Goal: Task Accomplishment & Management: Manage account settings

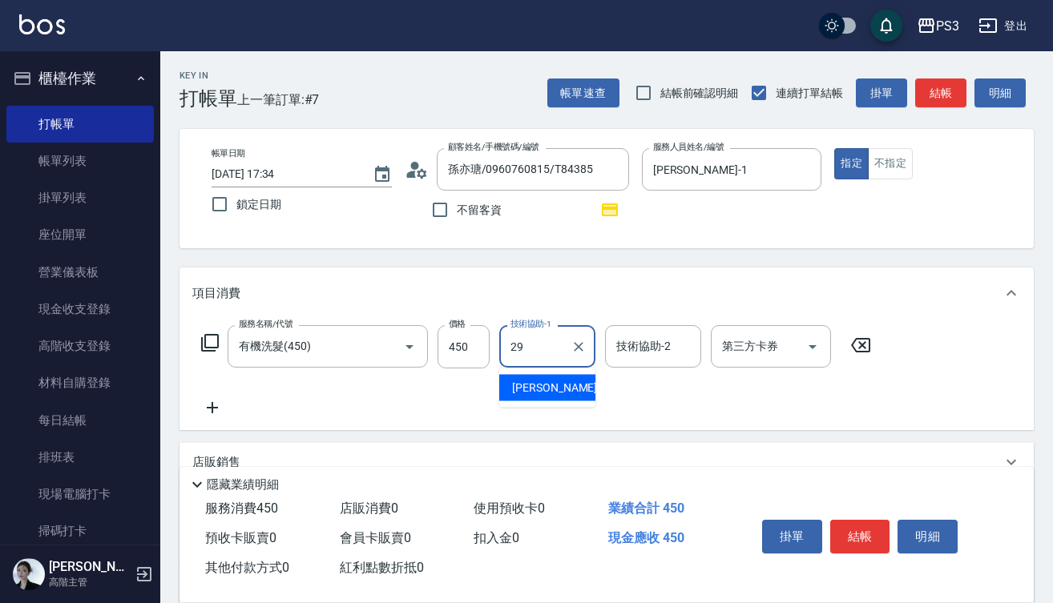
type input "[PERSON_NAME]-29"
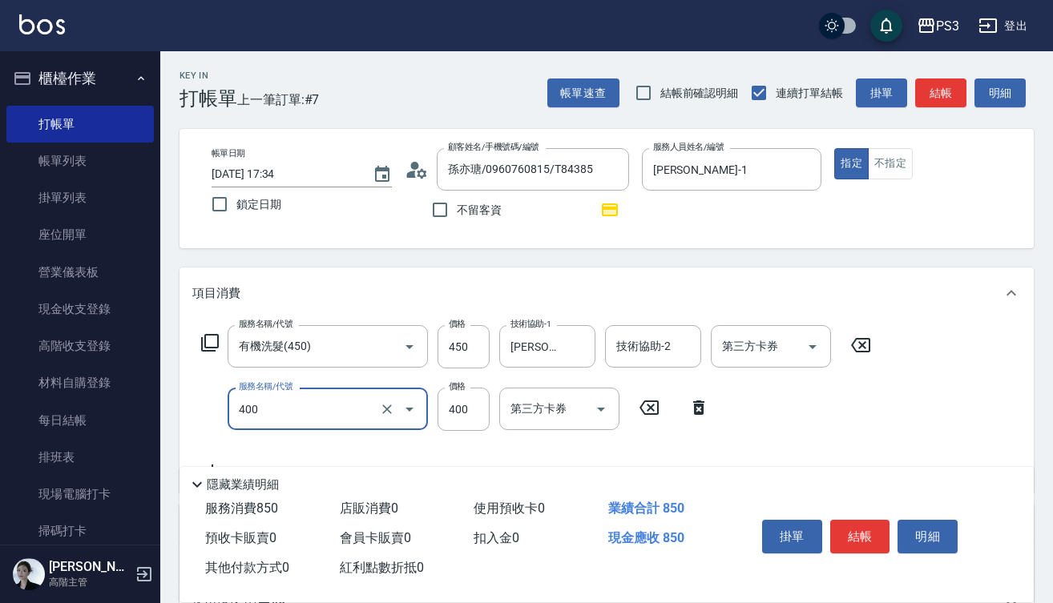
type input "剪(400)"
type input "380"
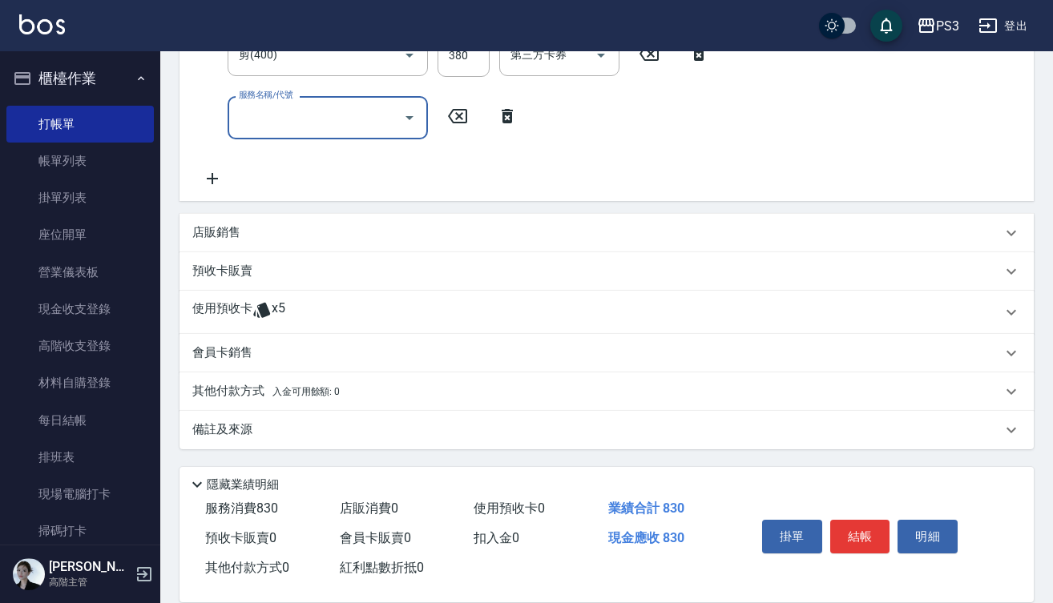
scroll to position [354, 0]
click at [263, 314] on icon at bounding box center [261, 309] width 17 height 15
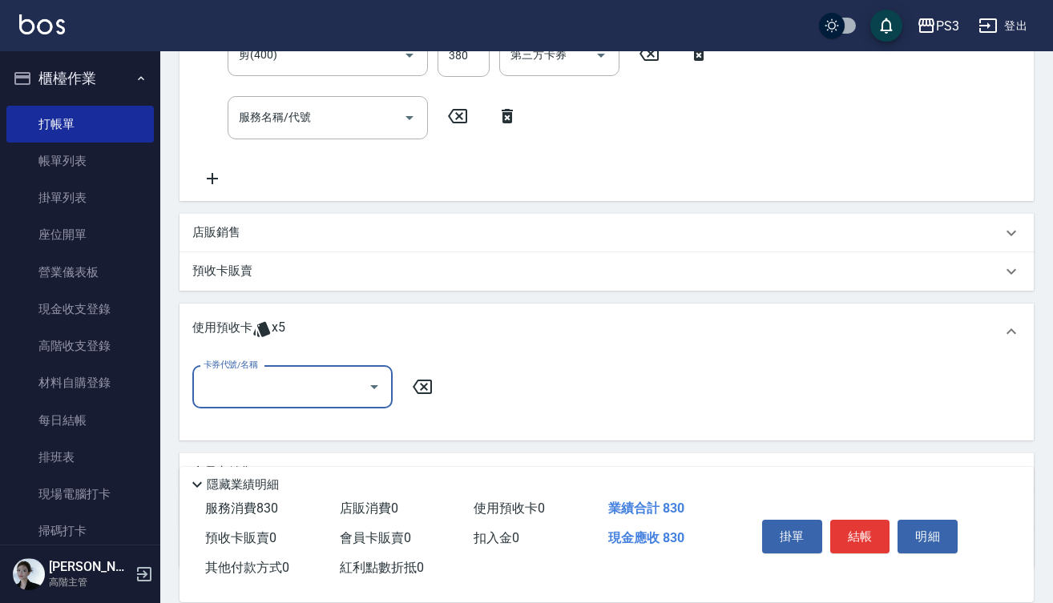
click at [326, 372] on div "卡券代號/名稱" at bounding box center [292, 387] width 200 height 42
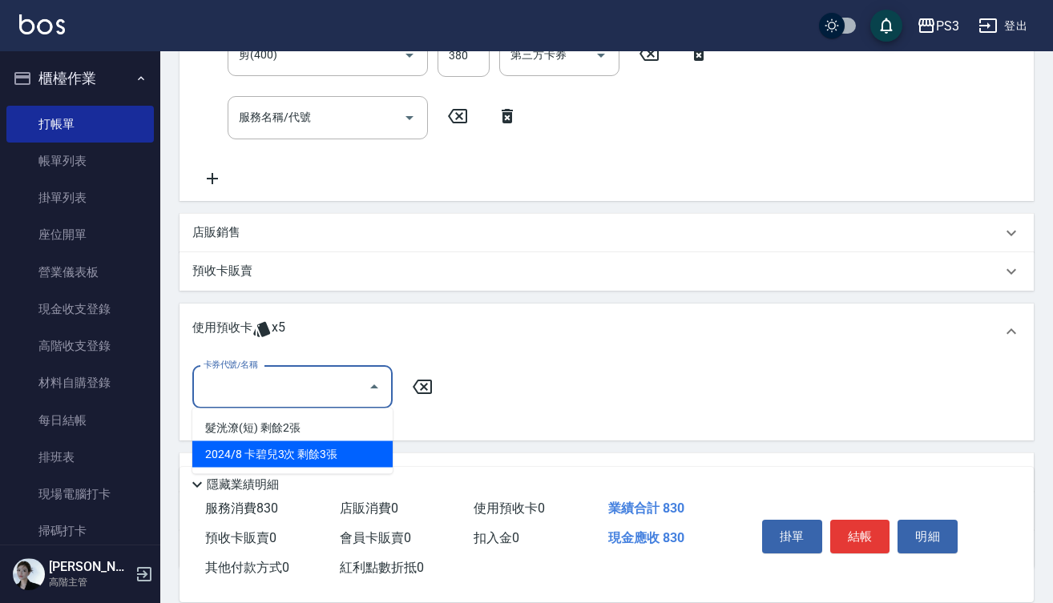
click at [326, 452] on div "2024/8 卡碧兒3次 剩餘3張" at bounding box center [292, 454] width 200 height 26
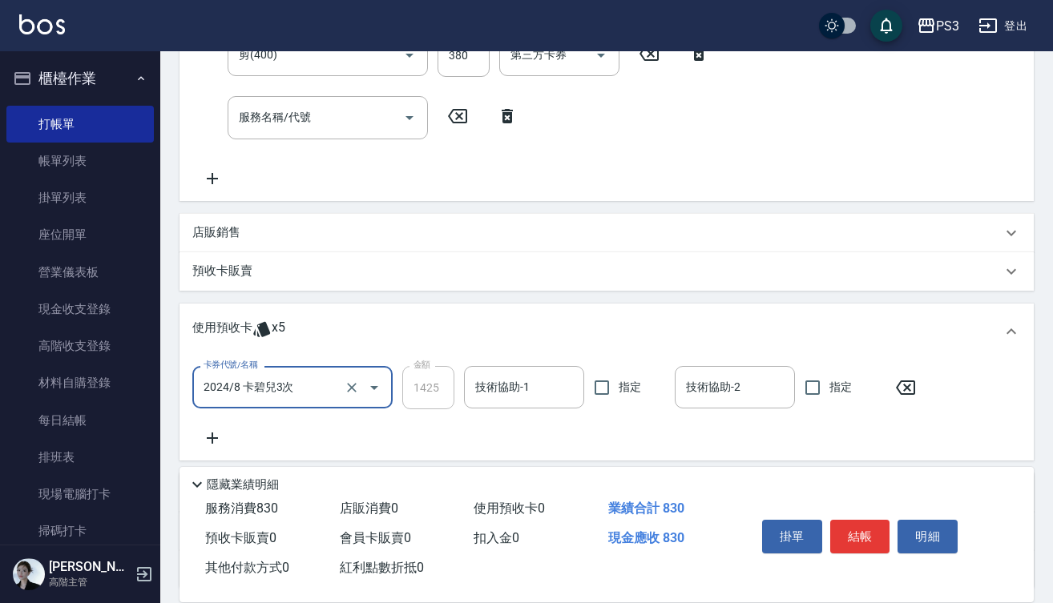
type input "2024/8 卡碧兒3次"
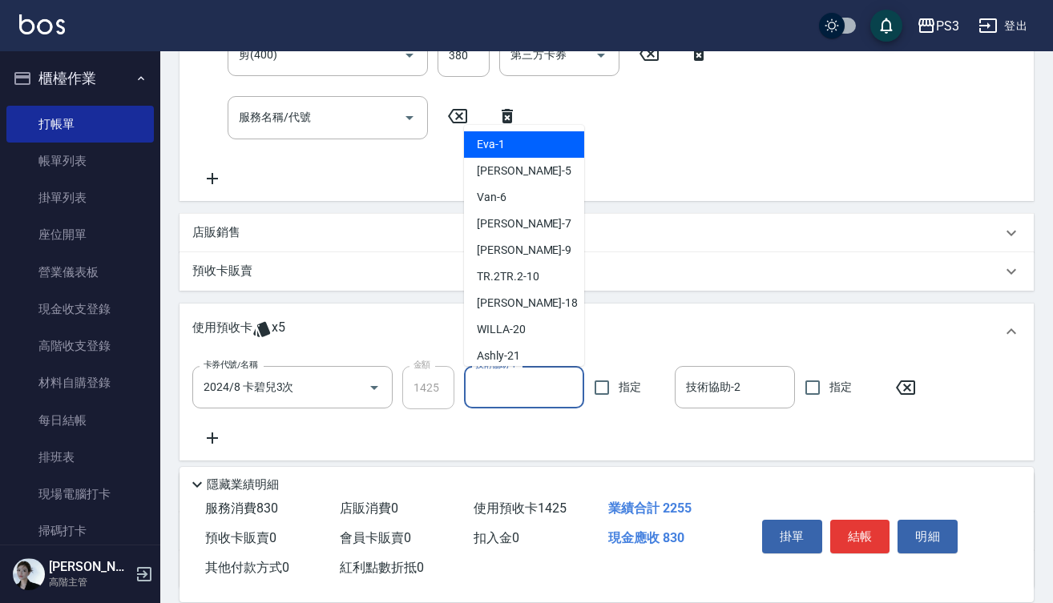
click at [539, 391] on input "技術協助-1" at bounding box center [524, 387] width 106 height 28
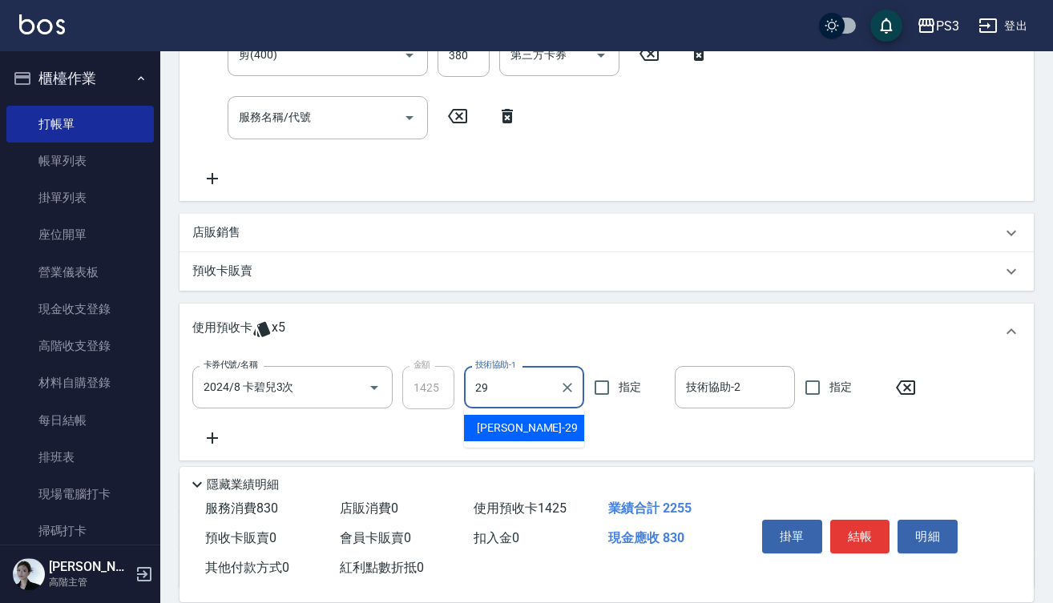
type input "Joyce-29"
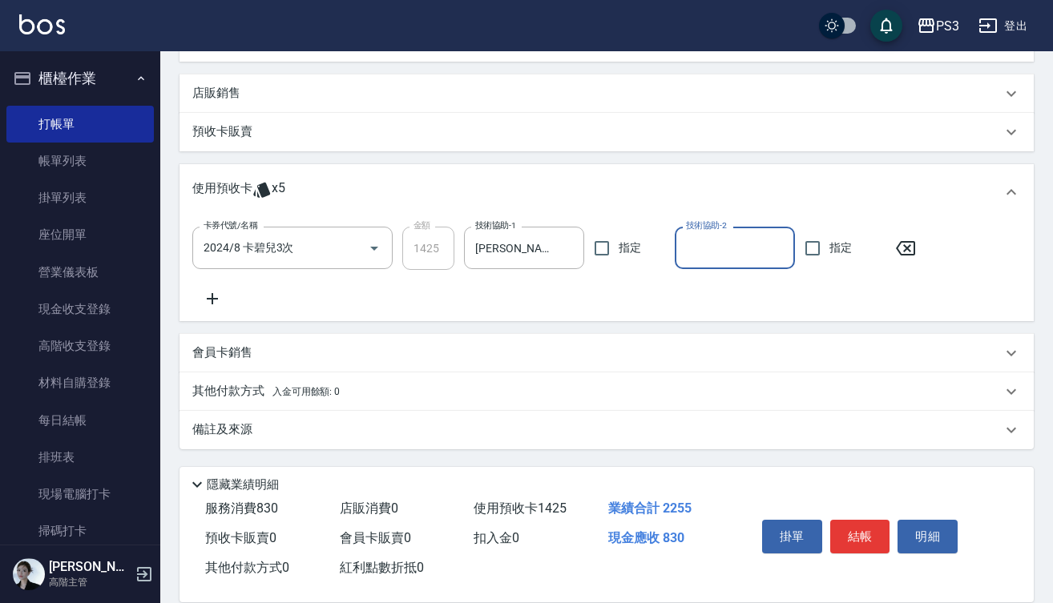
scroll to position [493, 0]
click at [255, 87] on div "店販銷售" at bounding box center [596, 93] width 809 height 17
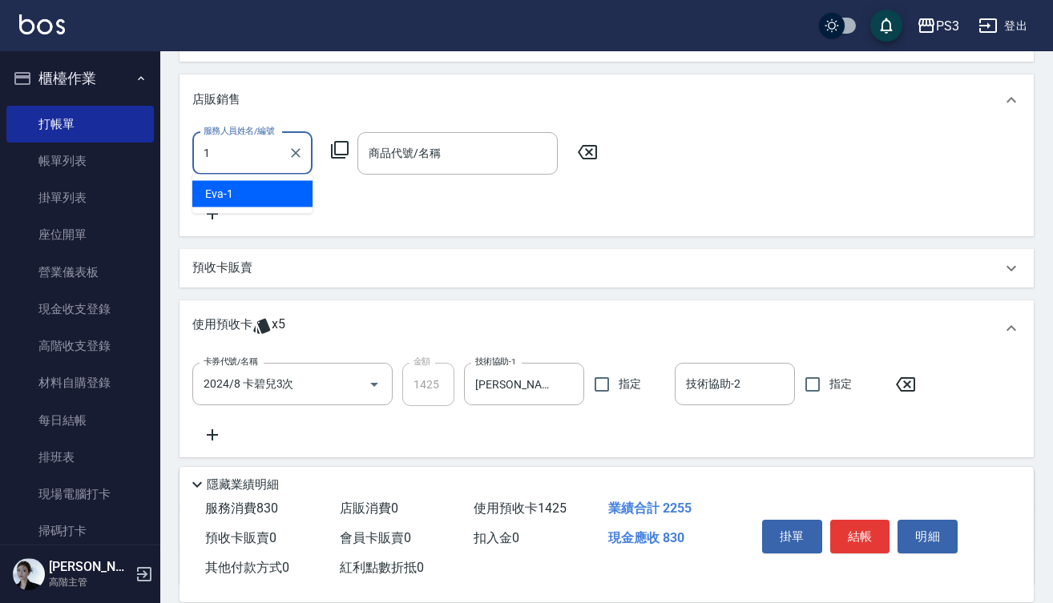
type input "Eva-1"
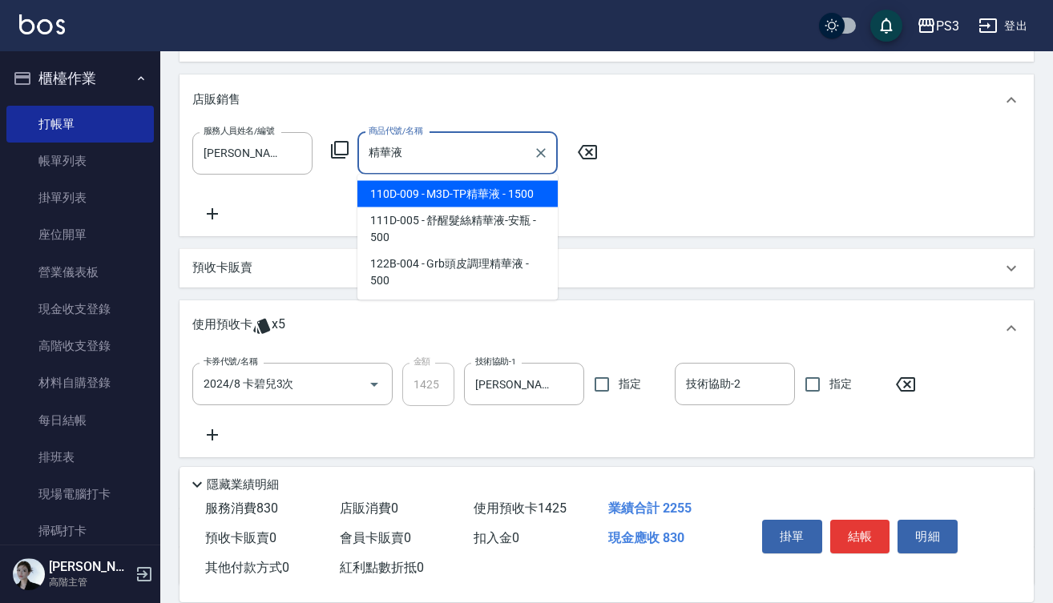
click at [446, 145] on input "精華液" at bounding box center [445, 153] width 162 height 28
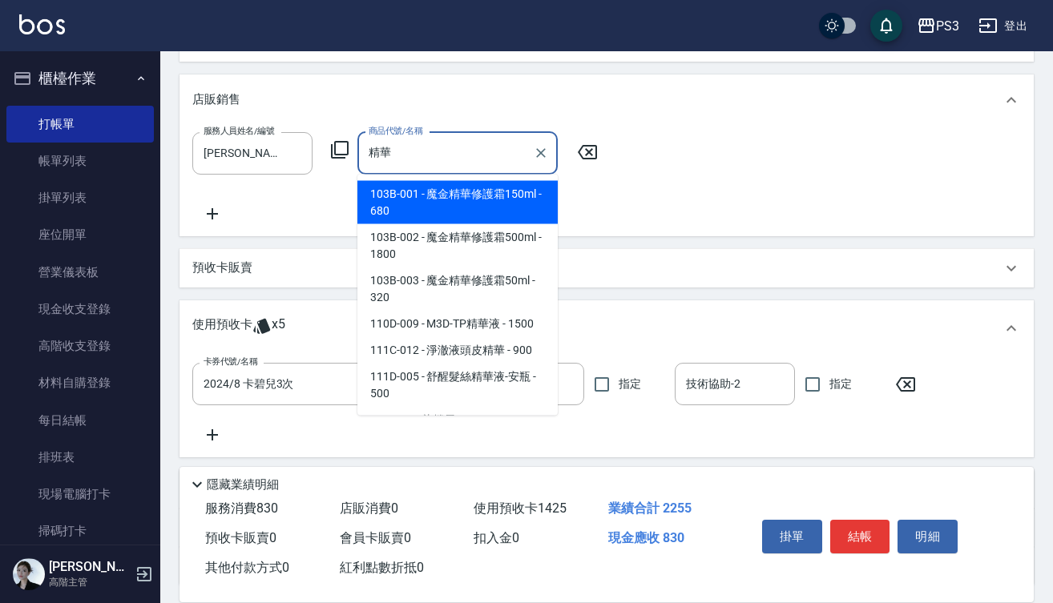
type input "精"
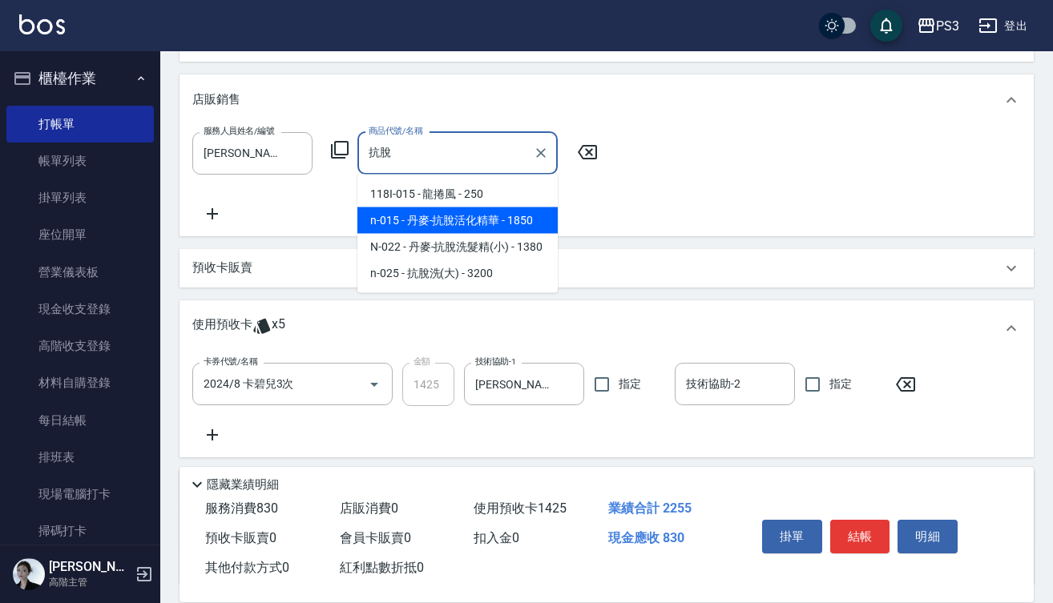
click at [504, 195] on span "118I-015 - 龍捲風 - 250" at bounding box center [457, 194] width 200 height 26
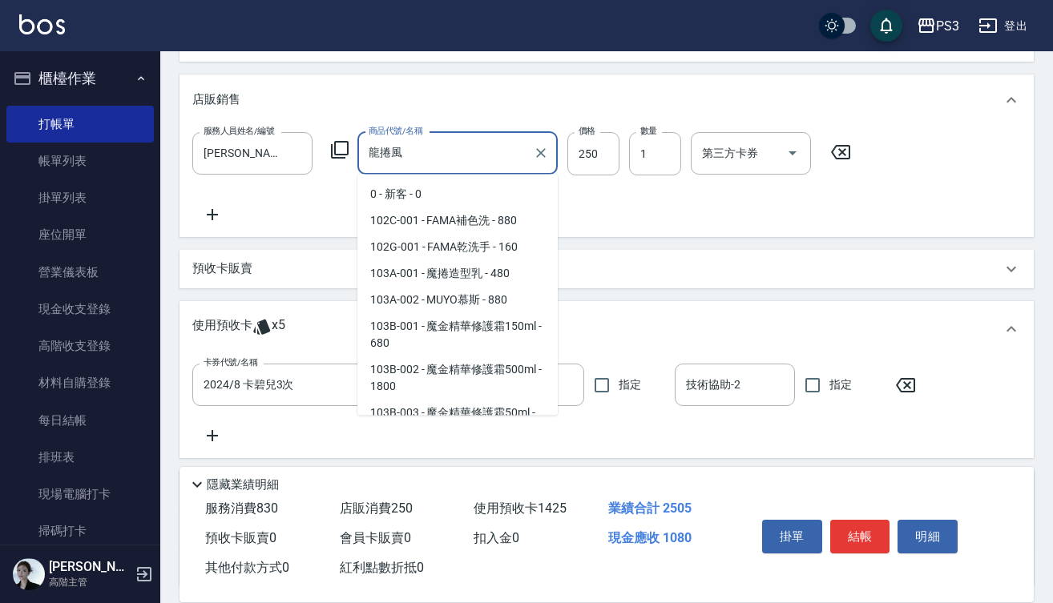
click at [518, 159] on input "龍捲風" at bounding box center [445, 153] width 162 height 28
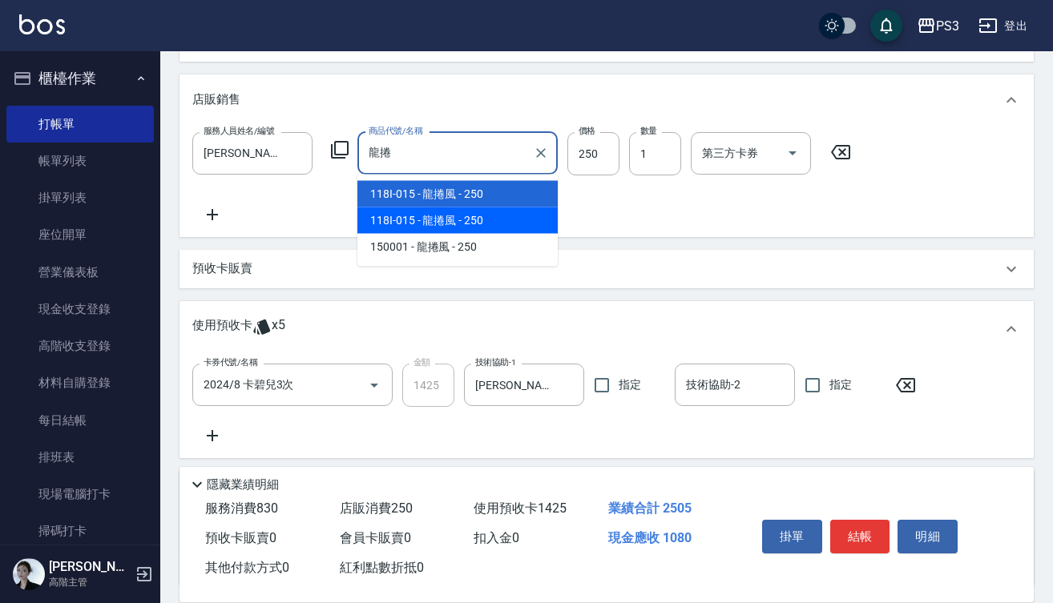
scroll to position [0, 0]
type input "龍"
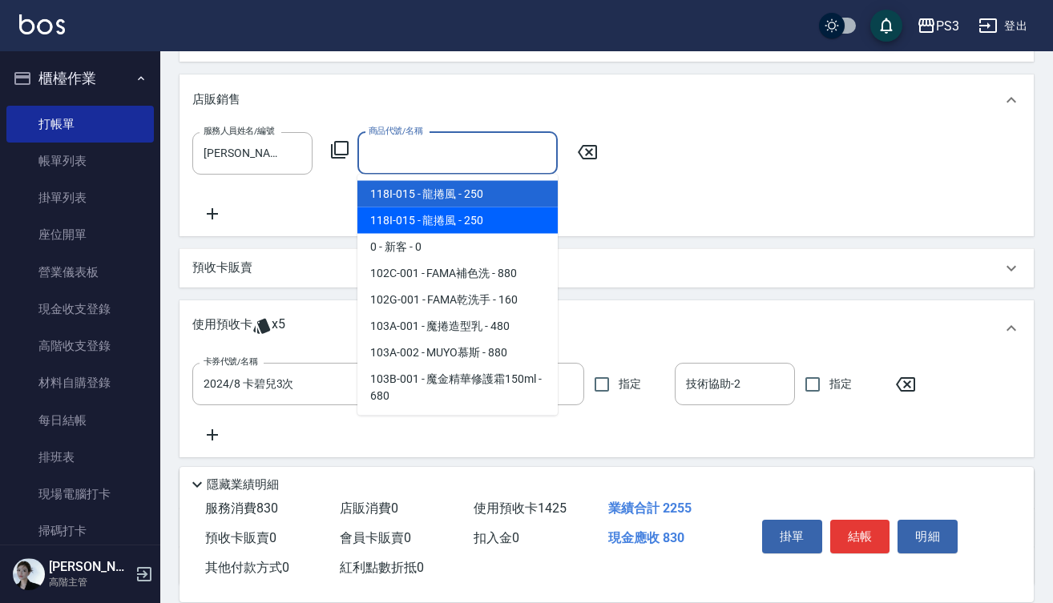
type input "ㄊ"
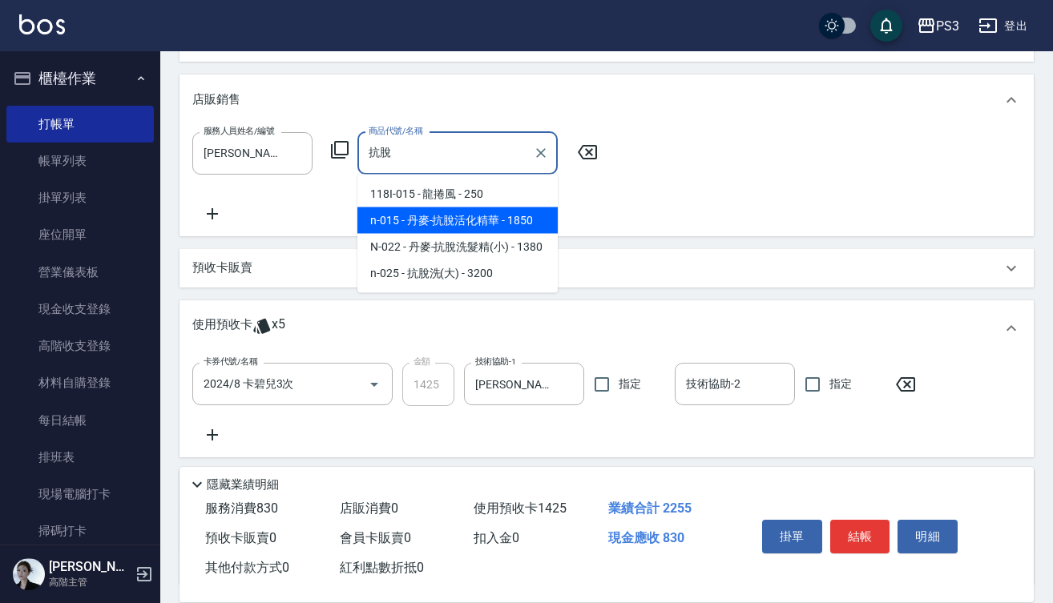
type input "丹麥-抗脫活化精華"
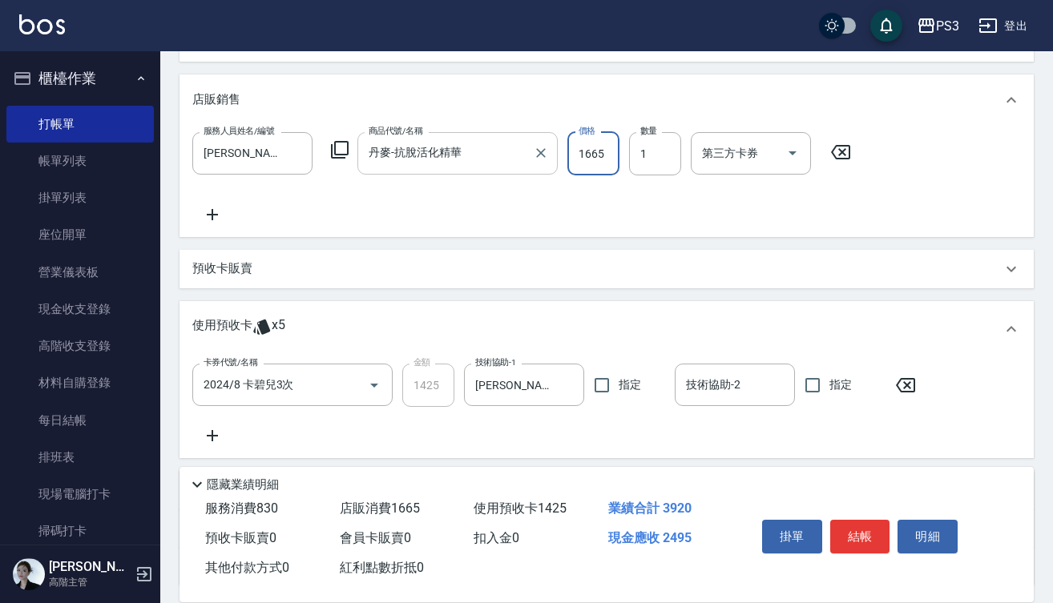
type input "1665"
click at [876, 543] on button "結帳" at bounding box center [860, 537] width 60 height 34
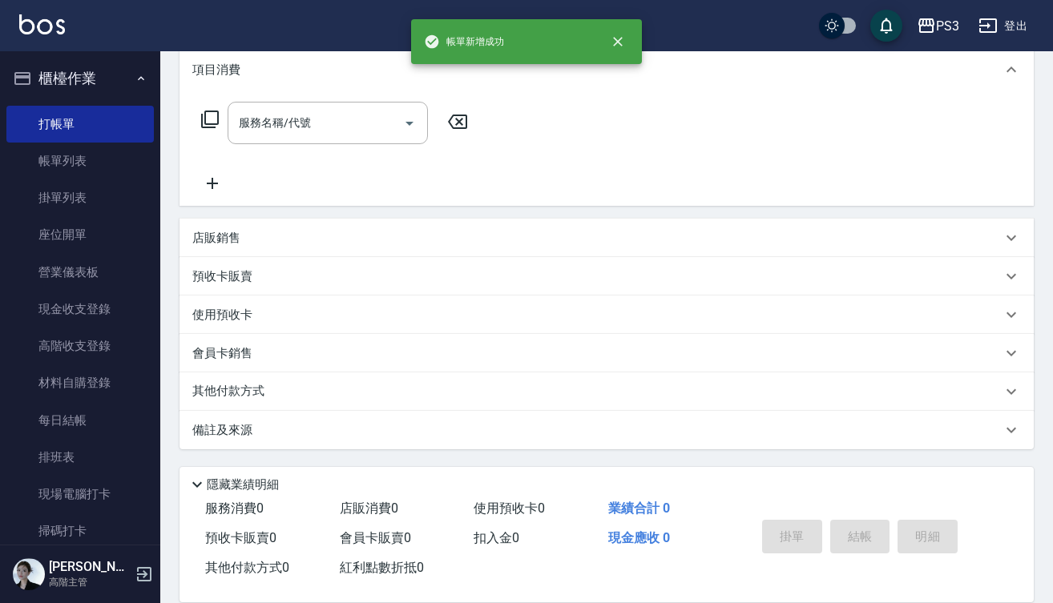
type input "2025/10/10 18:25"
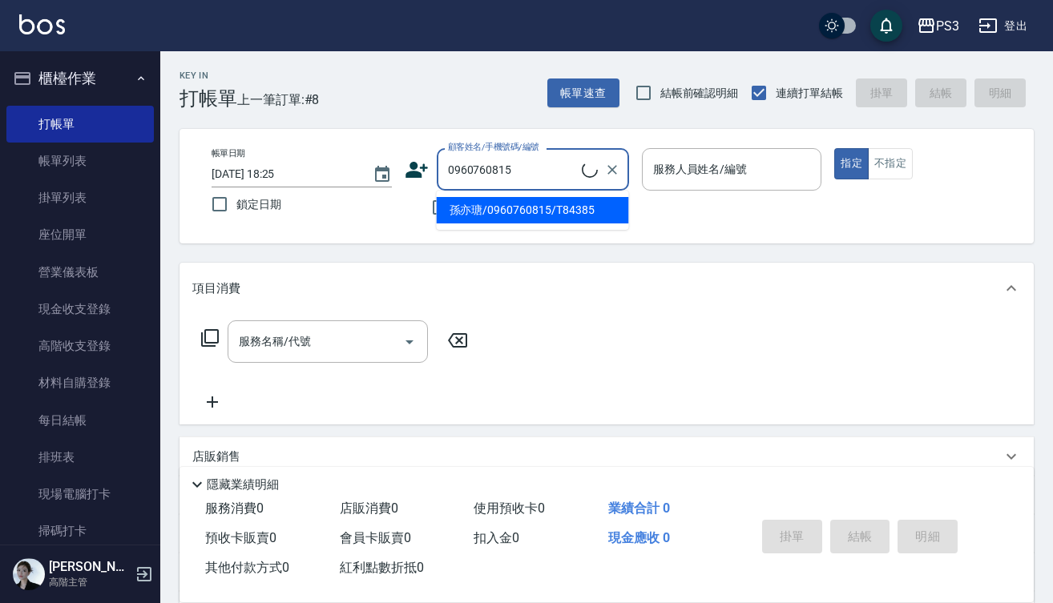
type input "0960760815"
type input "Eva-1"
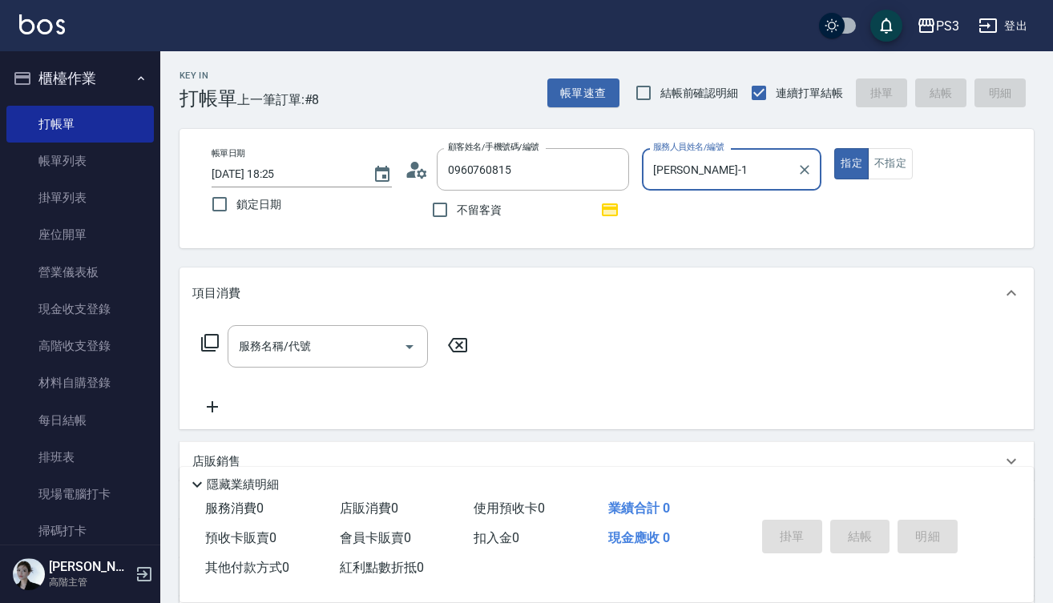
type input "孫亦瑭/0960760815/T84385"
click at [851, 163] on button "指定" at bounding box center [851, 163] width 34 height 31
type button "true"
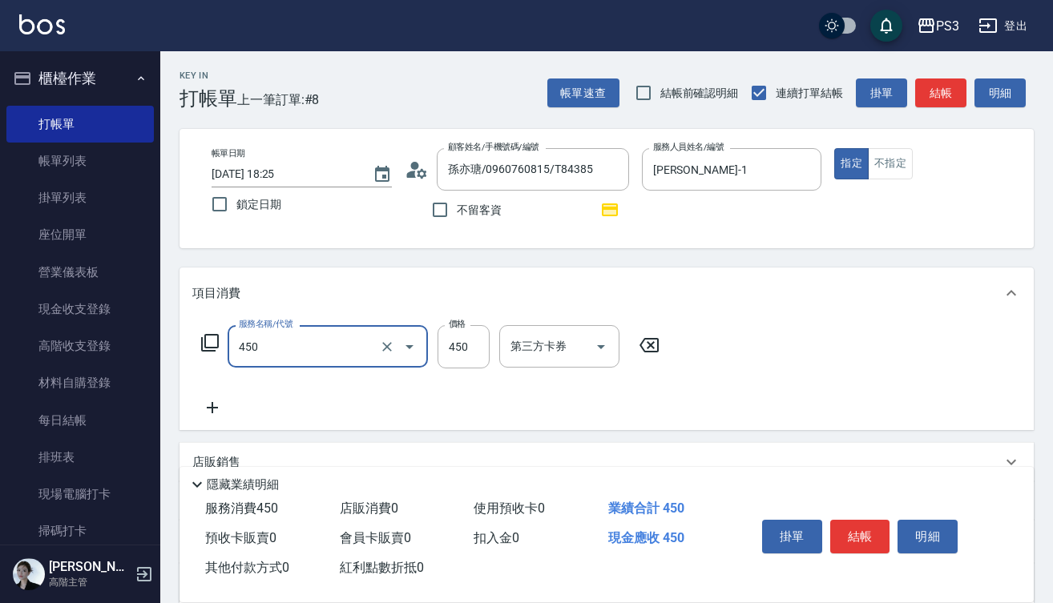
type input "有機洗髮(450)"
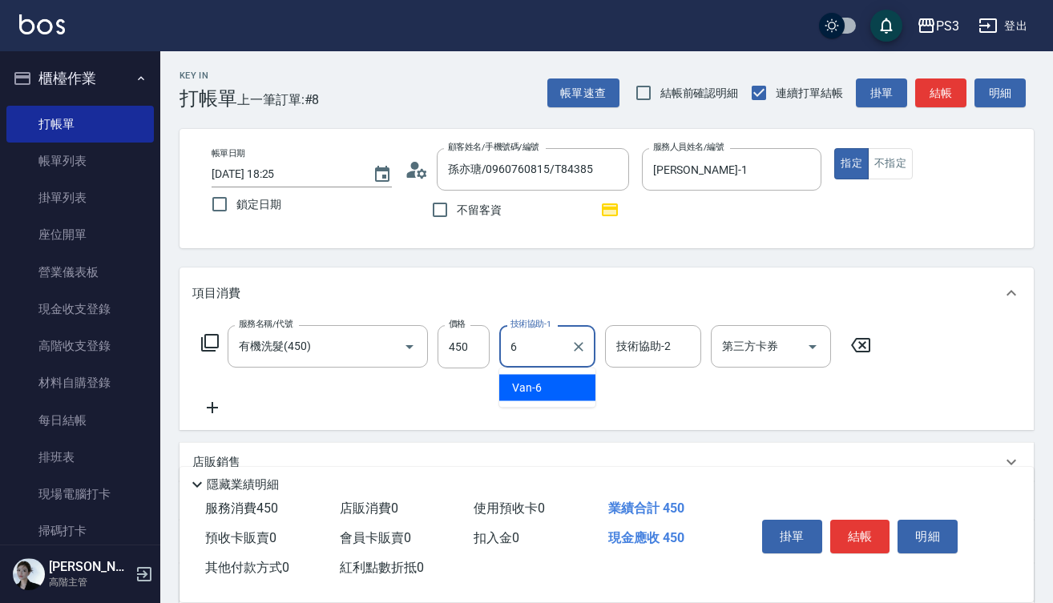
type input "Van-6"
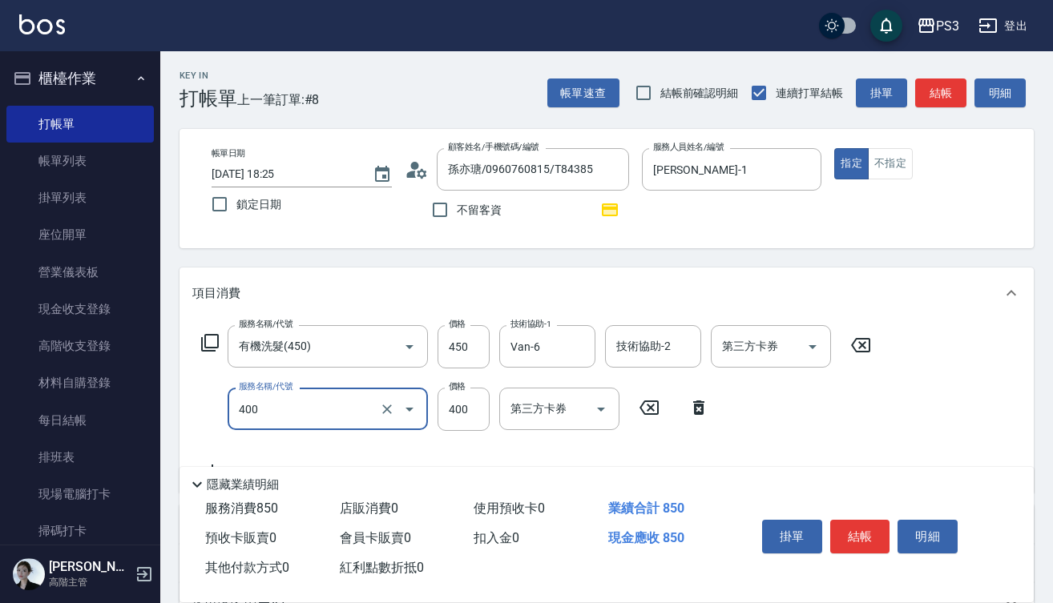
type input "剪(400)"
type input "380"
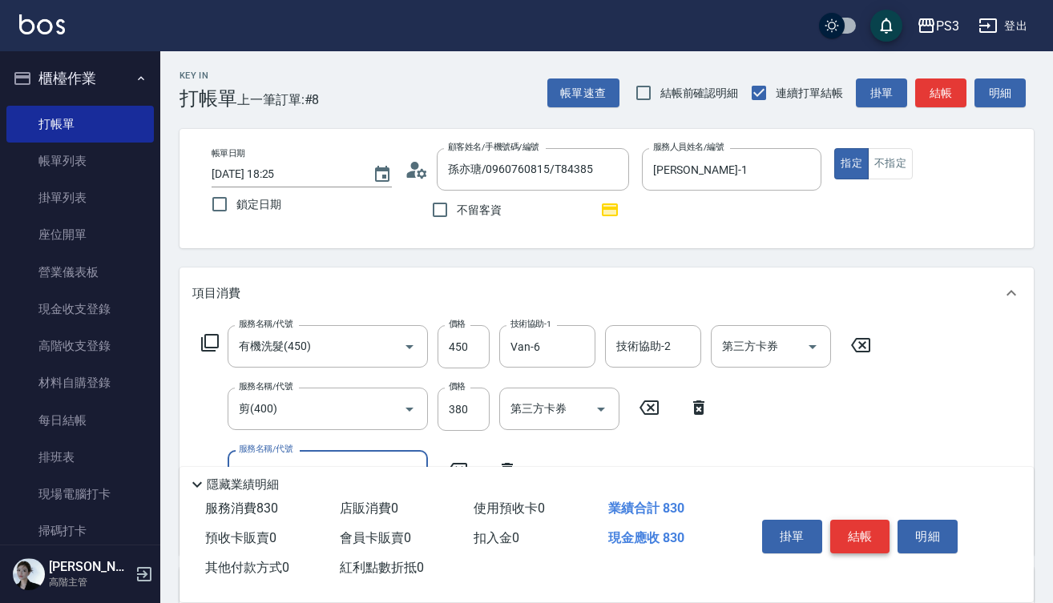
click at [860, 534] on button "結帳" at bounding box center [860, 537] width 60 height 34
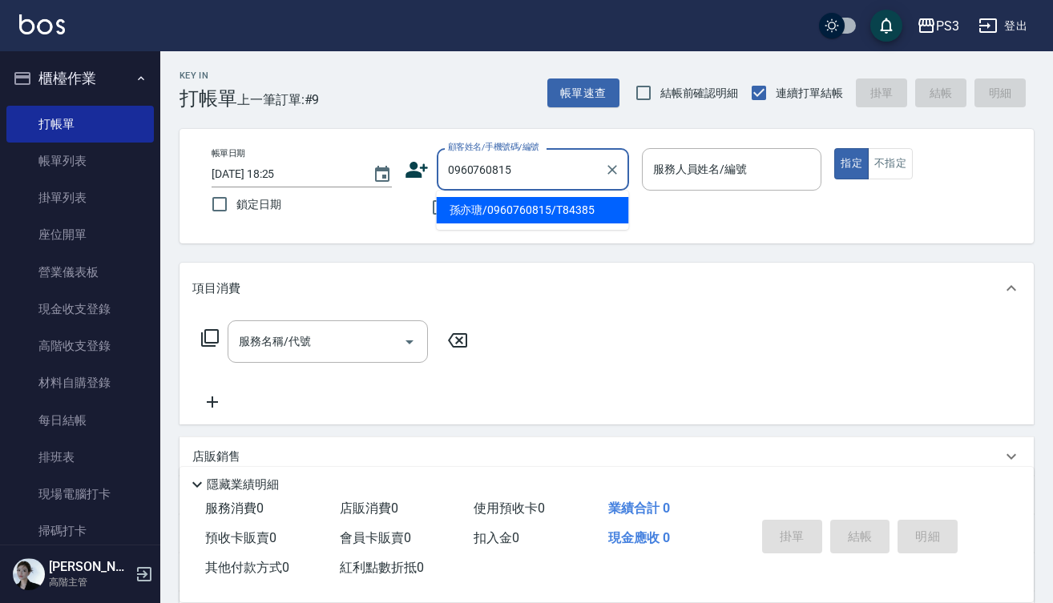
type input "孫亦瑭/0960760815/T84385"
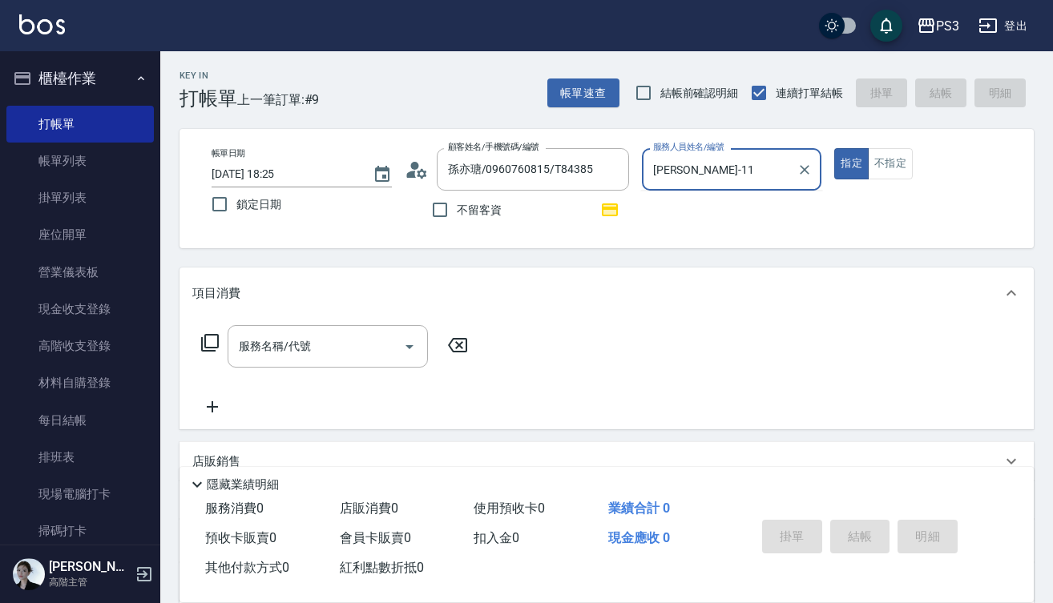
click at [851, 163] on button "指定" at bounding box center [851, 163] width 34 height 31
type input "Eva-1"
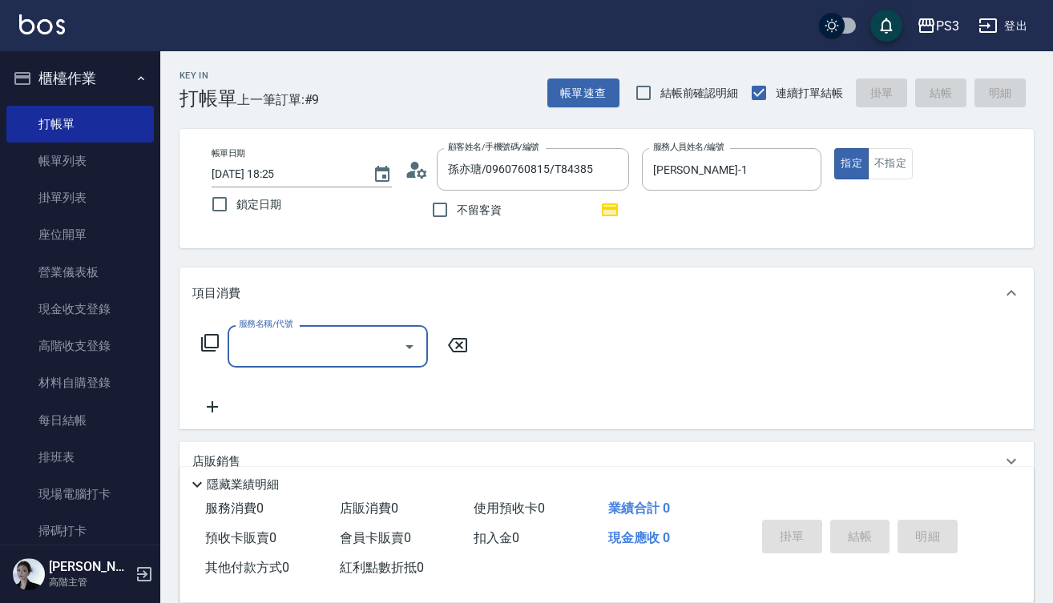
type input "4"
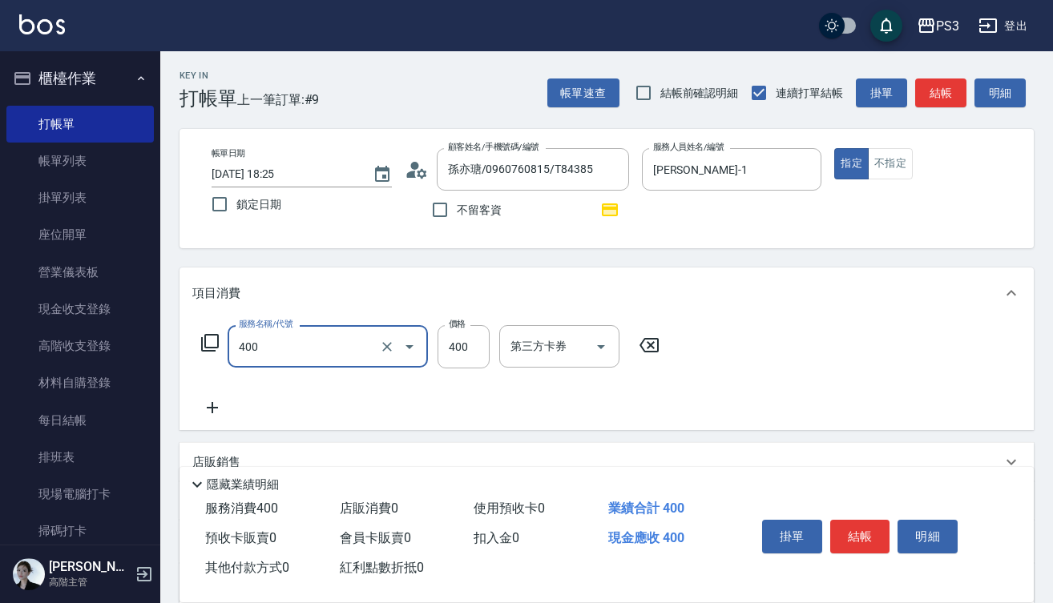
type input "剪(400)"
type input "350"
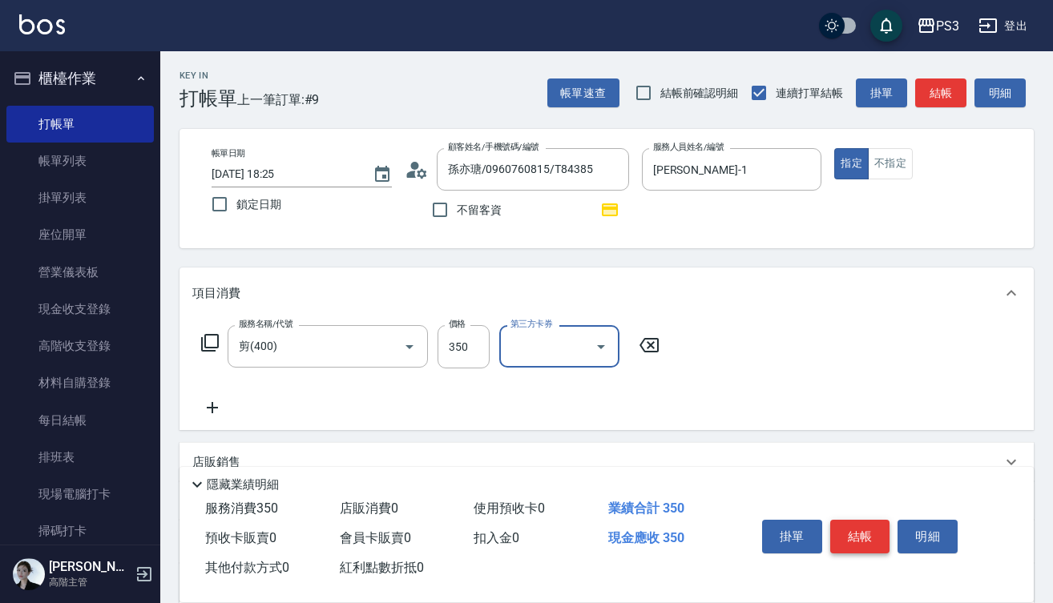
click at [849, 534] on button "結帳" at bounding box center [860, 537] width 60 height 34
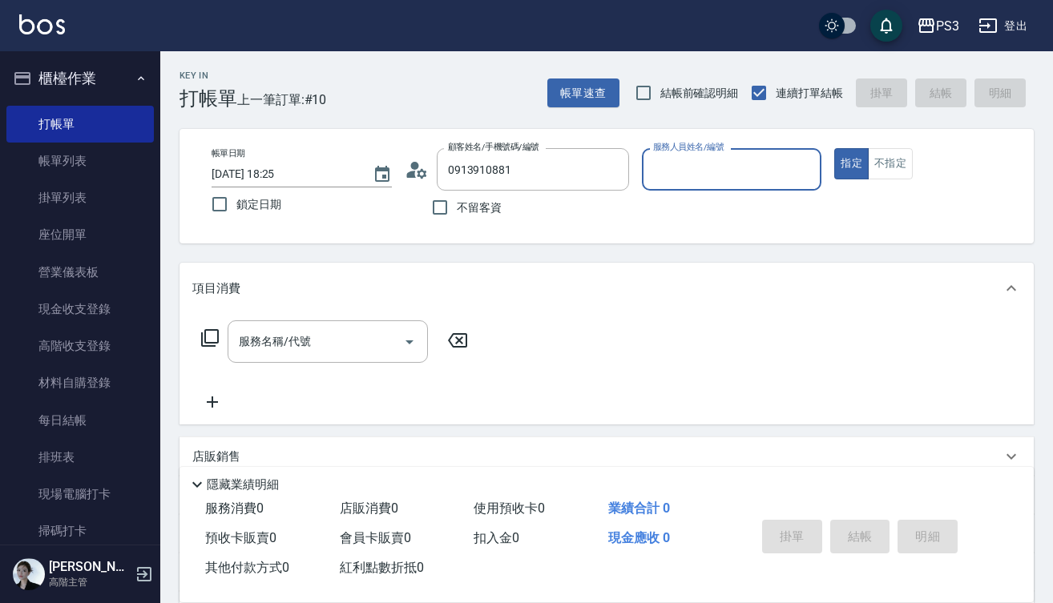
type input "林宥潔/0913910881/T83644"
type input "Lisa-7"
click at [851, 163] on button "指定" at bounding box center [851, 163] width 34 height 31
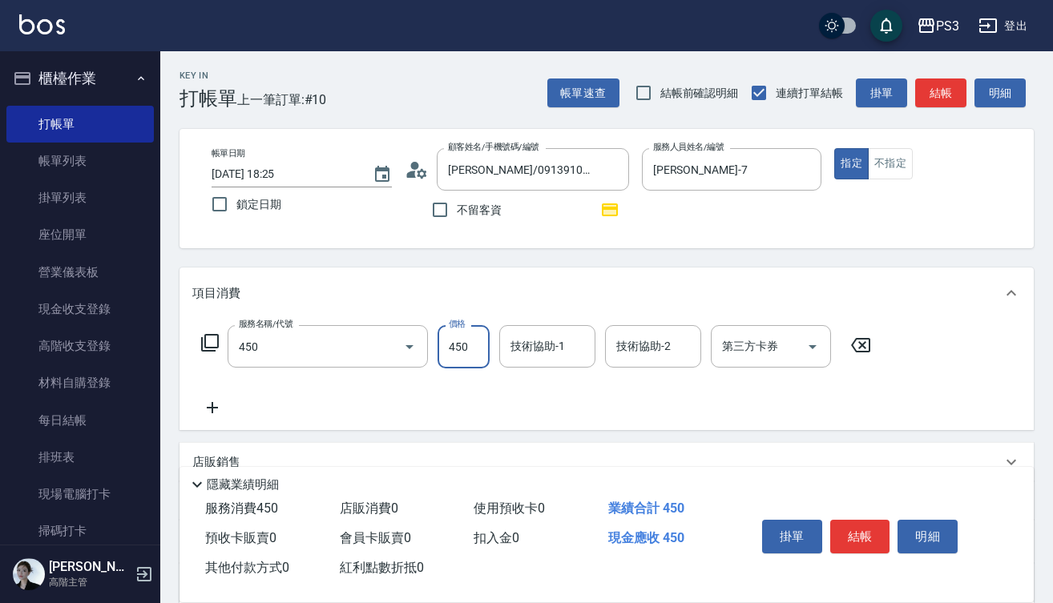
type input "有機洗髮(450)"
type input "450"
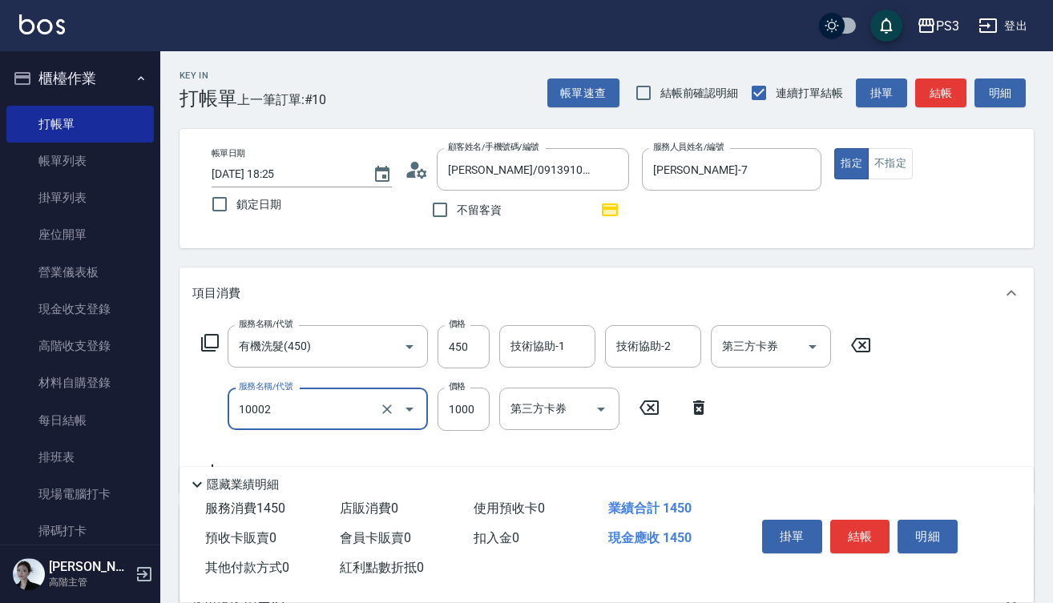
type input "去色中(10002)"
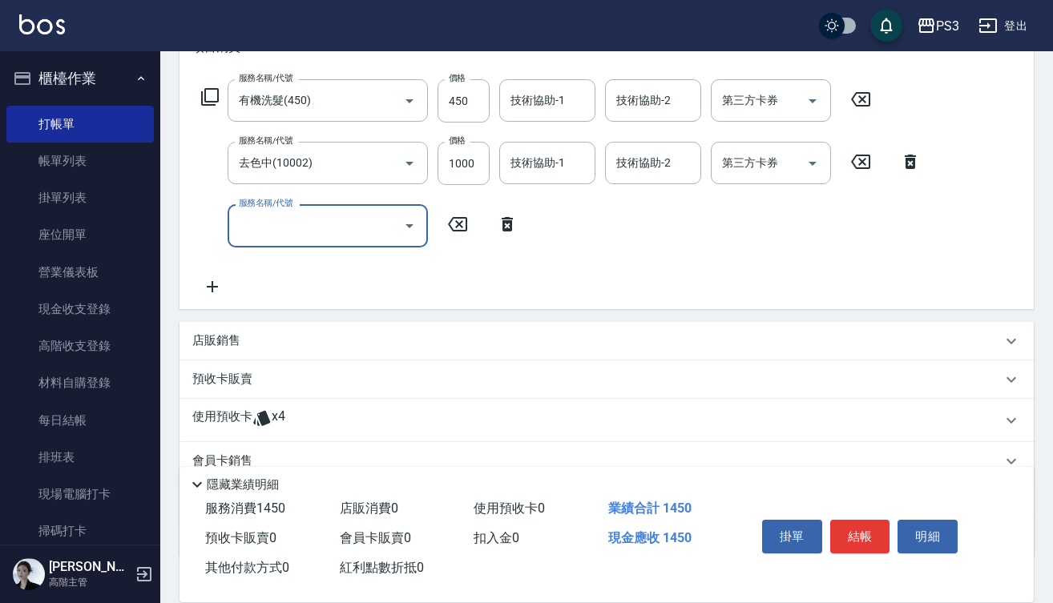
scroll to position [249, 0]
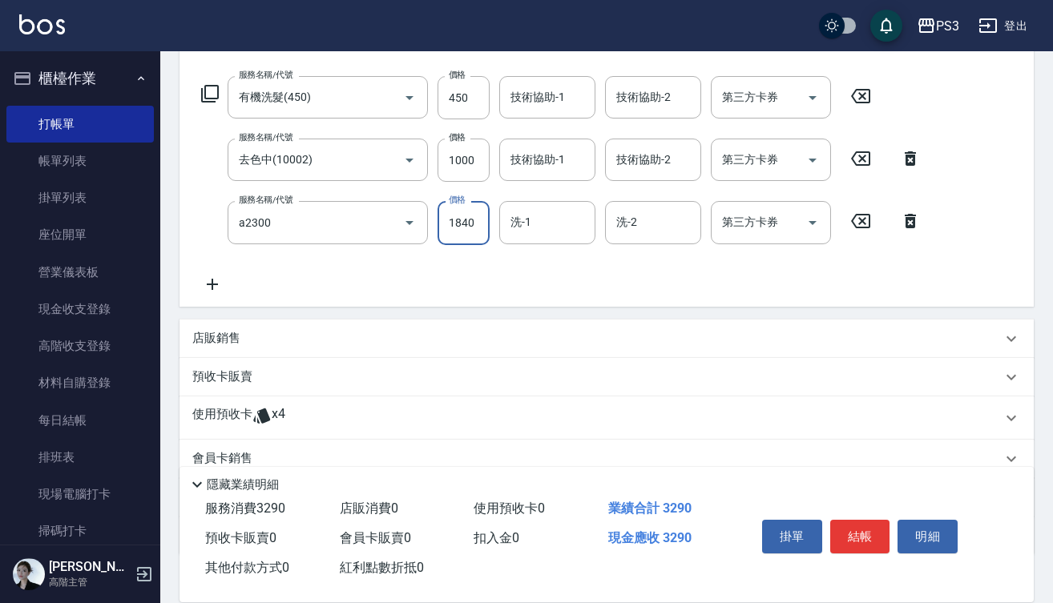
type input "結構式三段中(a2300)"
type input "0"
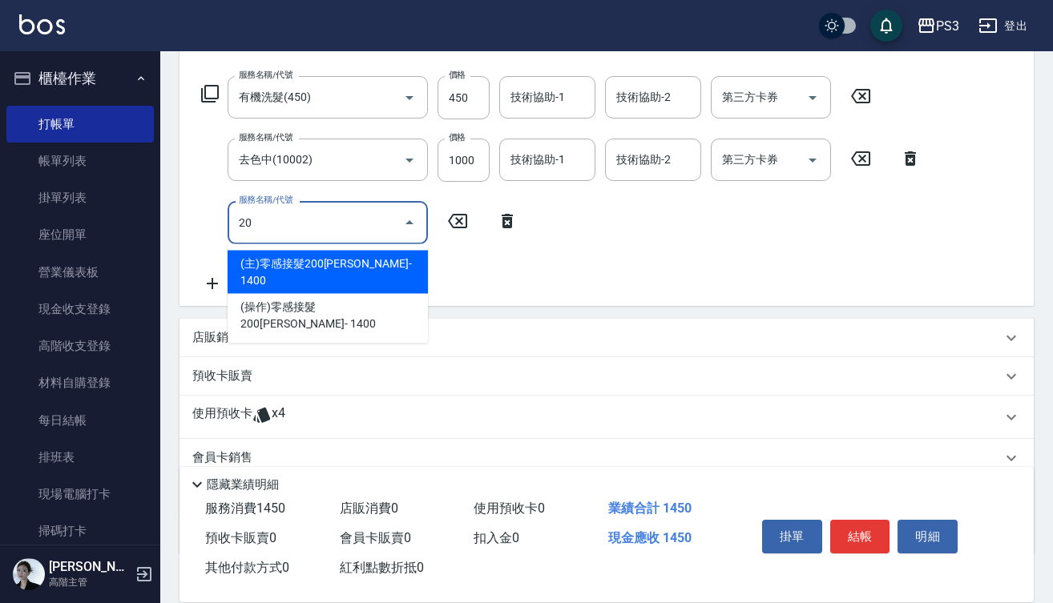
type input "2"
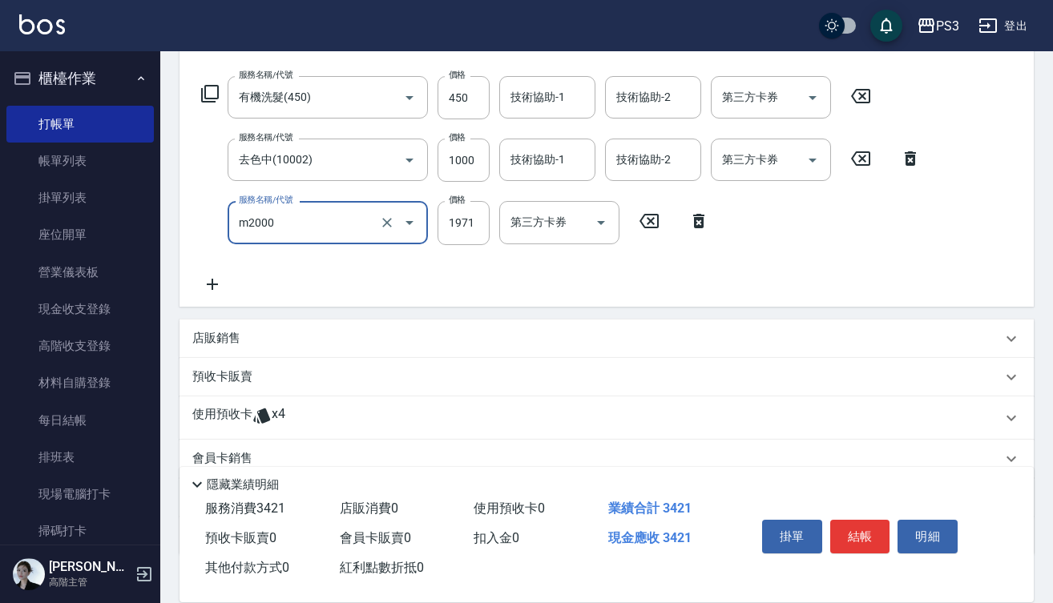
type input "m3d中(m2000)"
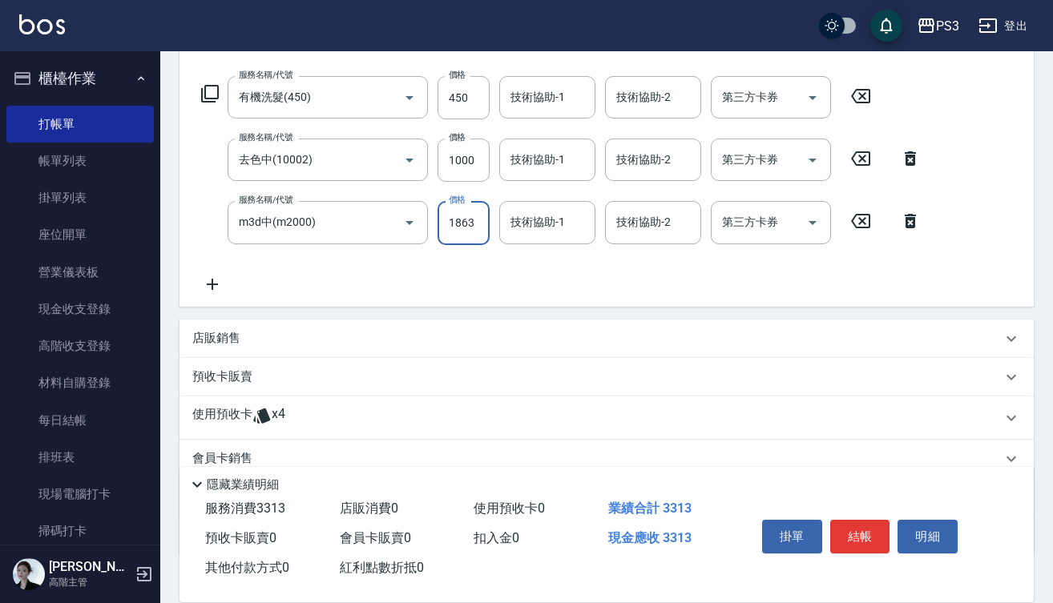
type input "1863"
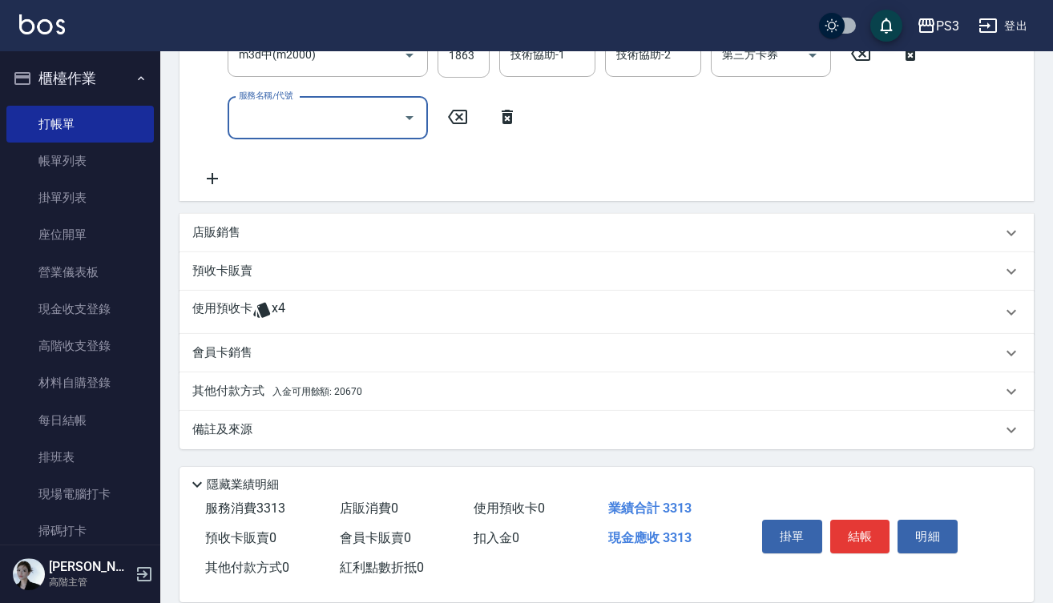
scroll to position [417, 0]
click at [365, 244] on div "店販銷售" at bounding box center [606, 233] width 854 height 38
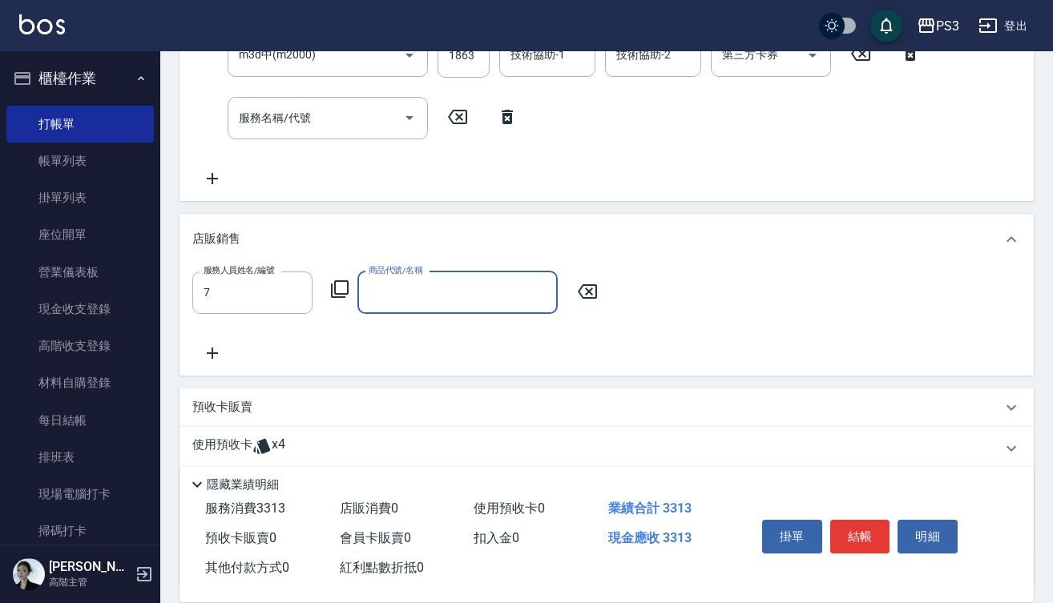
type input "Lisa-7"
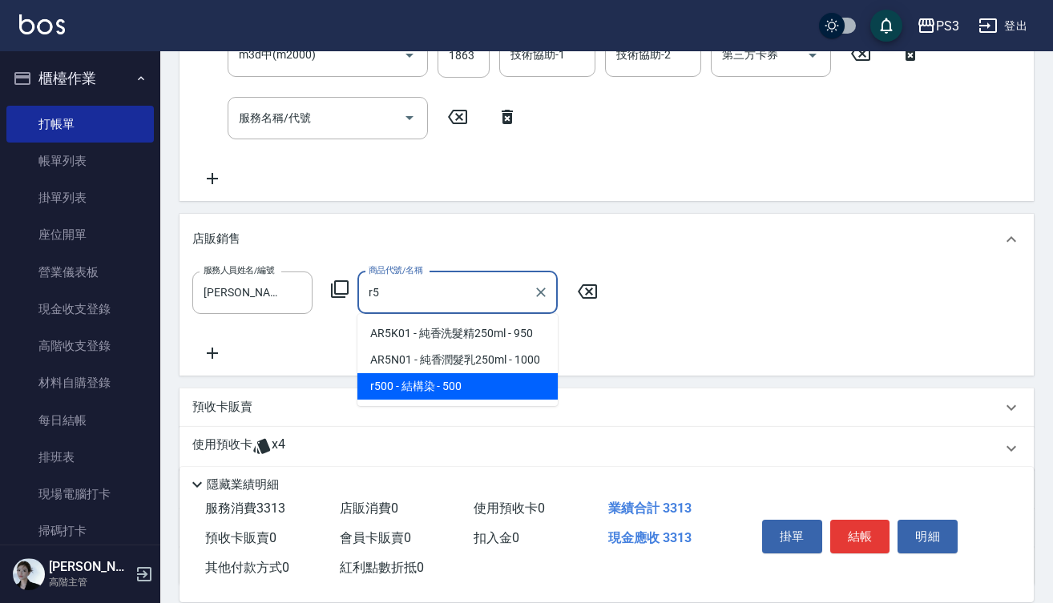
type input "結構染"
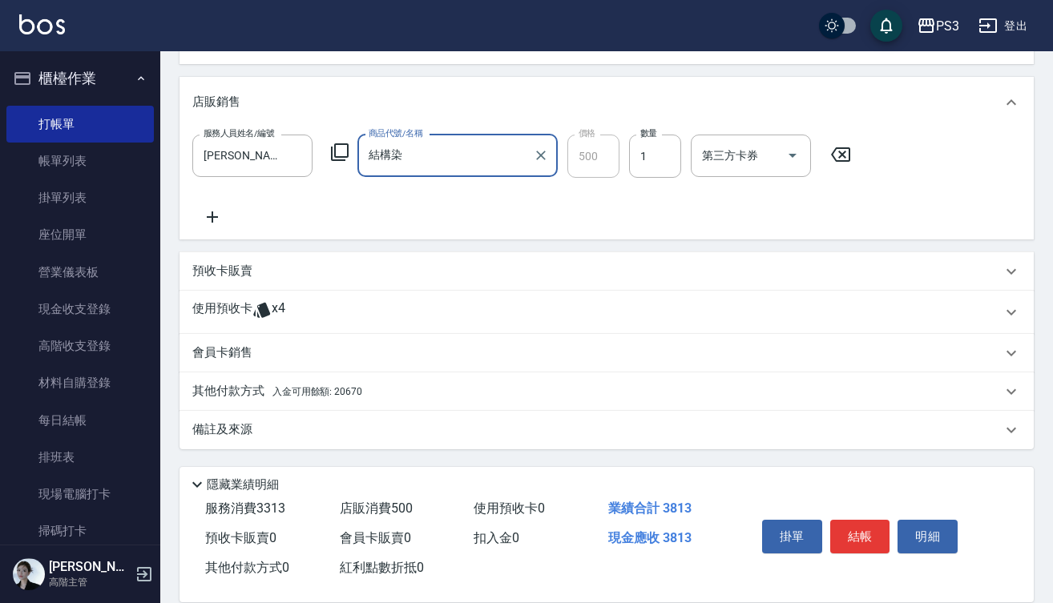
scroll to position [554, 0]
click at [238, 271] on p "預收卡販賣" at bounding box center [222, 271] width 60 height 17
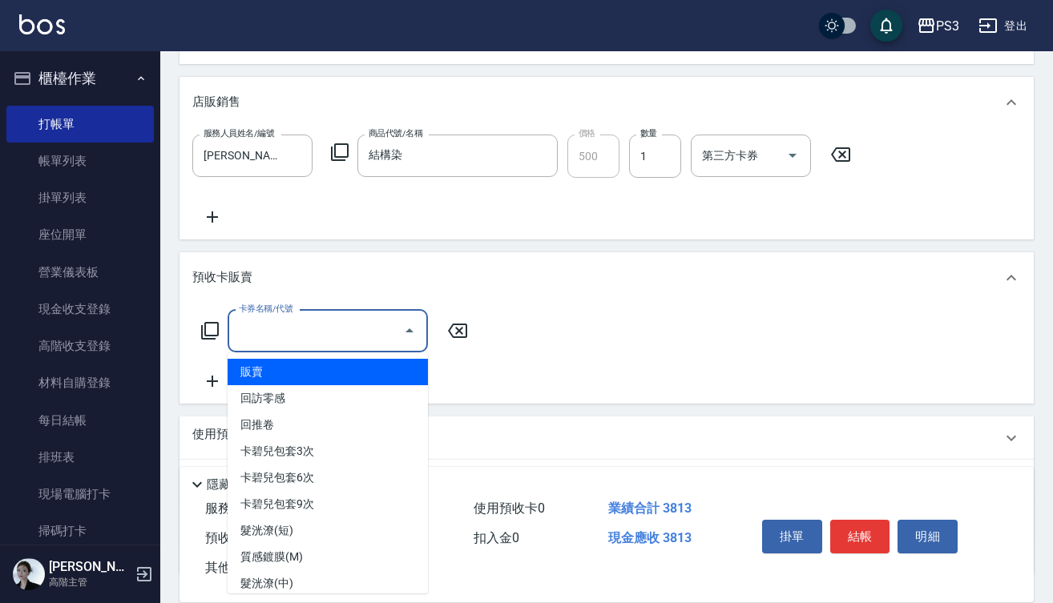
click at [349, 339] on input "卡券名稱/代號" at bounding box center [316, 331] width 162 height 28
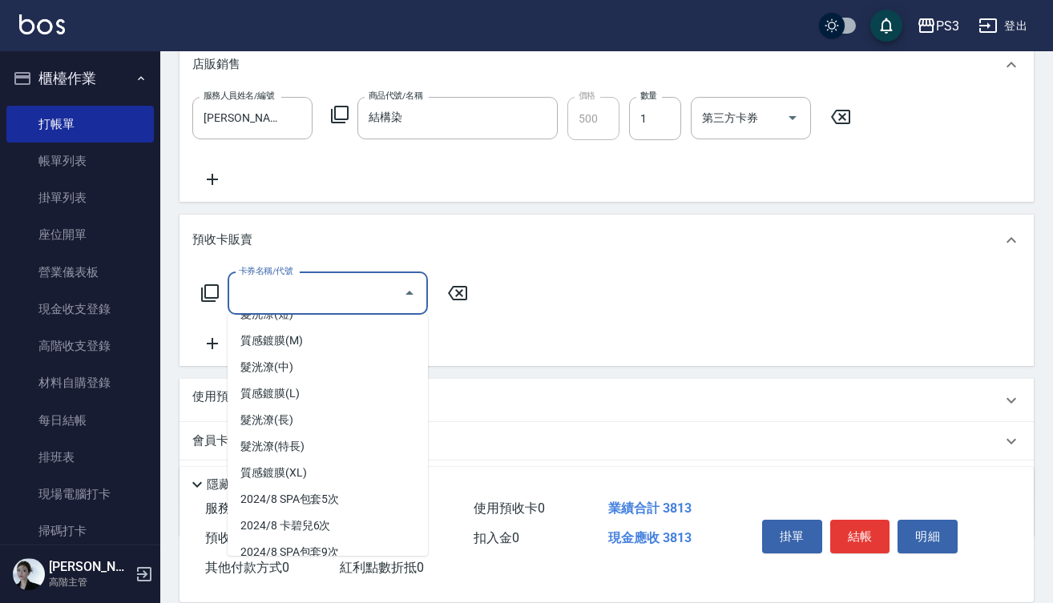
scroll to position [179, 0]
click at [323, 366] on span "髮洸潦(中)" at bounding box center [328, 367] width 200 height 26
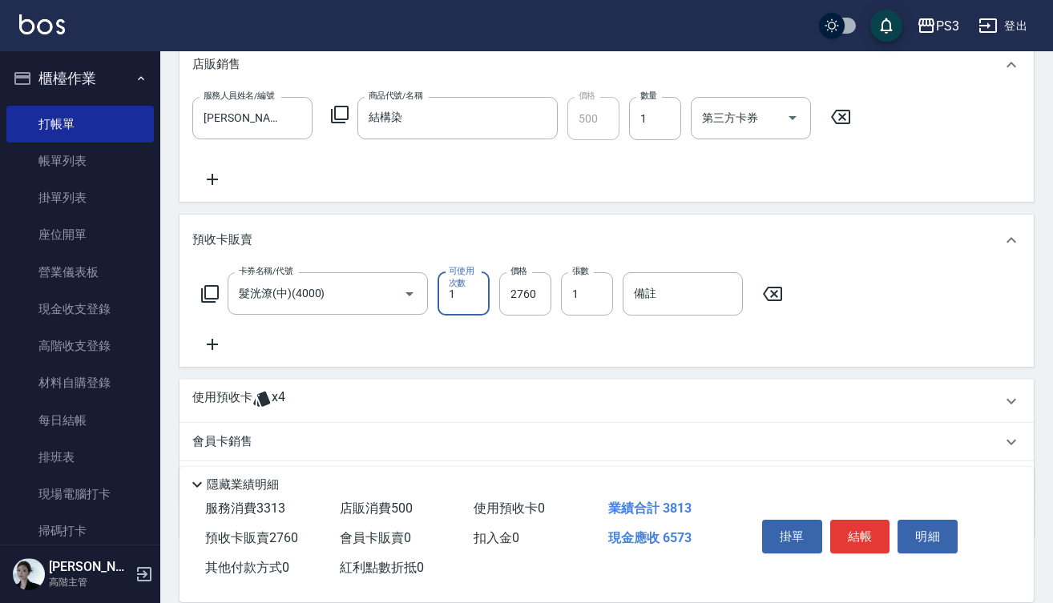
type input "髮洸潦(中)(4000)"
click at [545, 298] on input "2760" at bounding box center [525, 293] width 52 height 43
type input "3105"
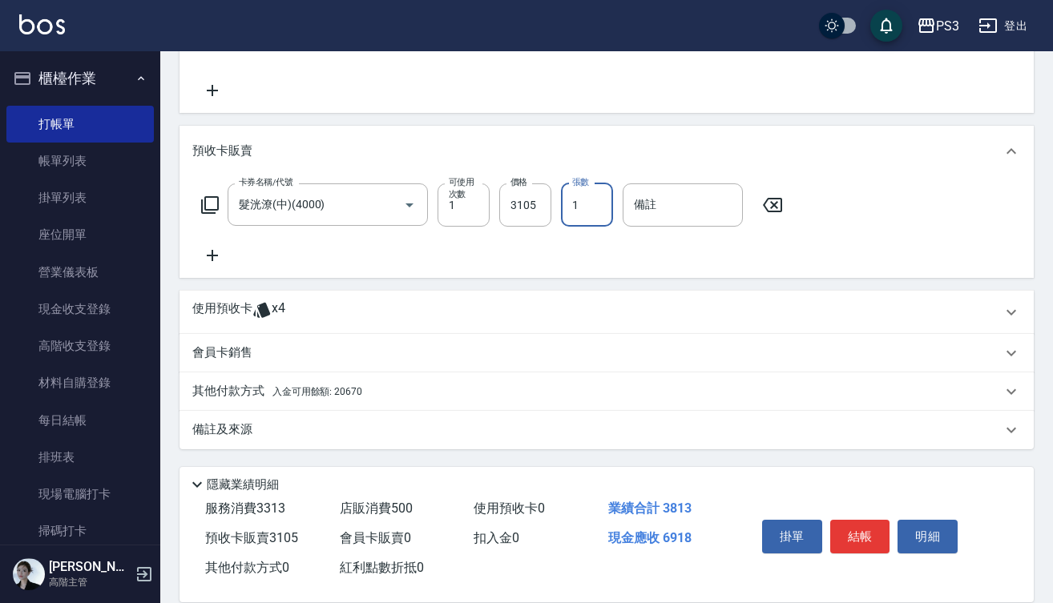
scroll to position [680, 0]
click at [214, 258] on icon at bounding box center [212, 255] width 40 height 19
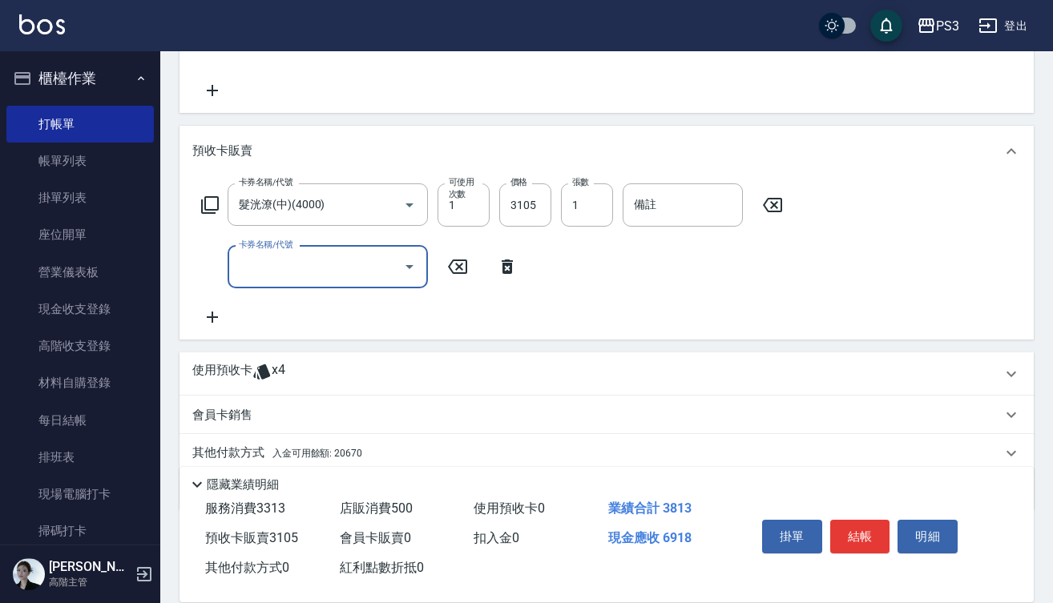
click at [288, 268] on input "卡券名稱/代號" at bounding box center [316, 267] width 162 height 28
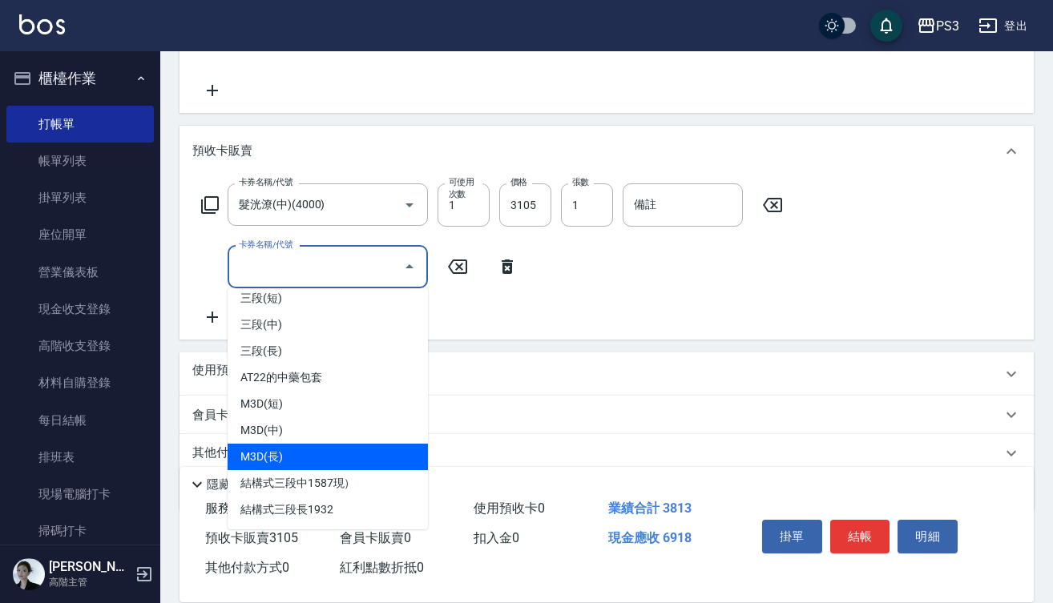
scroll to position [591, 0]
click at [311, 456] on span "M3D(長)" at bounding box center [328, 457] width 200 height 26
type input "M3D(長)(M24000)"
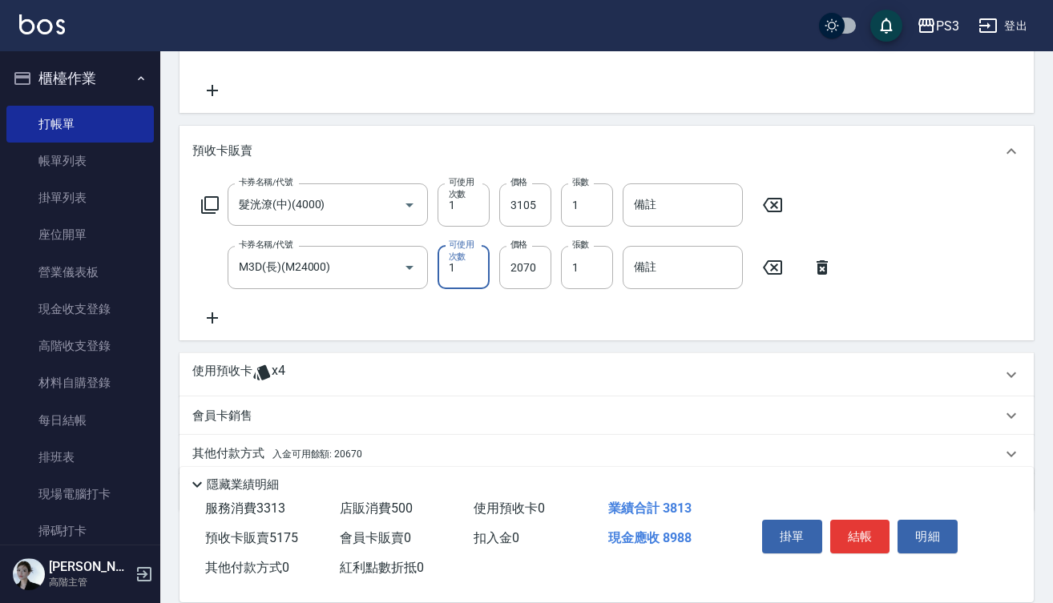
type input "1"
type input "2208"
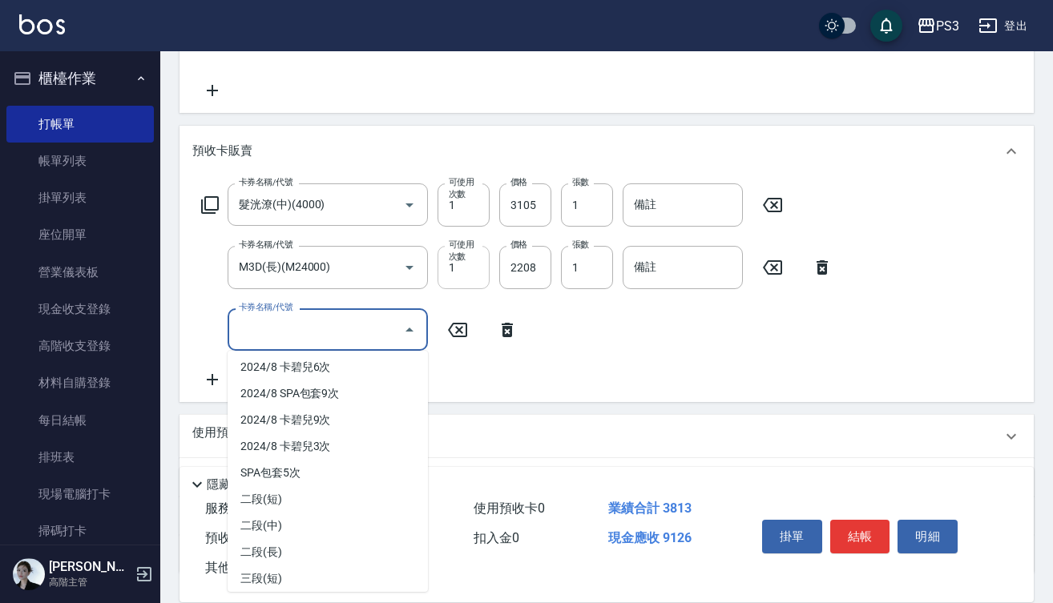
scroll to position [400, 0]
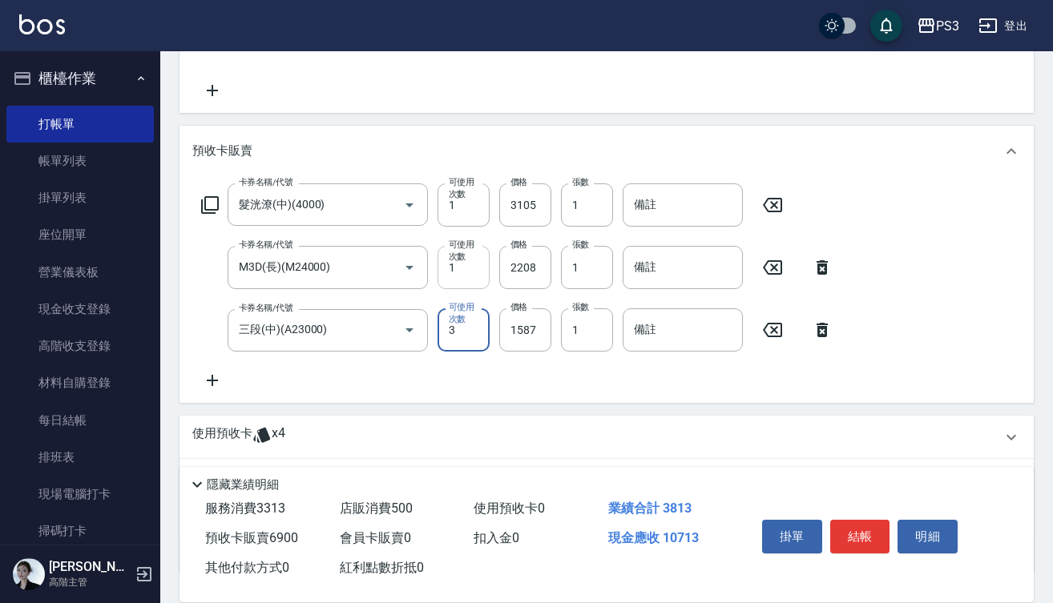
type input "三段(中)(A23000)"
type input "1"
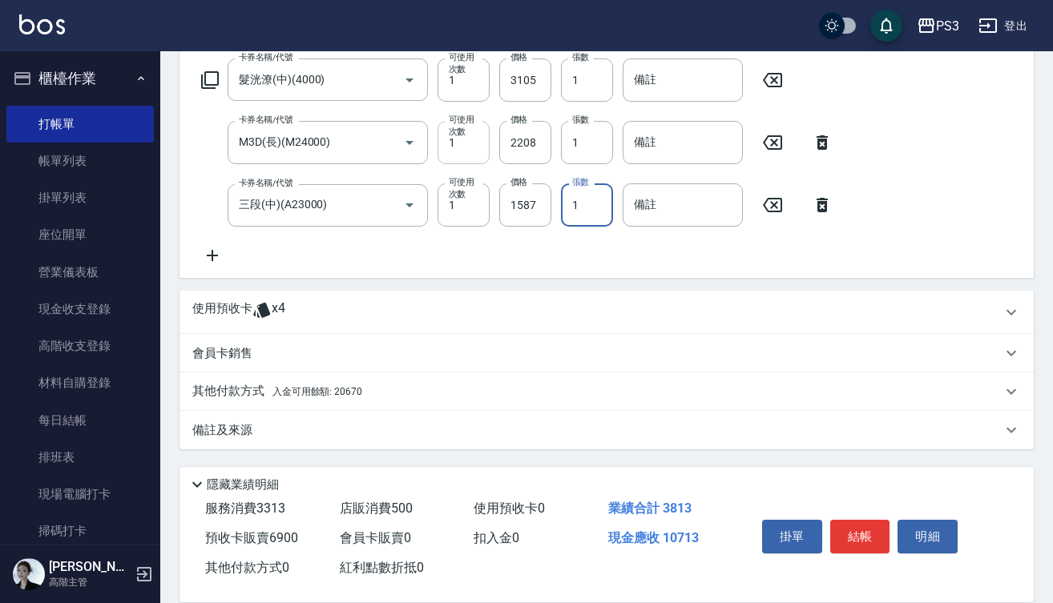
scroll to position [805, 0]
click at [248, 383] on p "其他付款方式 入金可用餘額: 20670" at bounding box center [277, 392] width 170 height 18
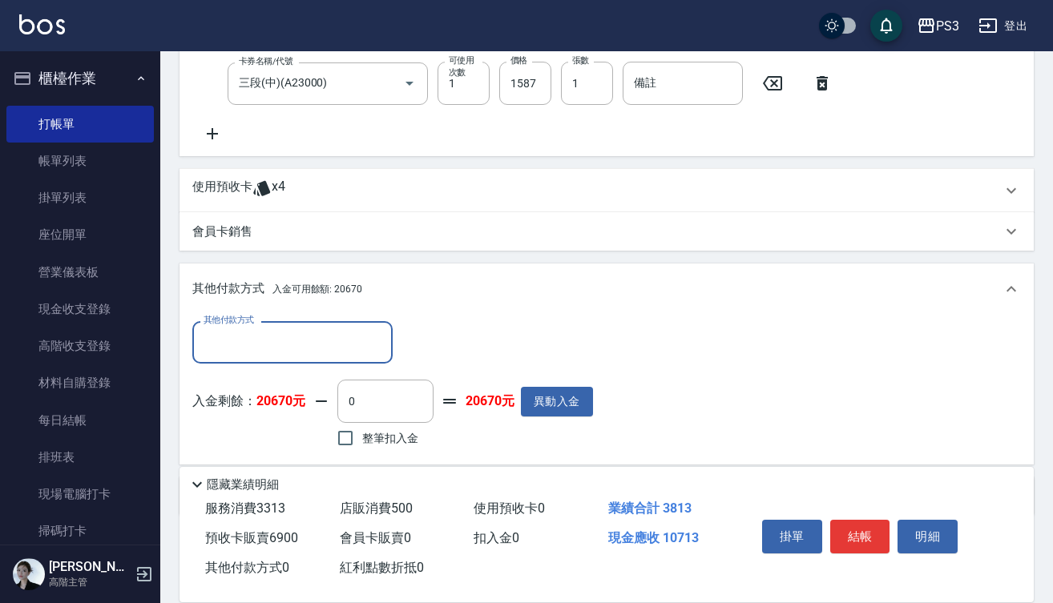
scroll to position [933, 0]
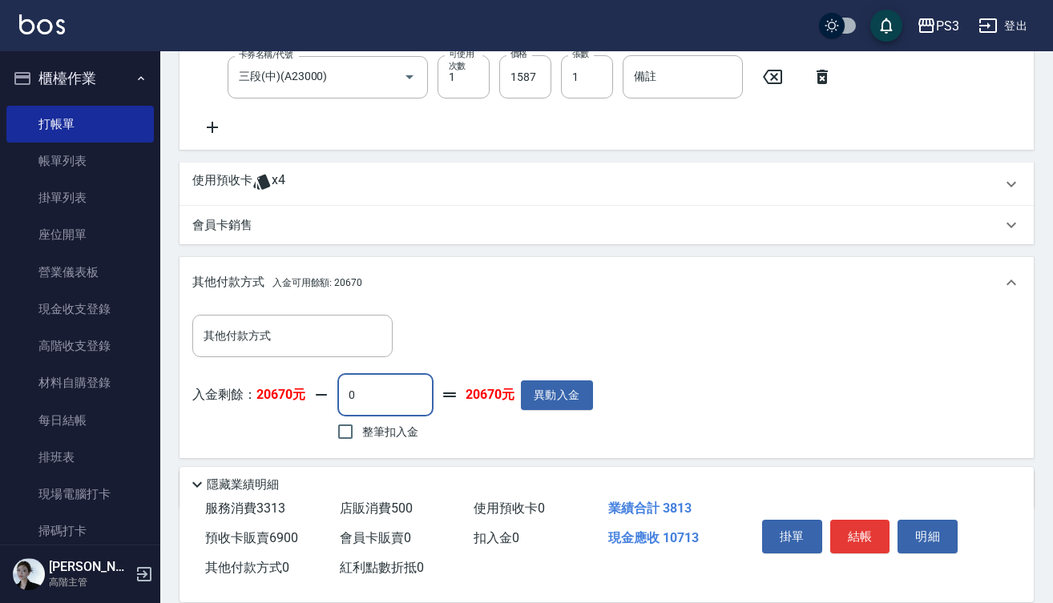
click at [371, 393] on input "0" at bounding box center [385, 394] width 96 height 43
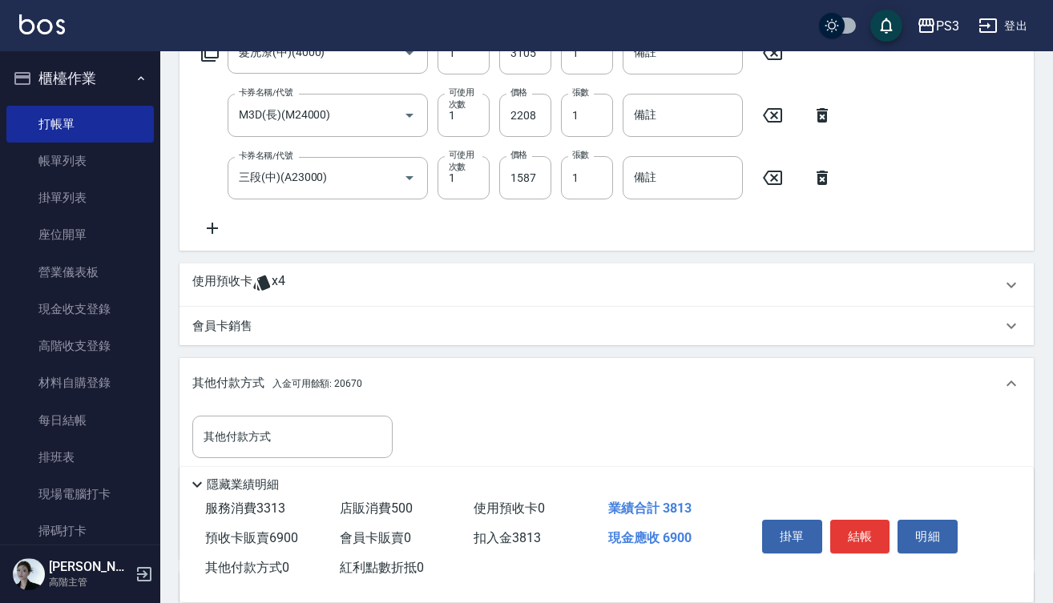
scroll to position [819, 0]
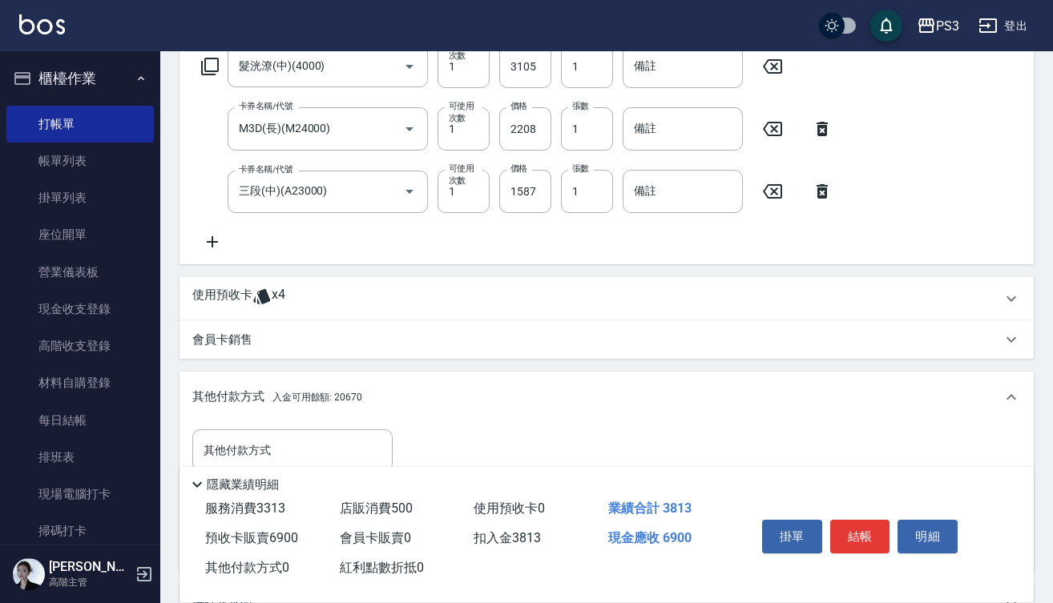
click at [211, 243] on icon at bounding box center [212, 241] width 11 height 11
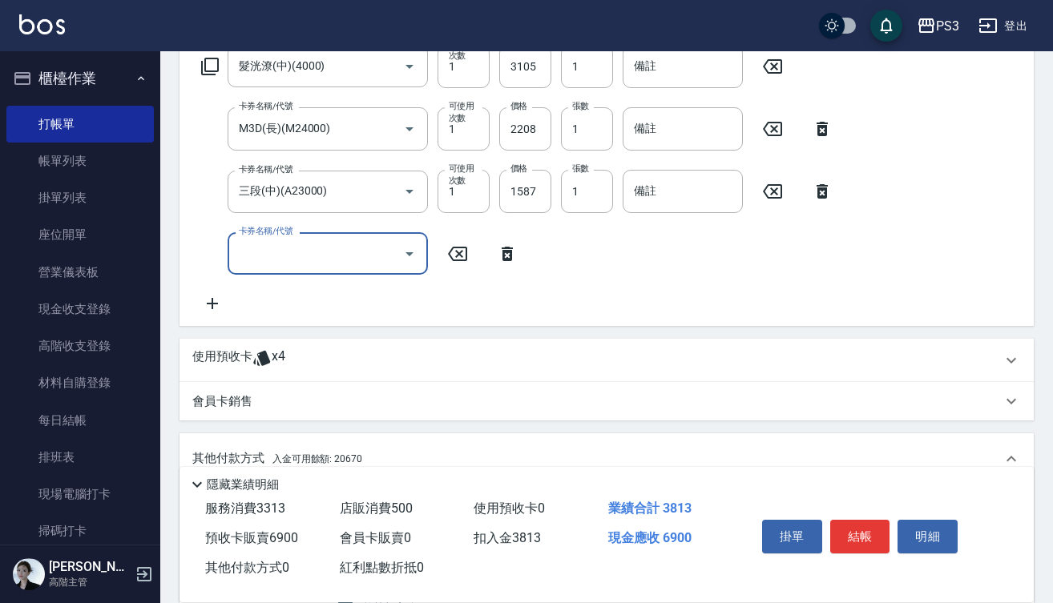
click at [379, 257] on input "卡券名稱/代號" at bounding box center [316, 254] width 162 height 28
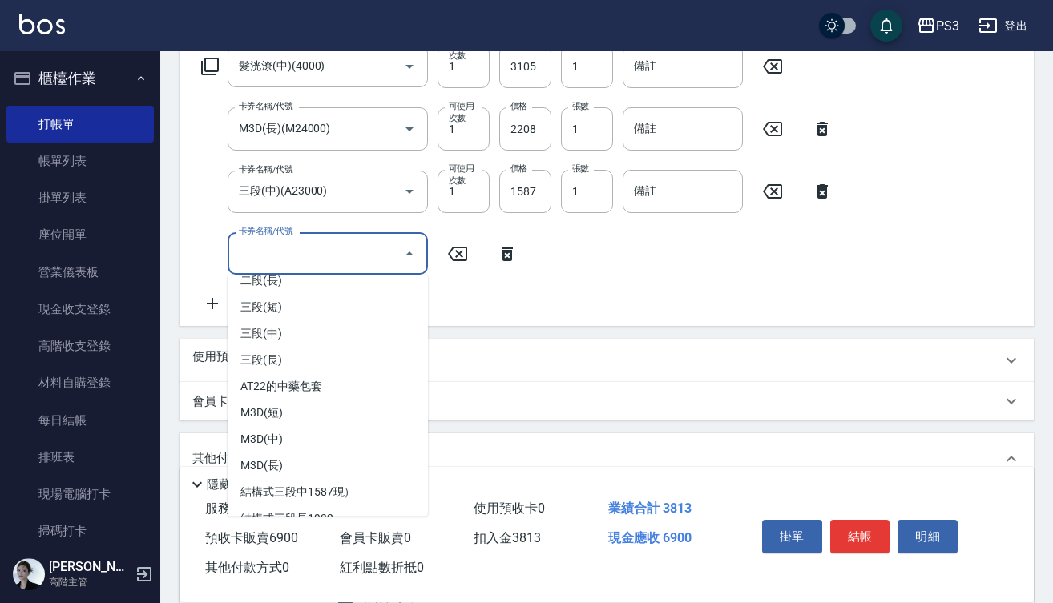
scroll to position [591, 0]
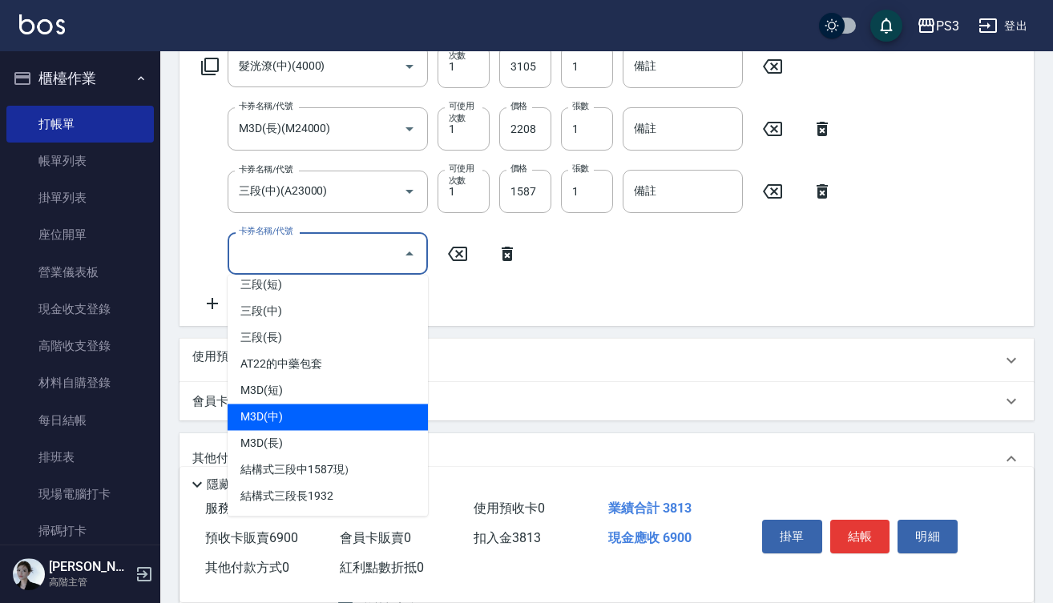
click at [349, 417] on span "M3D(中)" at bounding box center [328, 418] width 200 height 26
type input "0"
type input "M3D(中)(M20000)"
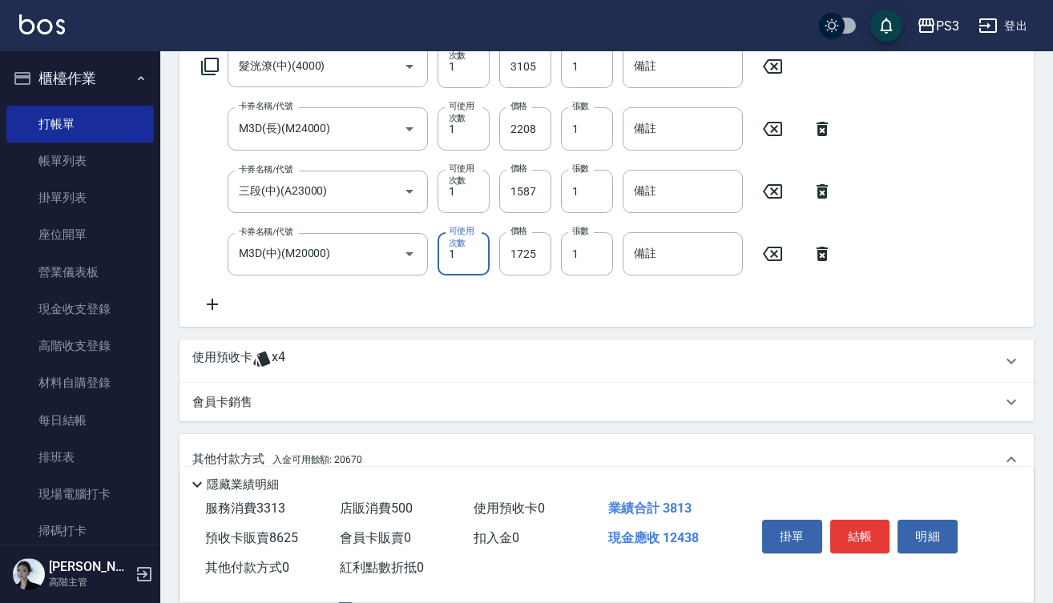
type input "1"
type input "1863"
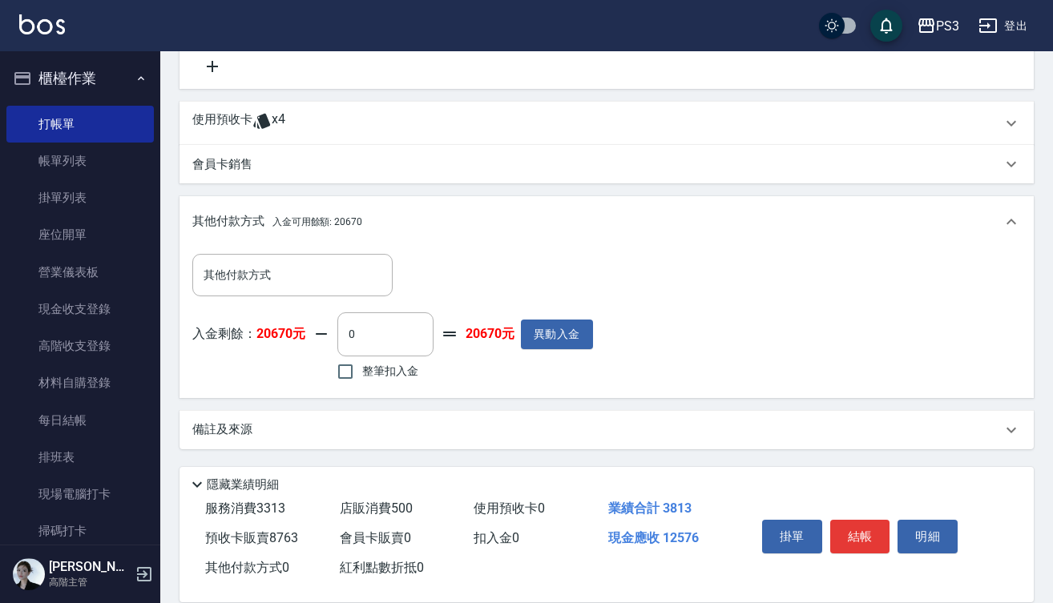
scroll to position [1057, 0]
click at [347, 332] on input "0" at bounding box center [385, 333] width 96 height 43
type input "3813"
click at [860, 533] on button "結帳" at bounding box center [860, 537] width 60 height 34
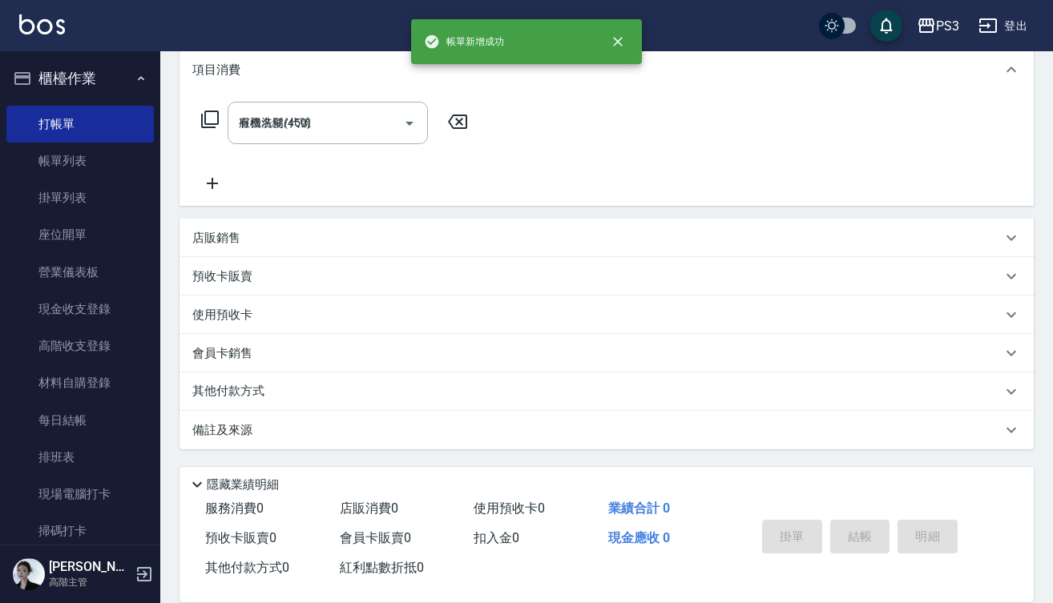
type input "2025/10/10 18:29"
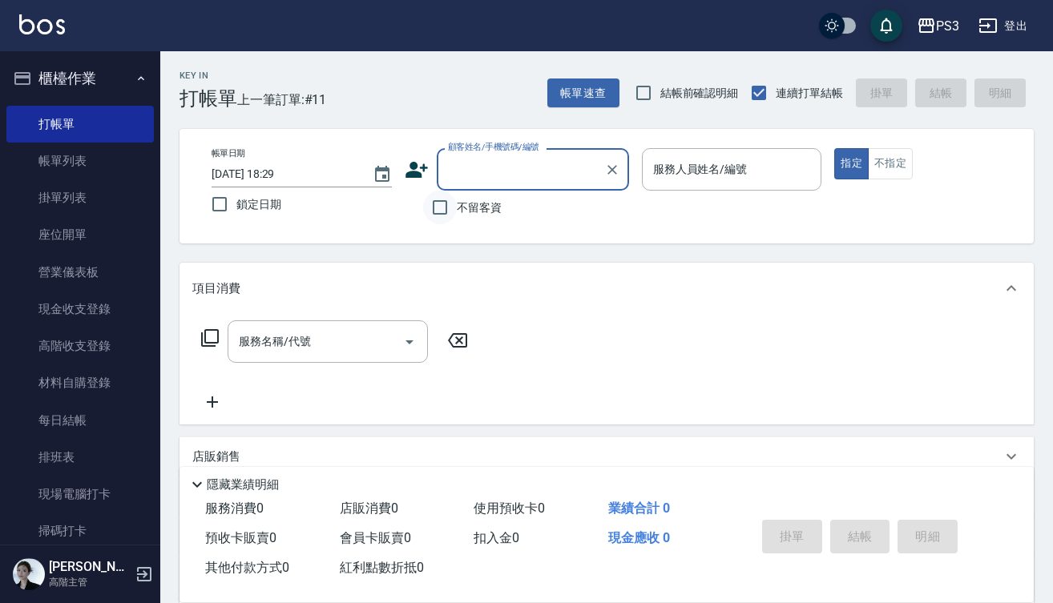
click at [436, 207] on input "不留客資" at bounding box center [440, 208] width 34 height 34
checkbox input "true"
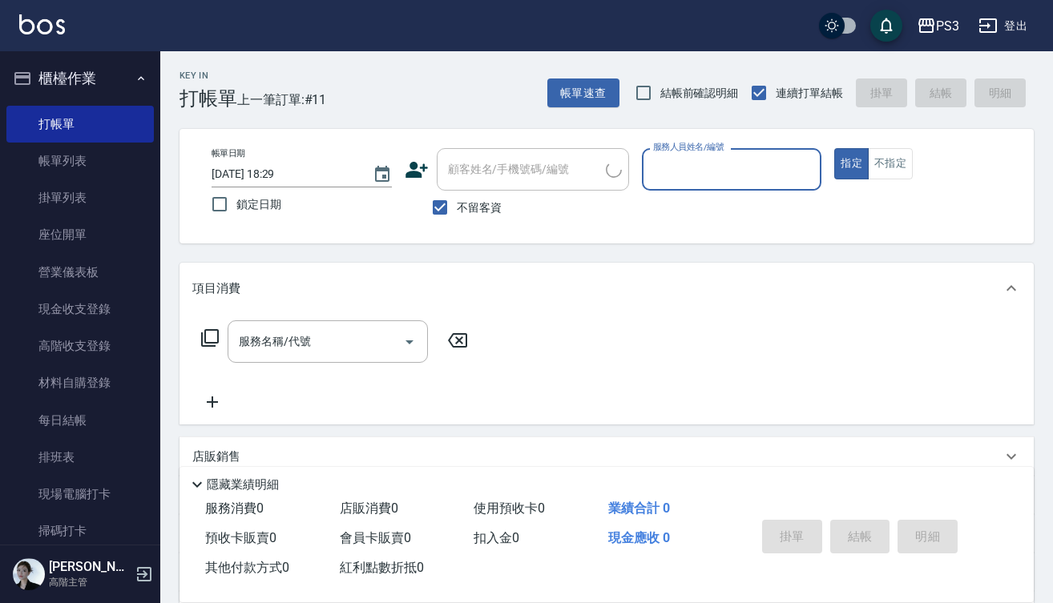
type input "b"
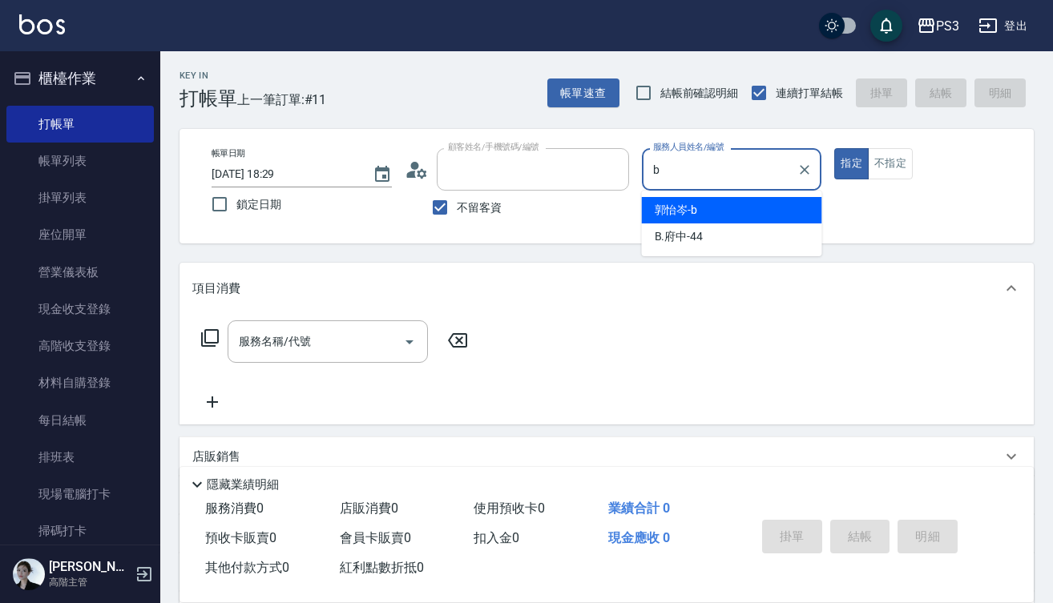
type input "黎明雅/0928242986/"
type input "郭怡岑-b"
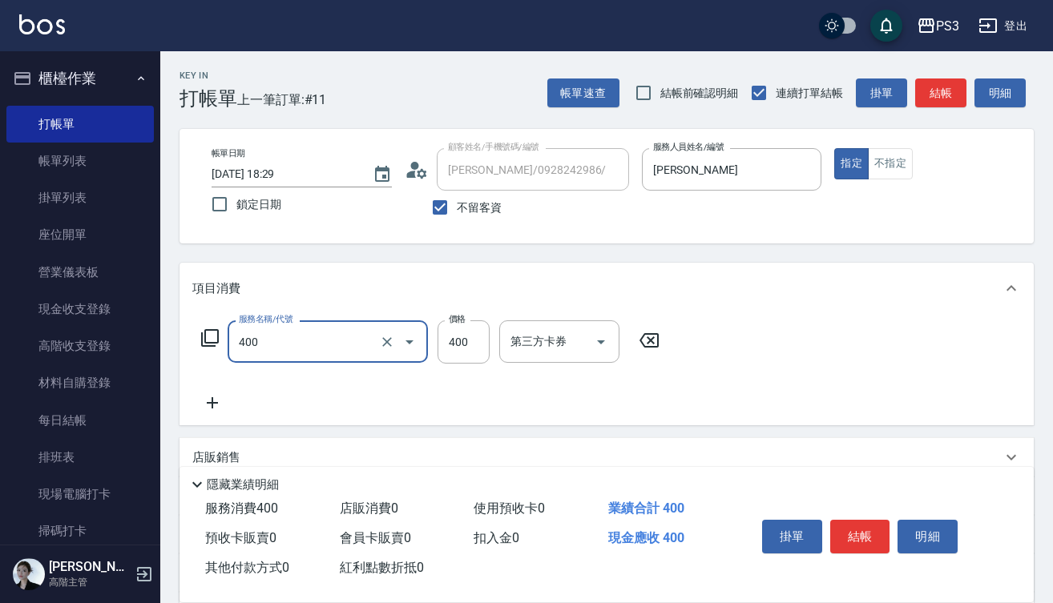
type input "剪(400)"
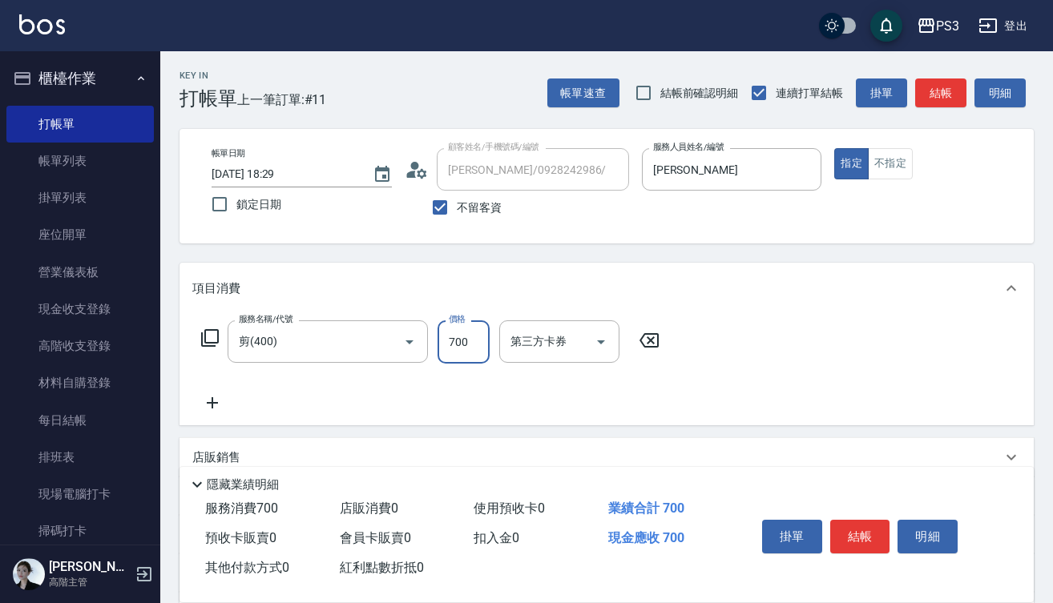
type input "700"
click at [861, 535] on button "結帳" at bounding box center [860, 537] width 60 height 34
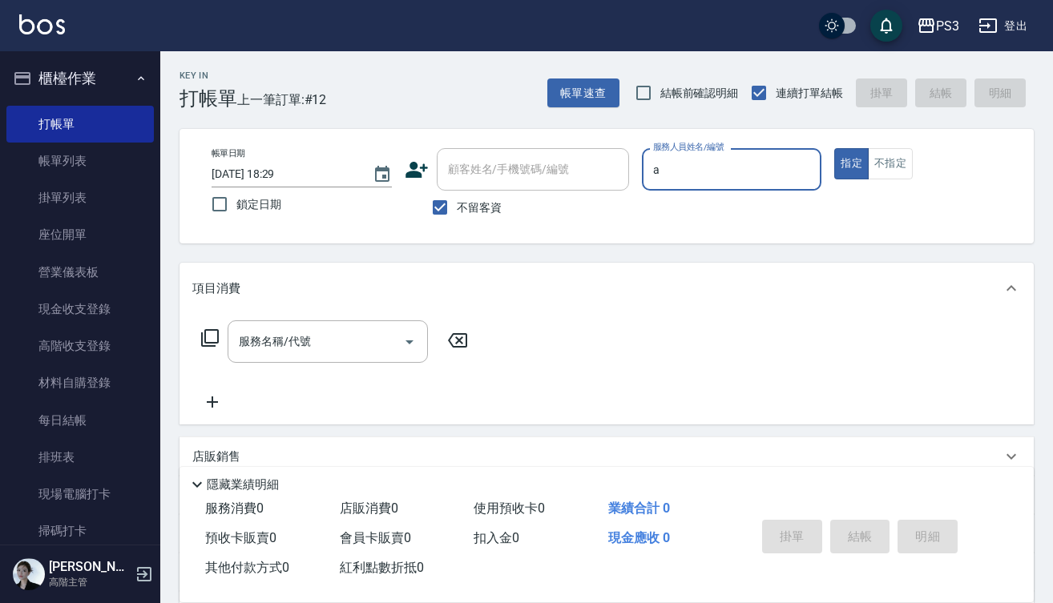
type input "蔡明宏-a"
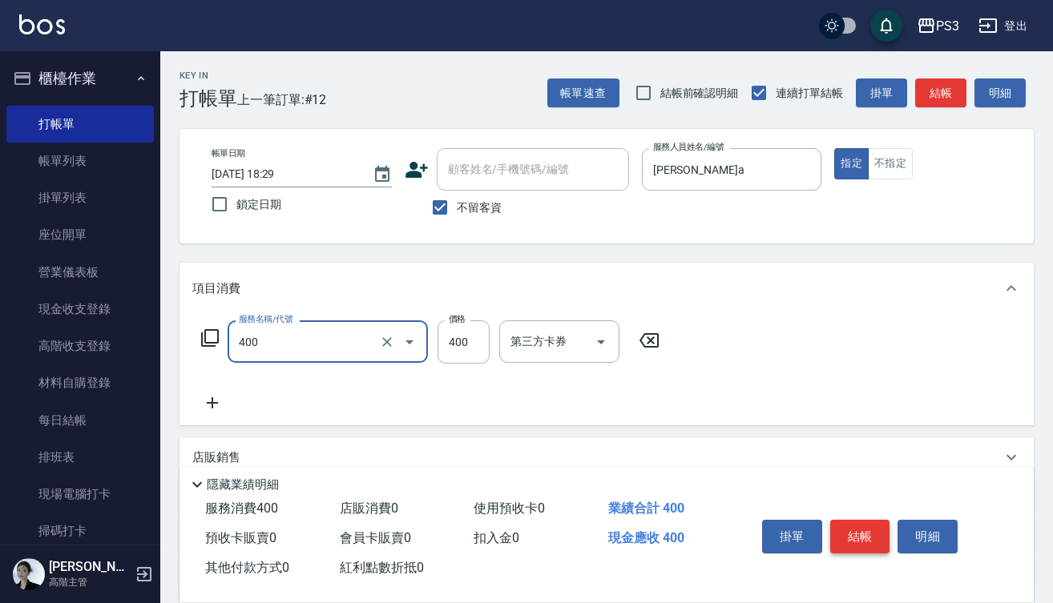
type input "剪(400)"
click at [860, 540] on button "結帳" at bounding box center [860, 537] width 60 height 34
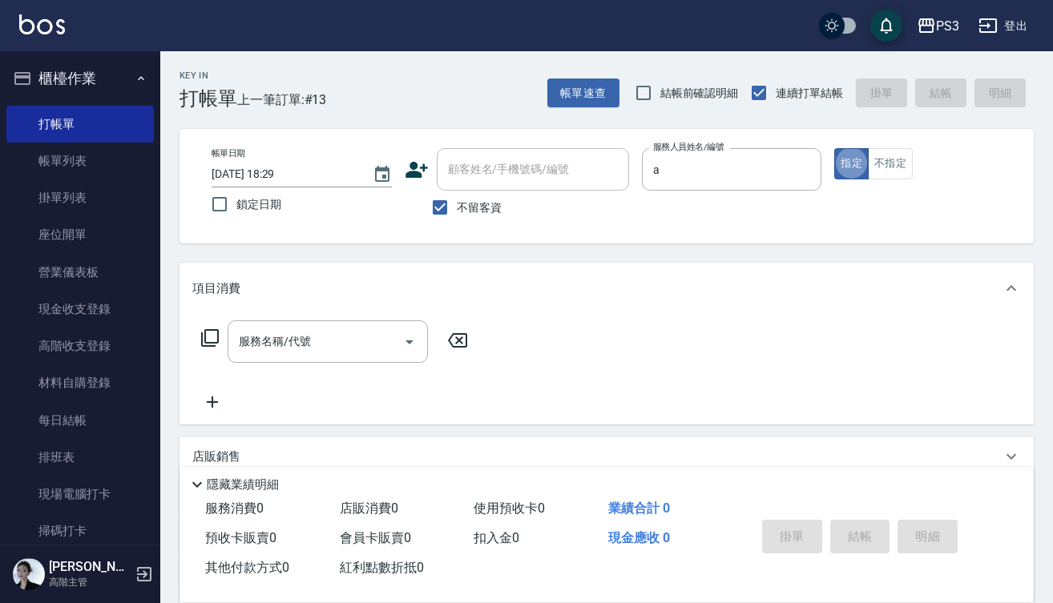
type input "蔡明宏-a"
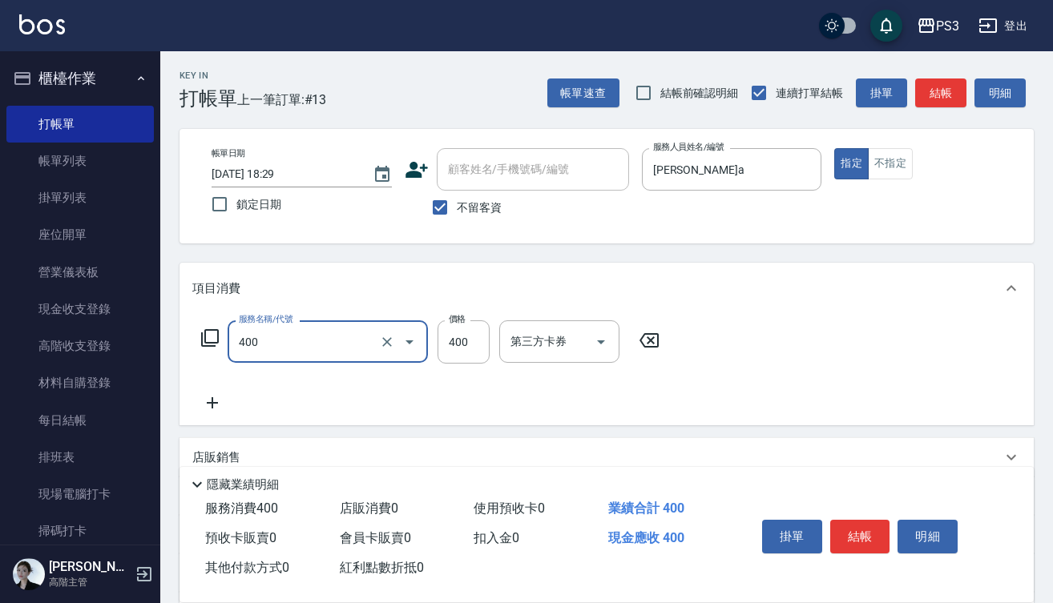
type input "剪(400)"
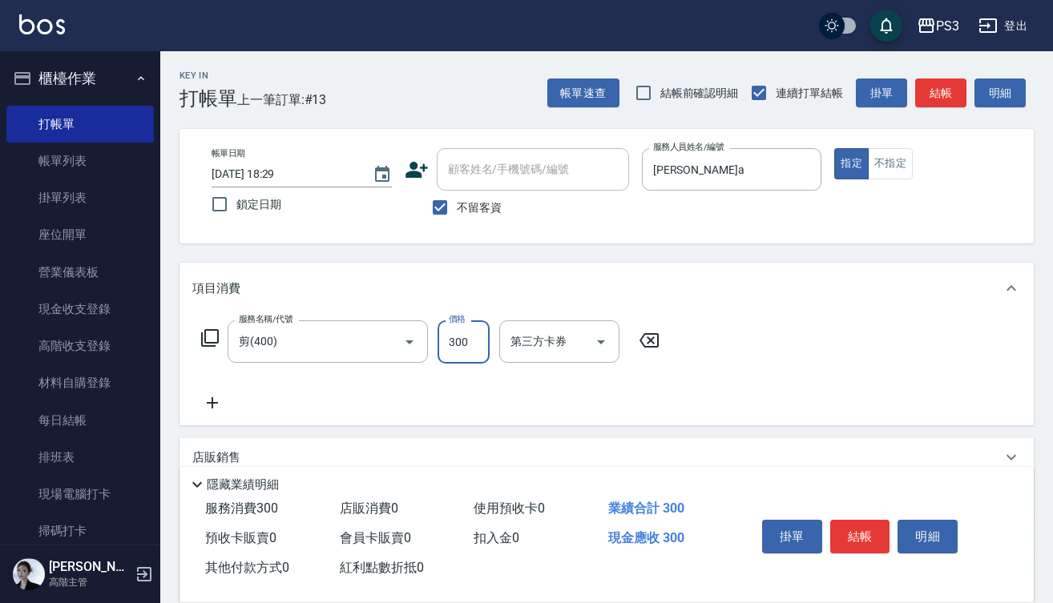
type input "300"
click at [854, 526] on button "結帳" at bounding box center [860, 537] width 60 height 34
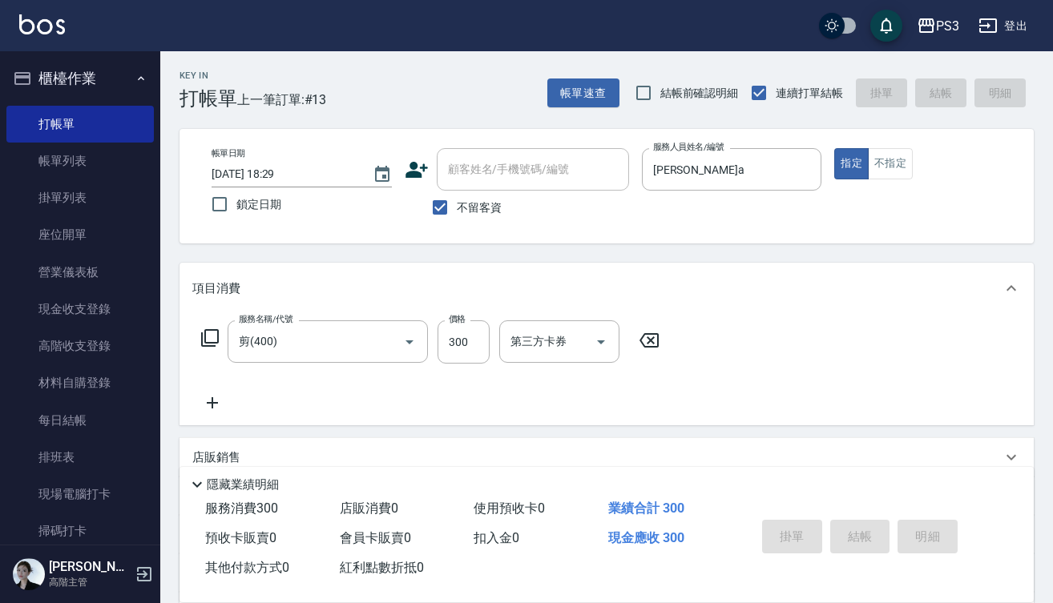
type input "2025/10/10 18:30"
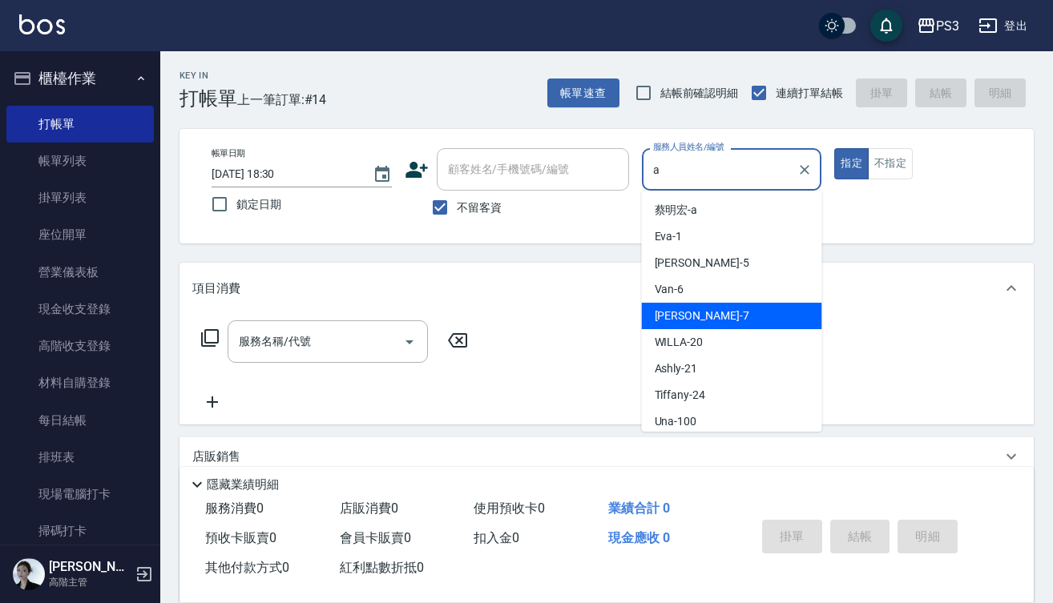
type input "Lisa-7"
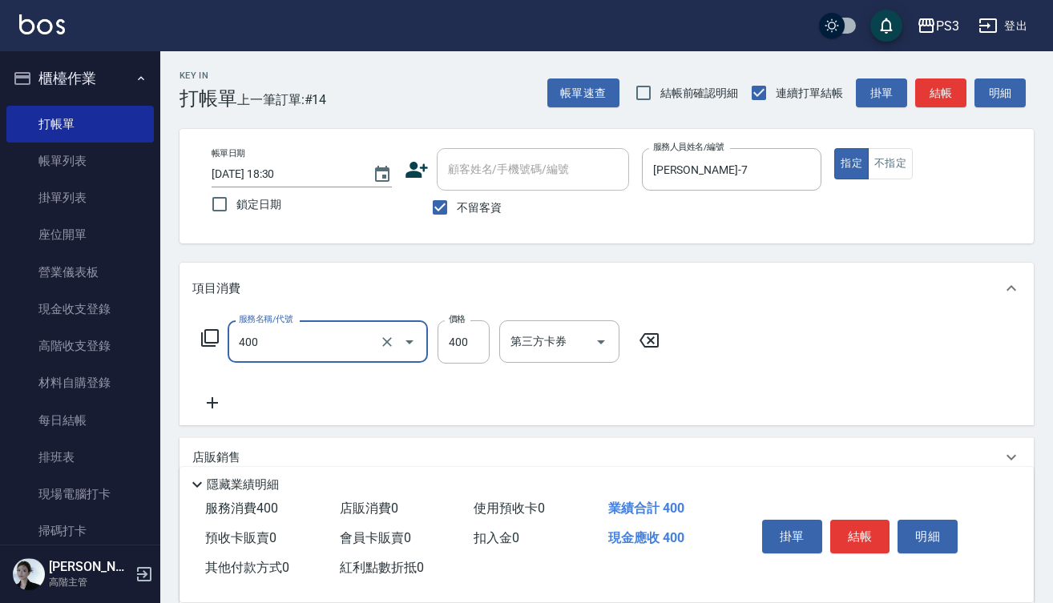
type input "剪(400)"
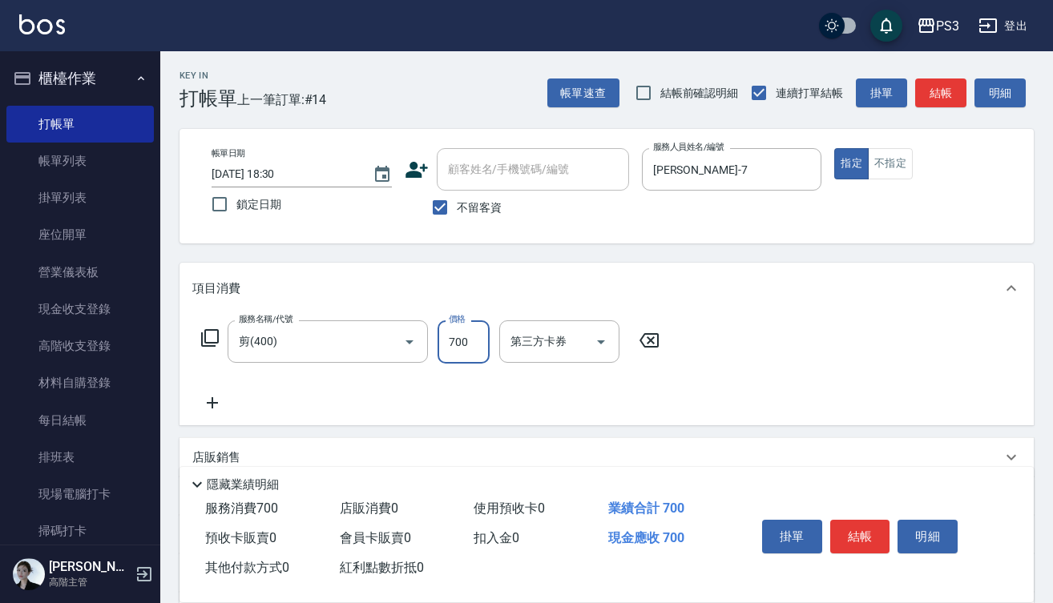
type input "700"
click at [863, 546] on button "結帳" at bounding box center [860, 537] width 60 height 34
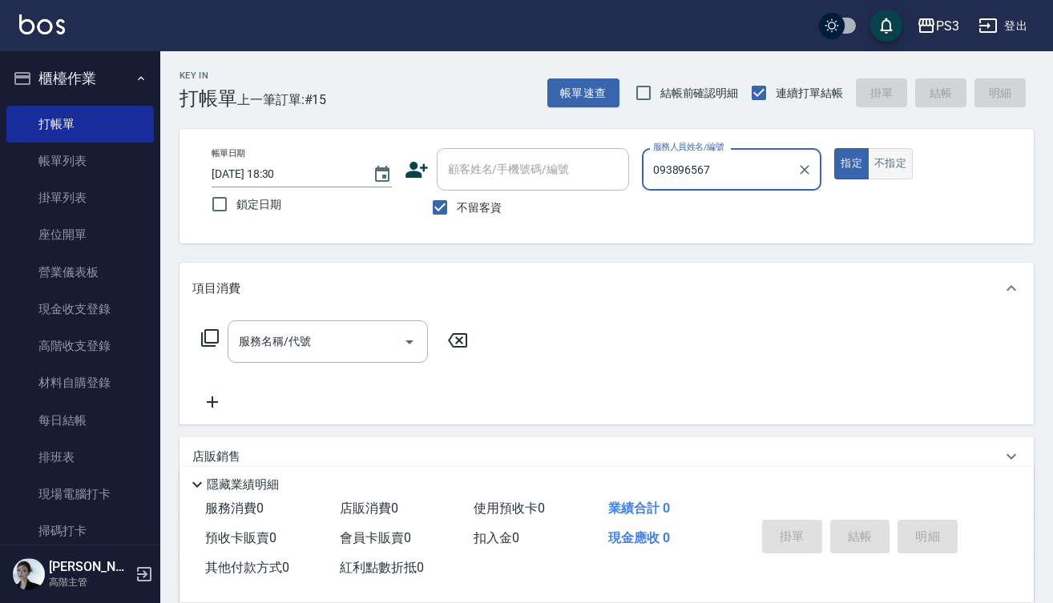
type input "0938965678"
click at [719, 157] on input "0938965678" at bounding box center [720, 169] width 142 height 28
click at [443, 203] on input "不留客資" at bounding box center [440, 208] width 34 height 34
checkbox input "false"
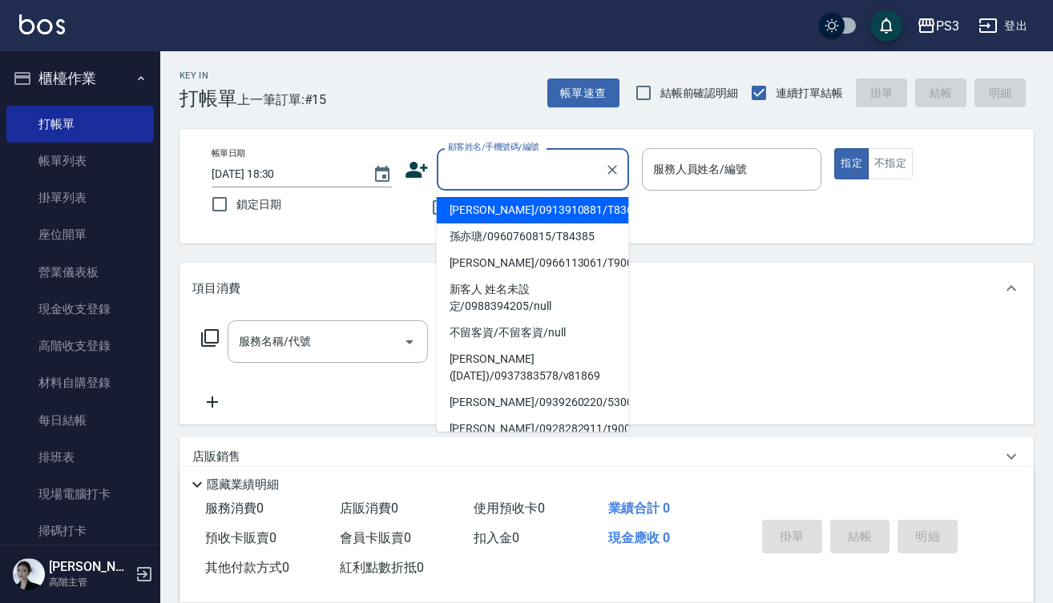
click at [507, 172] on input "顧客姓名/手機號碼/編號" at bounding box center [521, 169] width 154 height 28
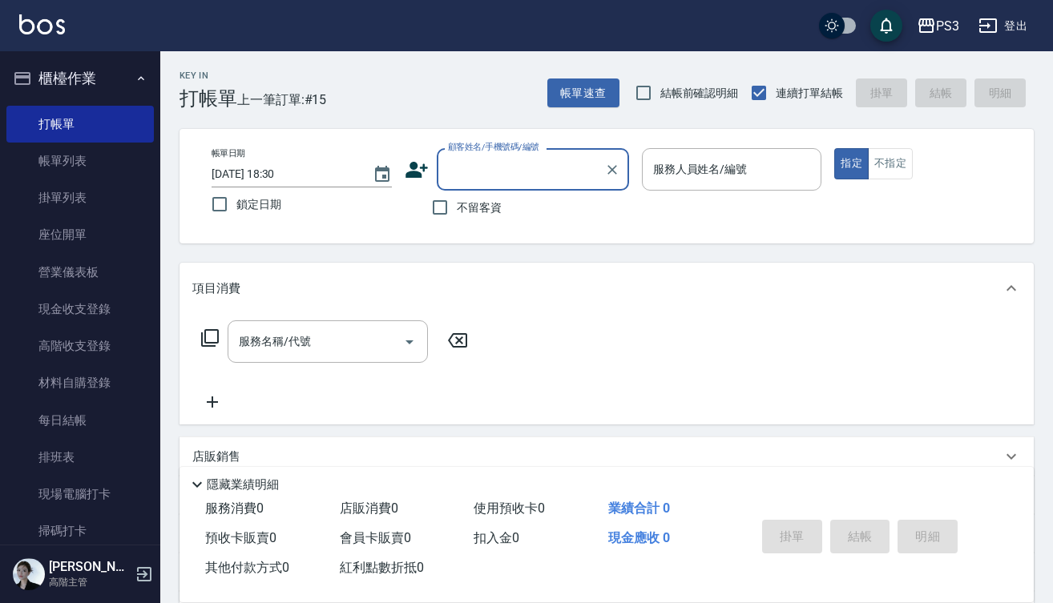
paste input "0938965678"
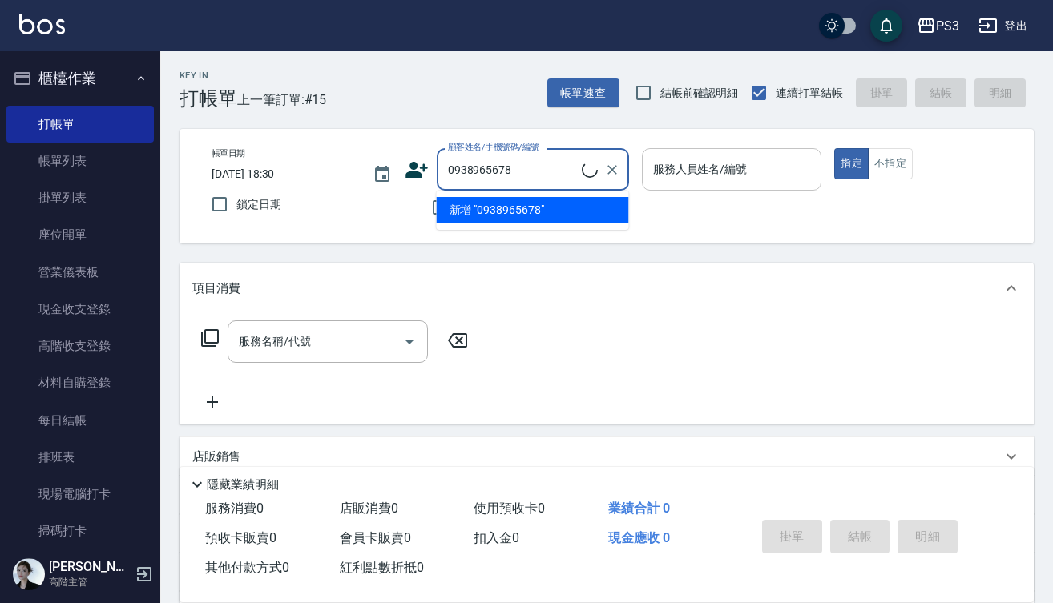
type input "岑/0938965678/t90333"
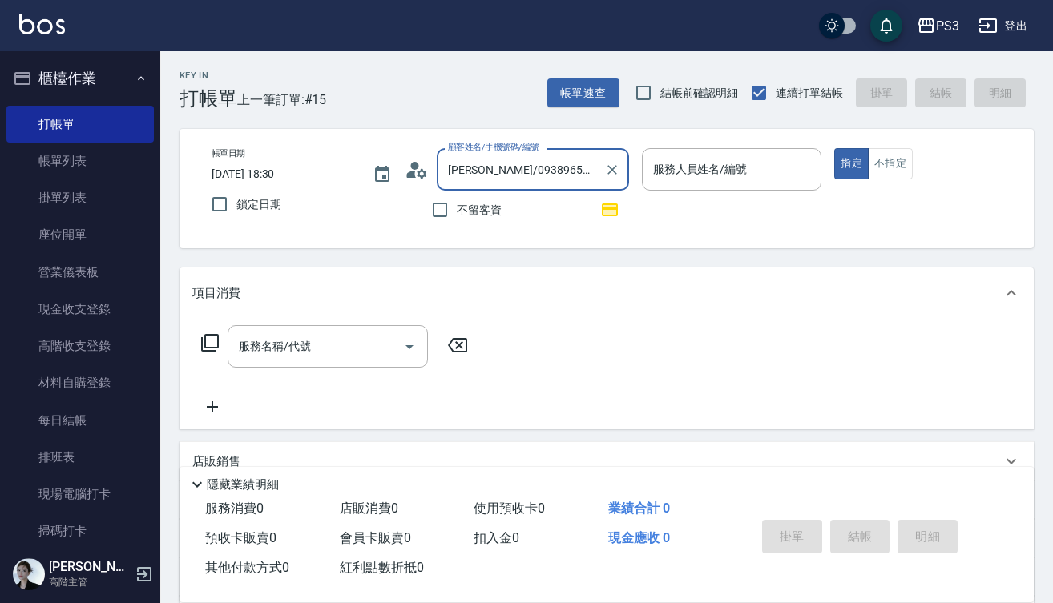
click at [671, 168] on input "服務人員姓名/編號" at bounding box center [732, 169] width 166 height 28
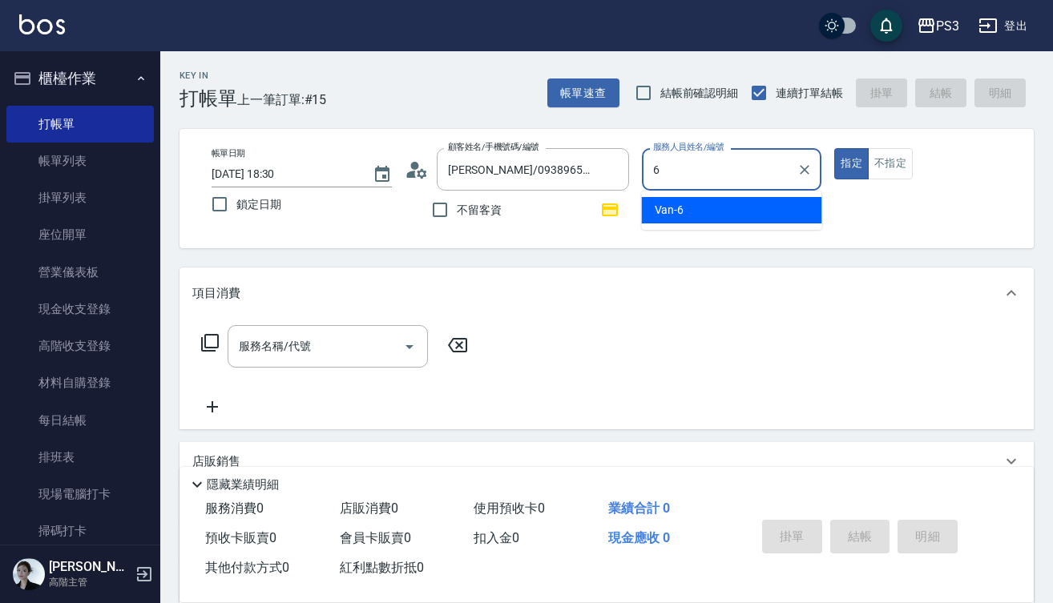
type input "Van-6"
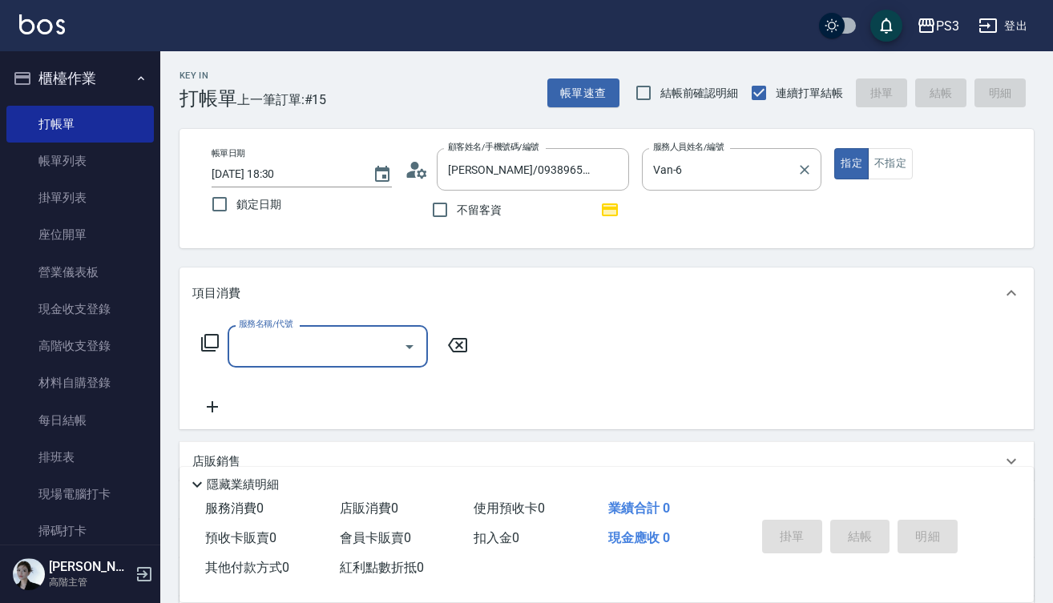
type input "3"
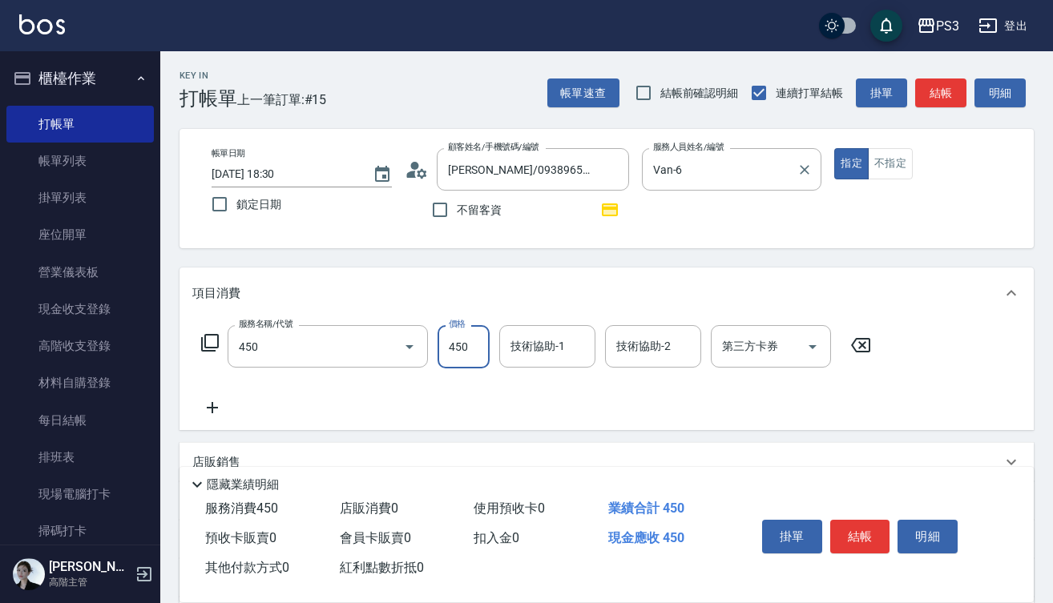
type input "有機洗髮(450)"
type input "Lisa-7"
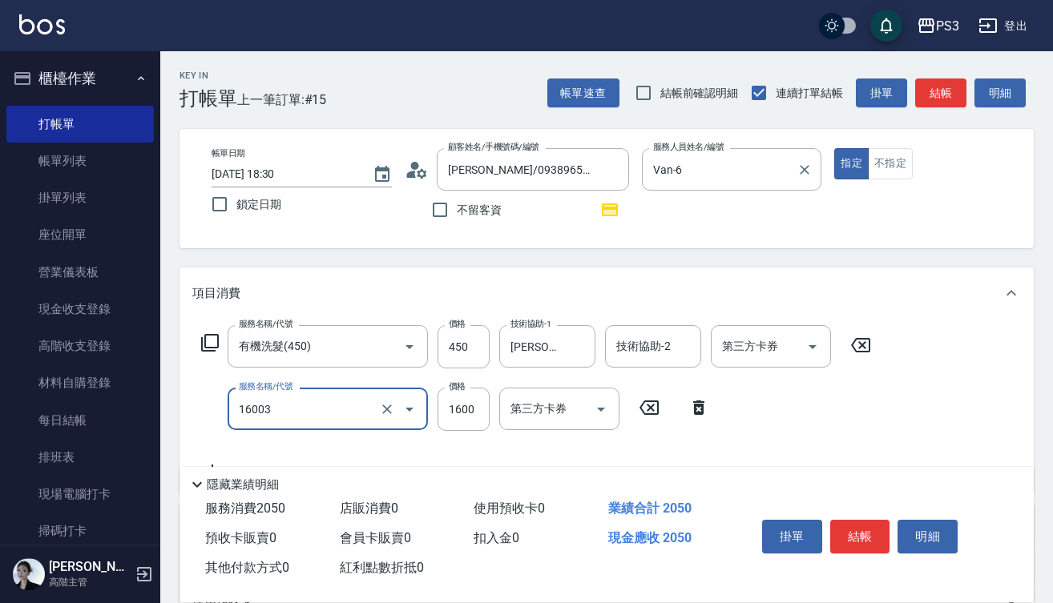
type input "卡碧兒頭皮(16003)"
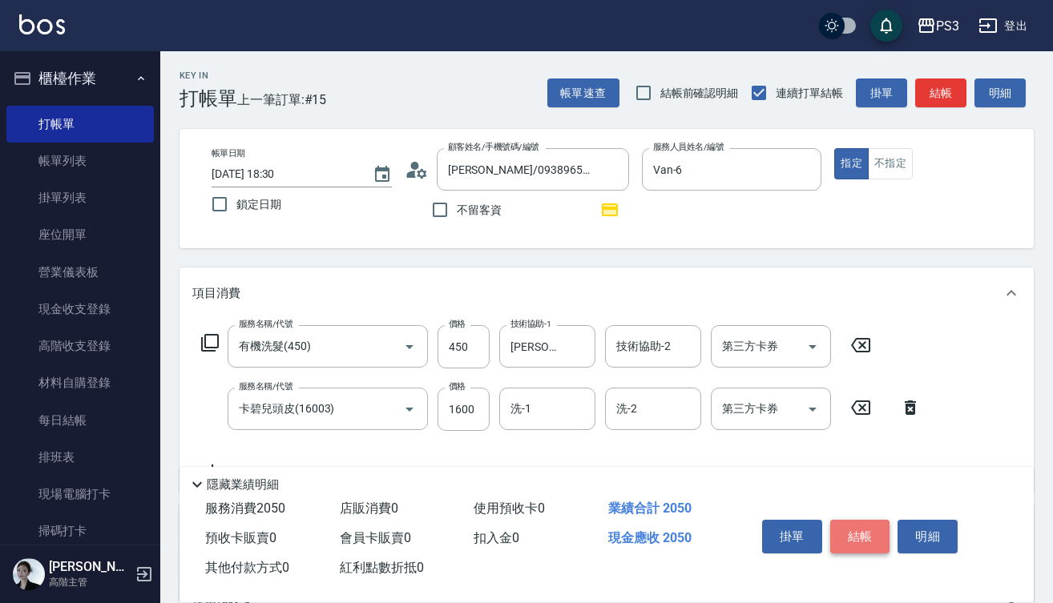
click at [862, 530] on button "結帳" at bounding box center [860, 537] width 60 height 34
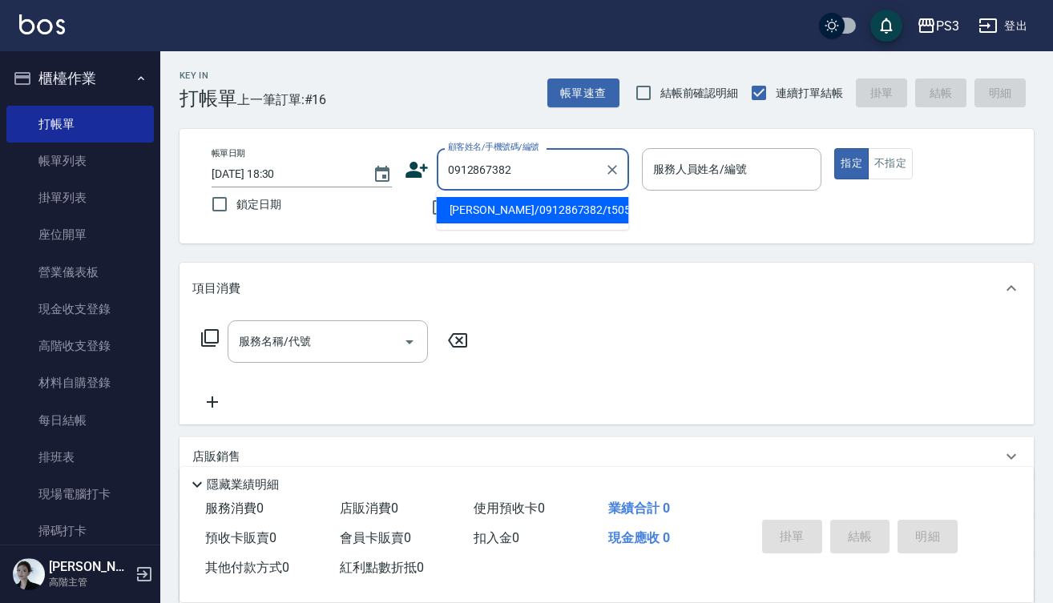
type input "洪鈺庭/0912867382/t50561"
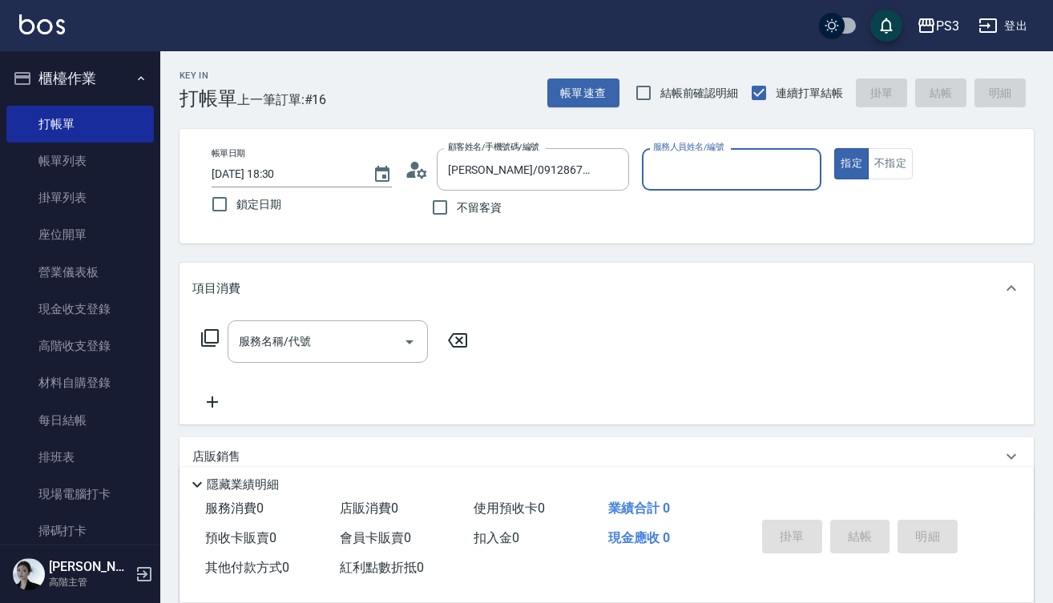
type input "Eva-1"
click at [851, 163] on button "指定" at bounding box center [851, 163] width 34 height 31
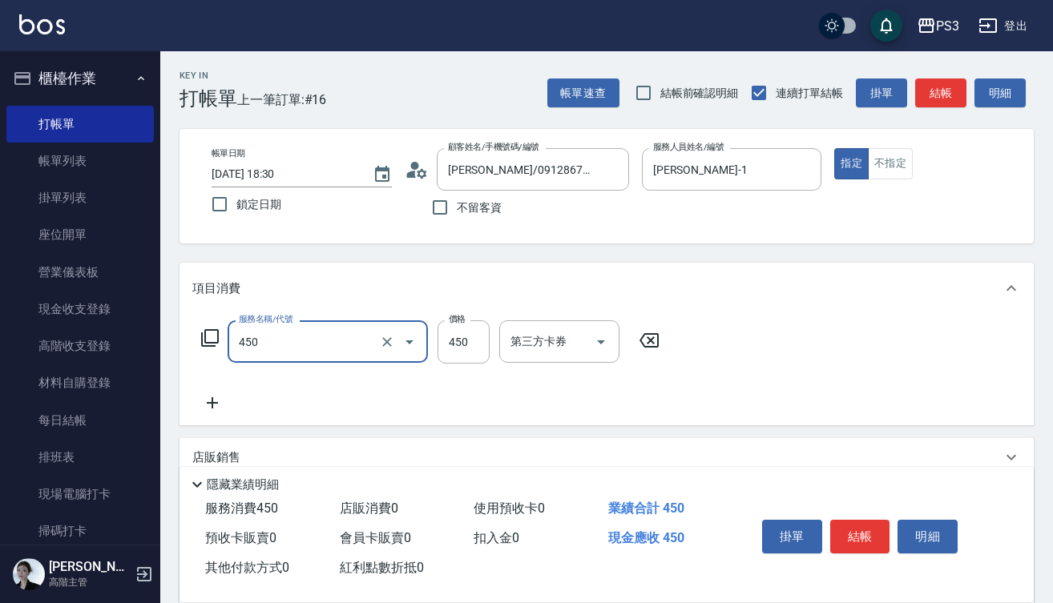
type input "有機洗髮(450)"
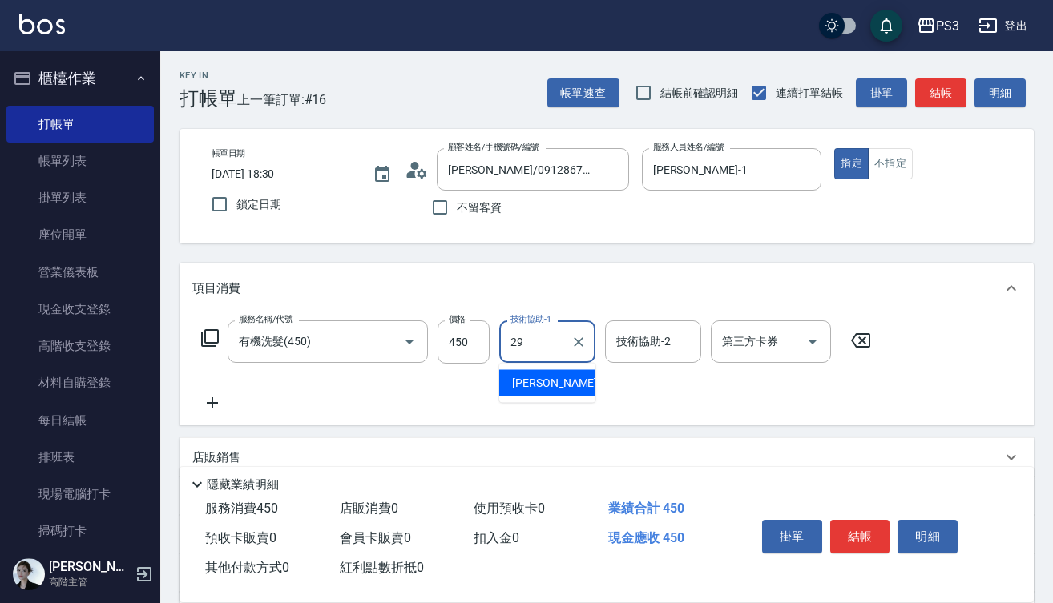
type input "Joyce-29"
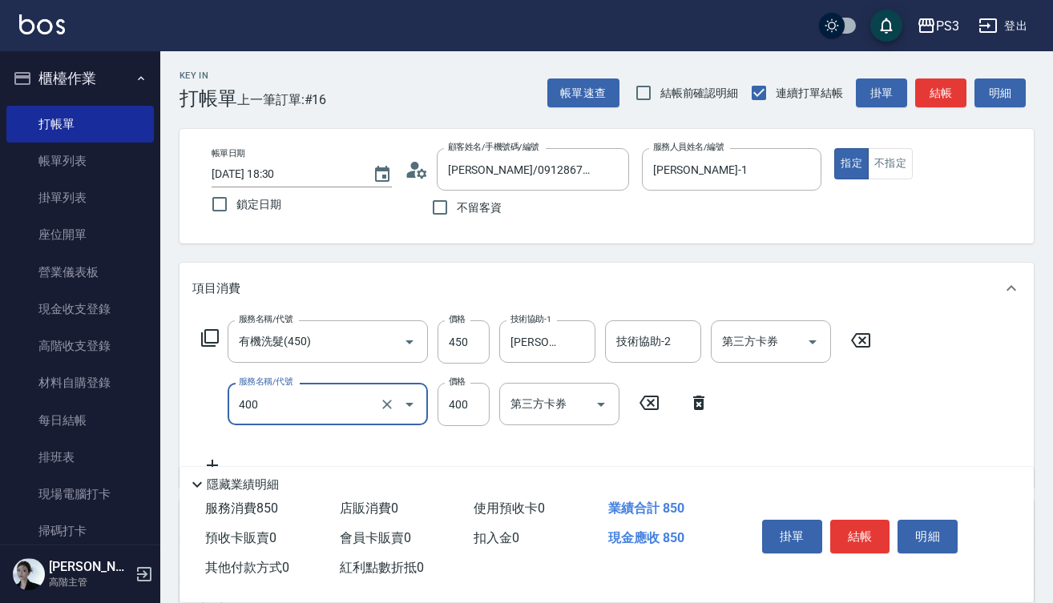
type input "剪(400)"
type input "380"
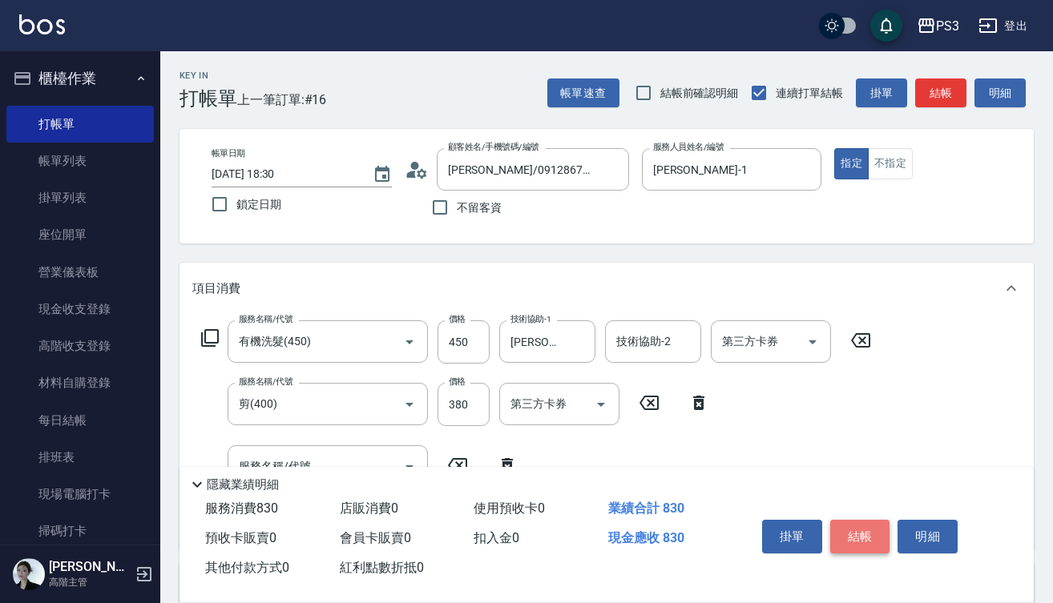
click at [860, 529] on button "結帳" at bounding box center [860, 537] width 60 height 34
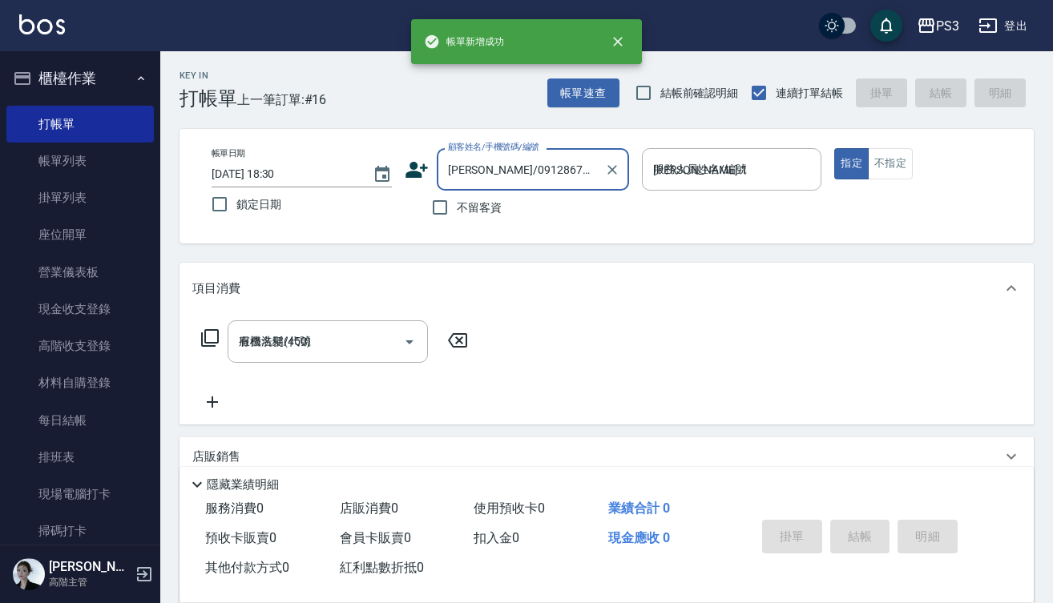
type input "2025/10/10 18:31"
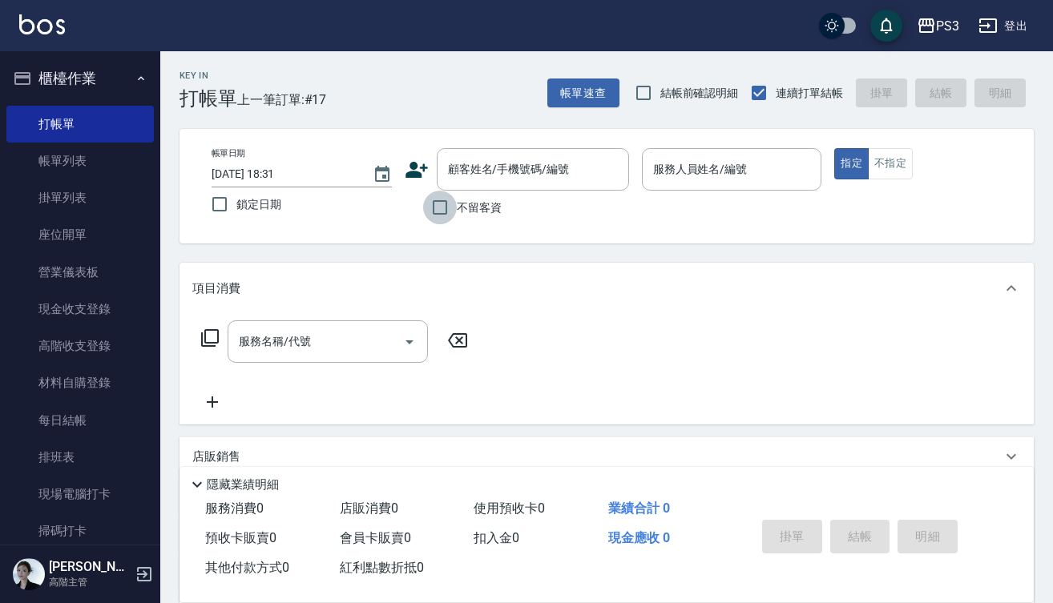
click at [441, 213] on input "不留客資" at bounding box center [440, 208] width 34 height 34
checkbox input "true"
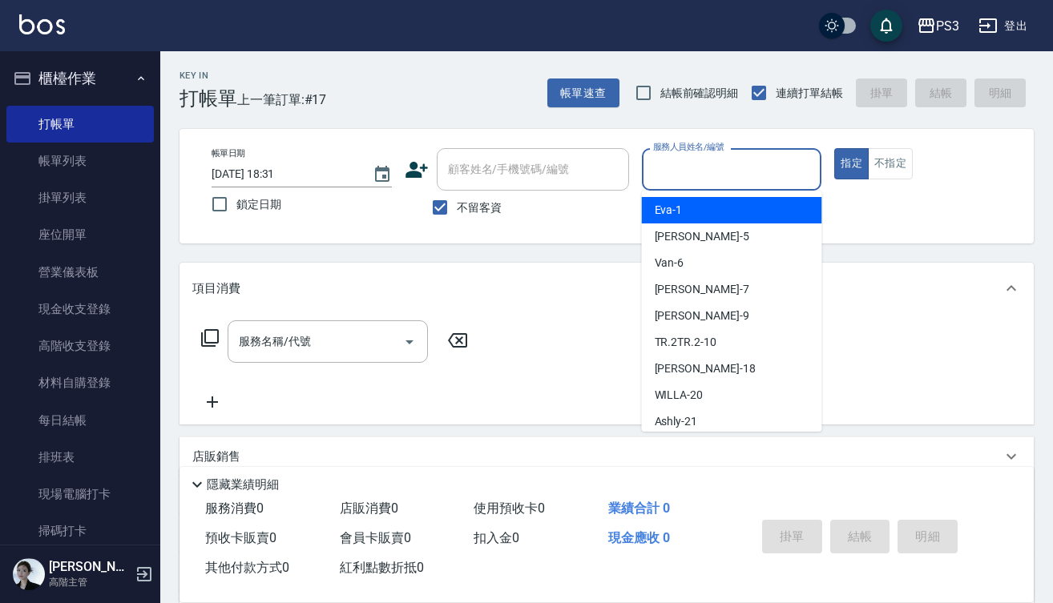
click at [689, 166] on input "服務人員姓名/編號" at bounding box center [732, 169] width 166 height 28
type input "黎明雅/0928242986/"
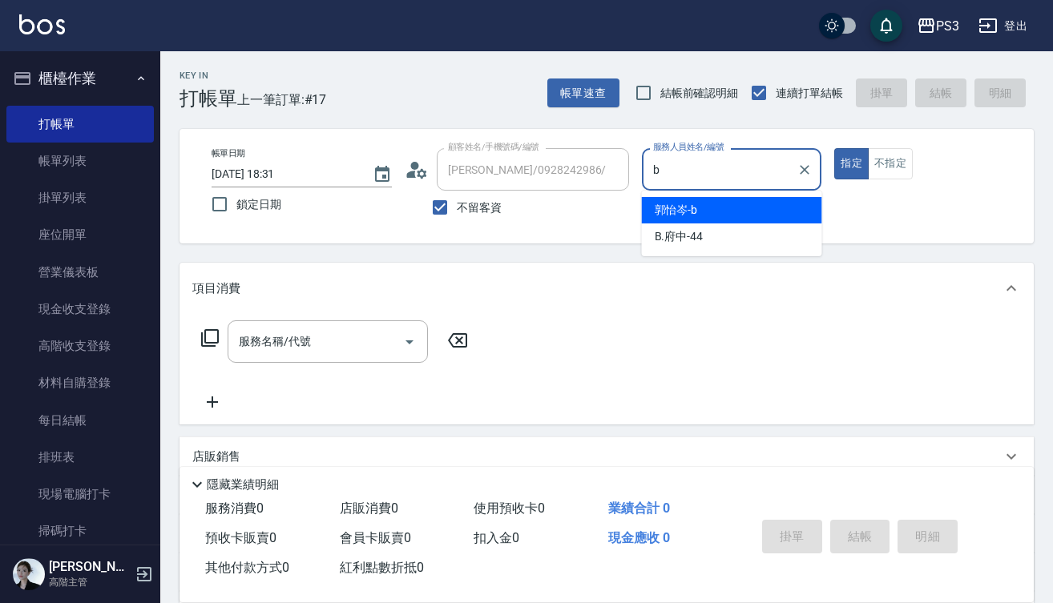
type input "郭怡岑-b"
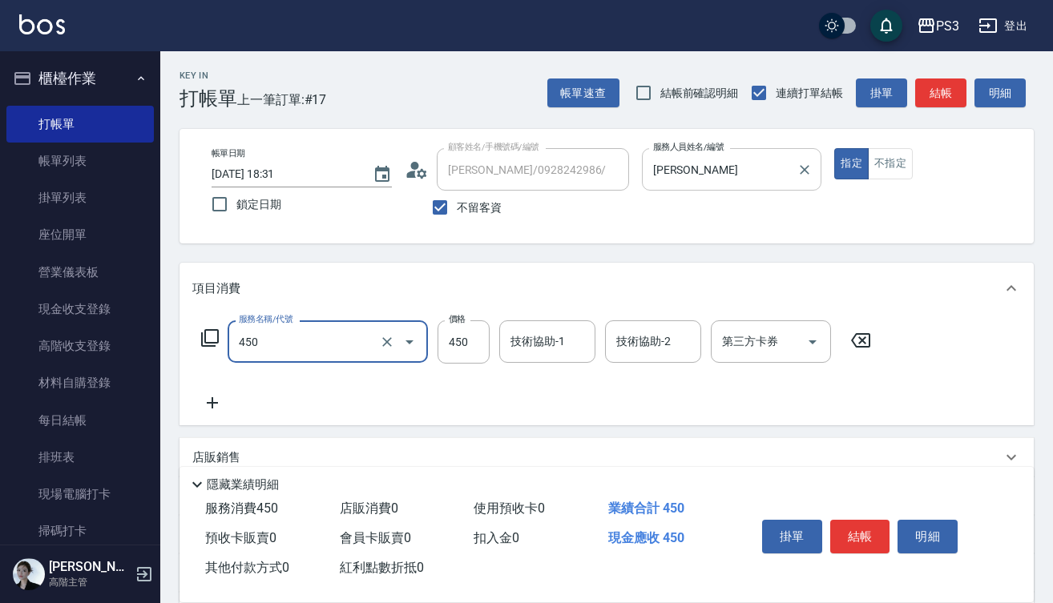
type input "有機洗髮(450)"
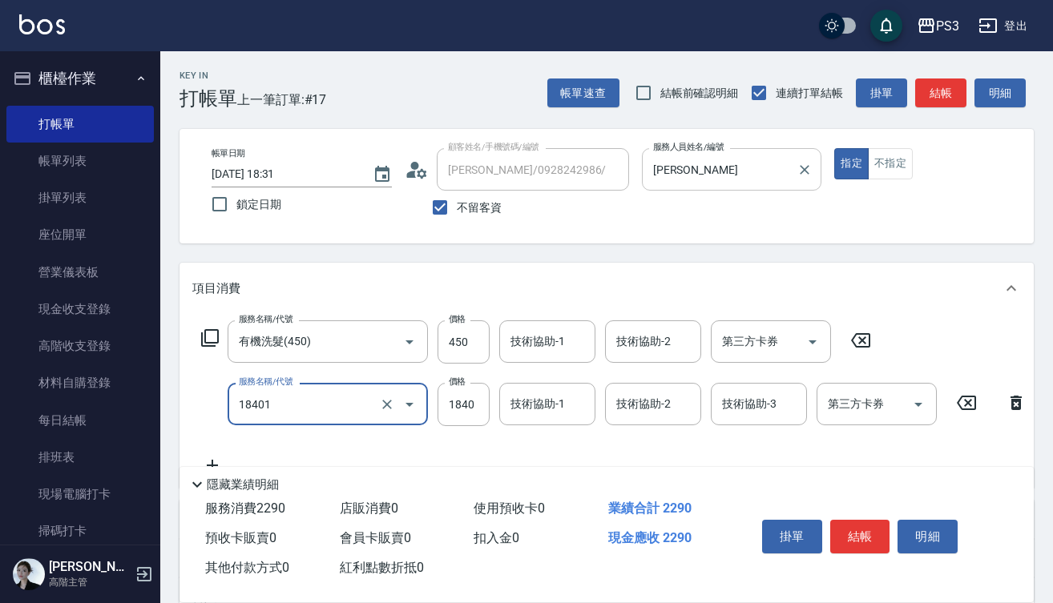
type input "L燙(18401)"
type input "2000"
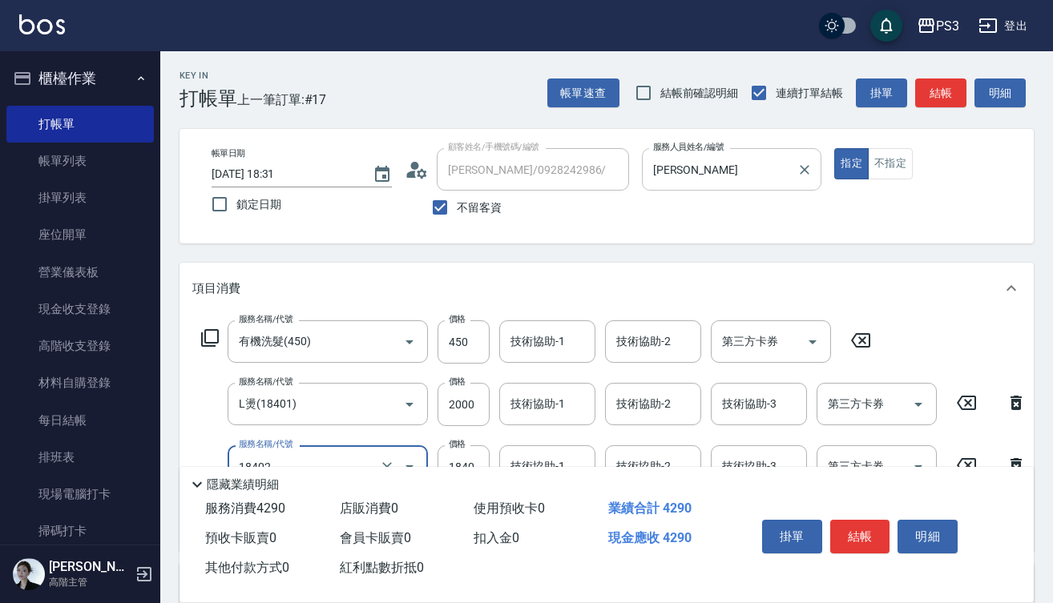
type input "染XL(18402)"
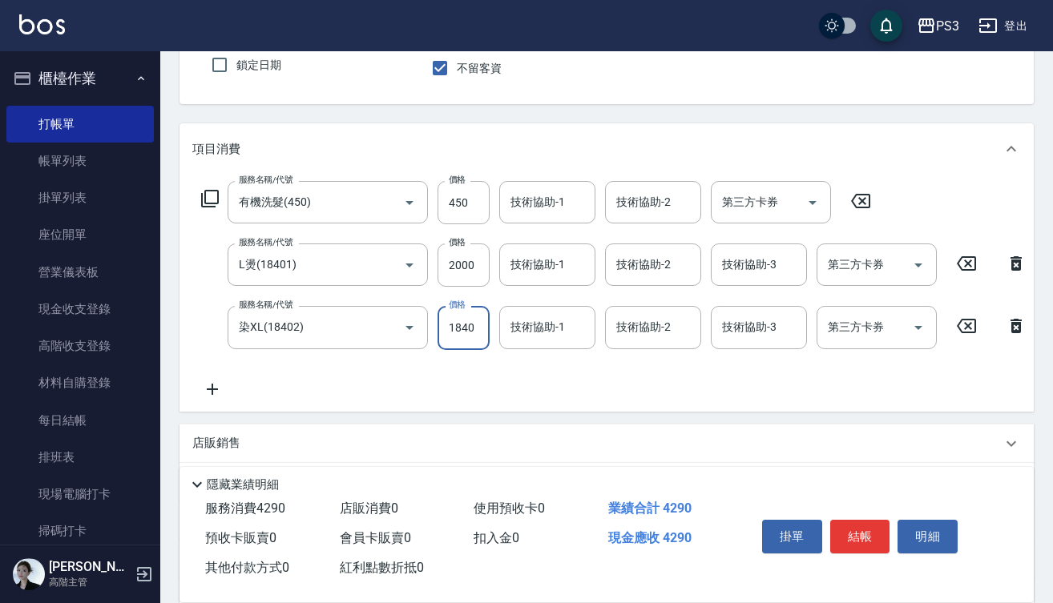
scroll to position [179, 0]
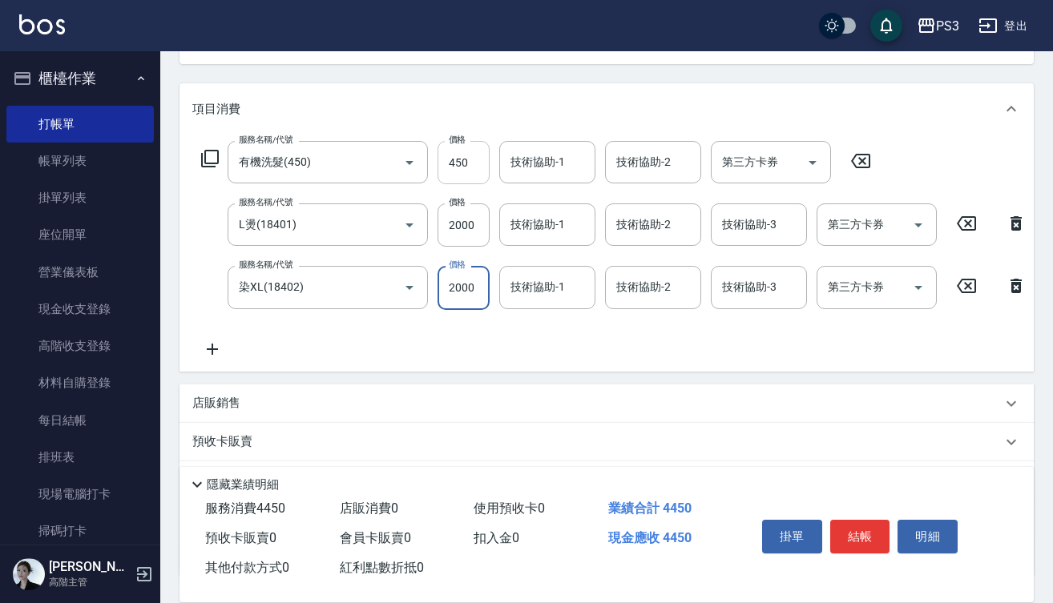
type input "2000"
drag, startPoint x: 472, startPoint y: 163, endPoint x: 472, endPoint y: 148, distance: 14.4
click at [472, 163] on input "450" at bounding box center [463, 162] width 52 height 43
type input "400"
click at [482, 228] on input "2000" at bounding box center [463, 224] width 52 height 43
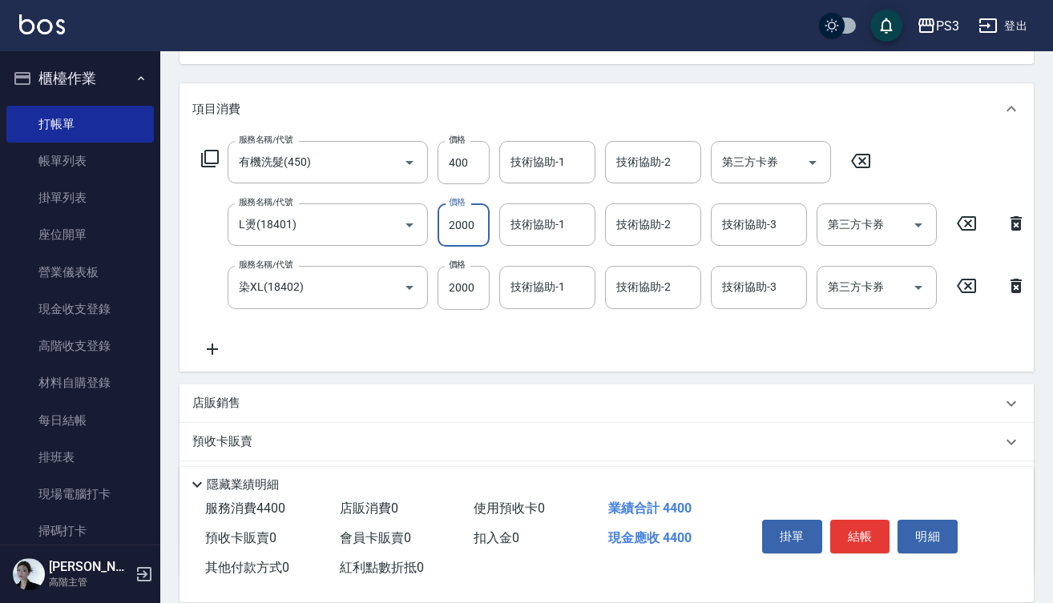
click at [482, 228] on input "2000" at bounding box center [463, 224] width 52 height 43
type input "2700"
click at [481, 284] on input "2000" at bounding box center [463, 287] width 52 height 43
type input "2700"
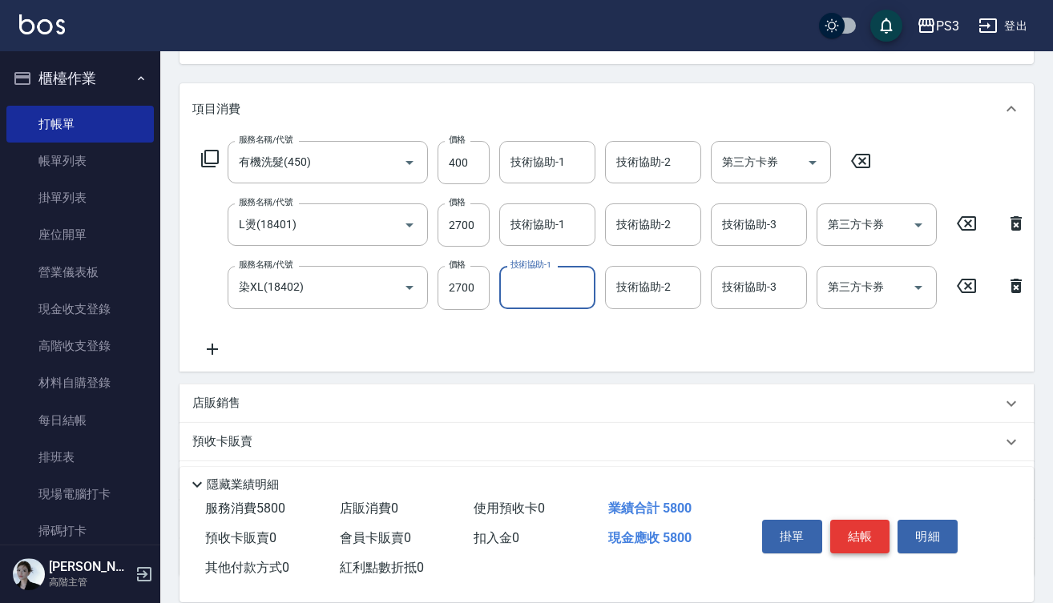
click at [865, 530] on button "結帳" at bounding box center [860, 537] width 60 height 34
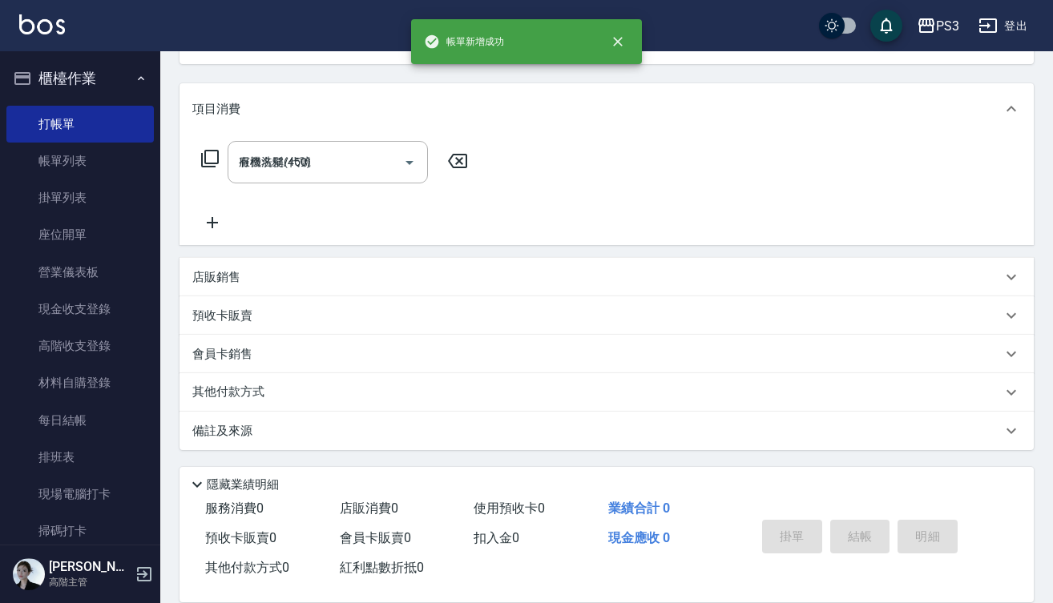
type input "2025/10/10 18:32"
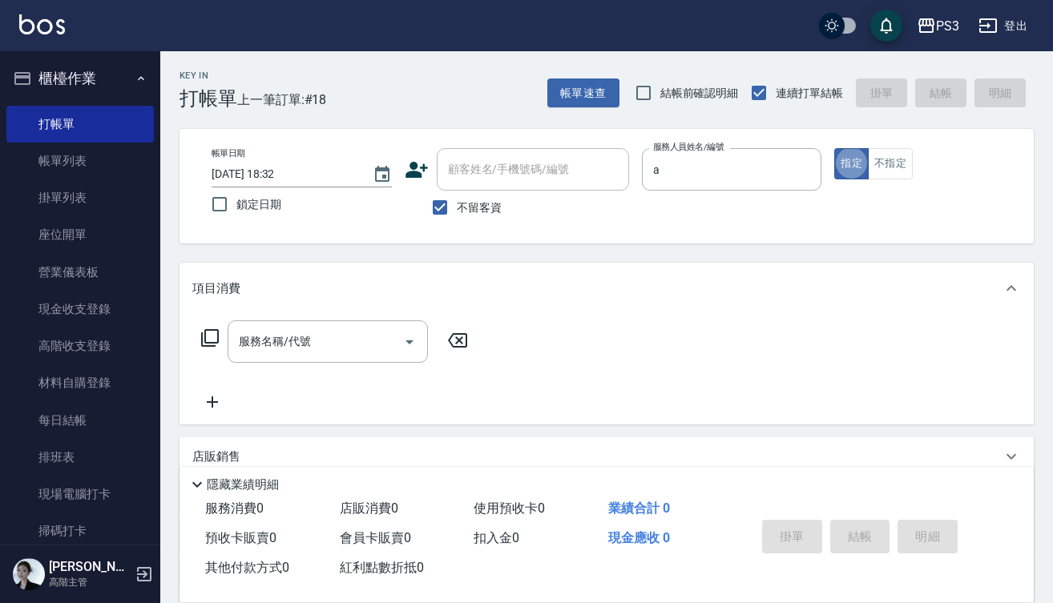
type input "蔡明宏-a"
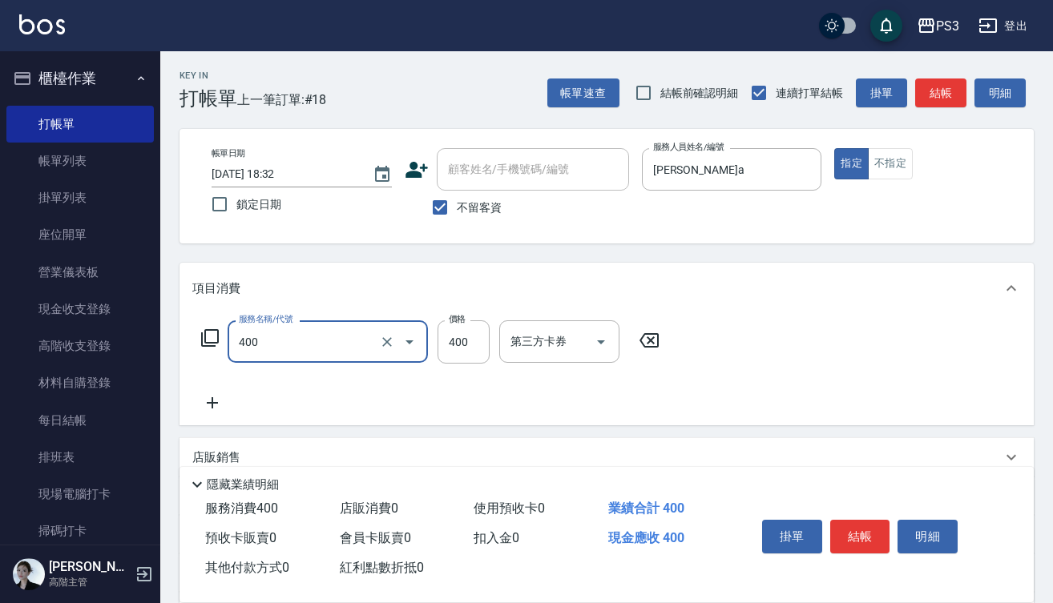
type input "剪(400)"
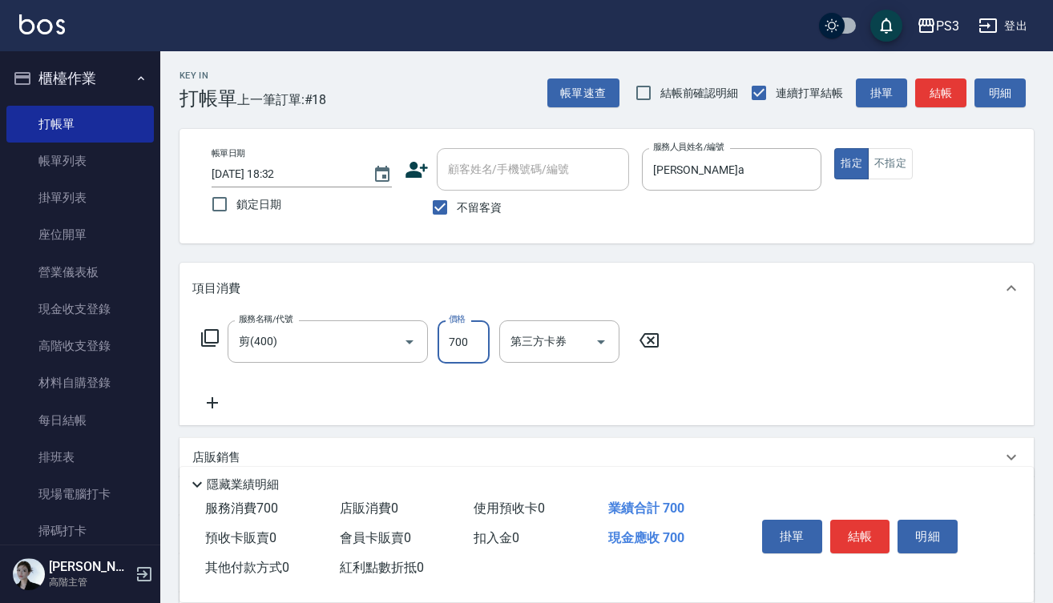
type input "700"
click at [881, 529] on button "結帳" at bounding box center [860, 537] width 60 height 34
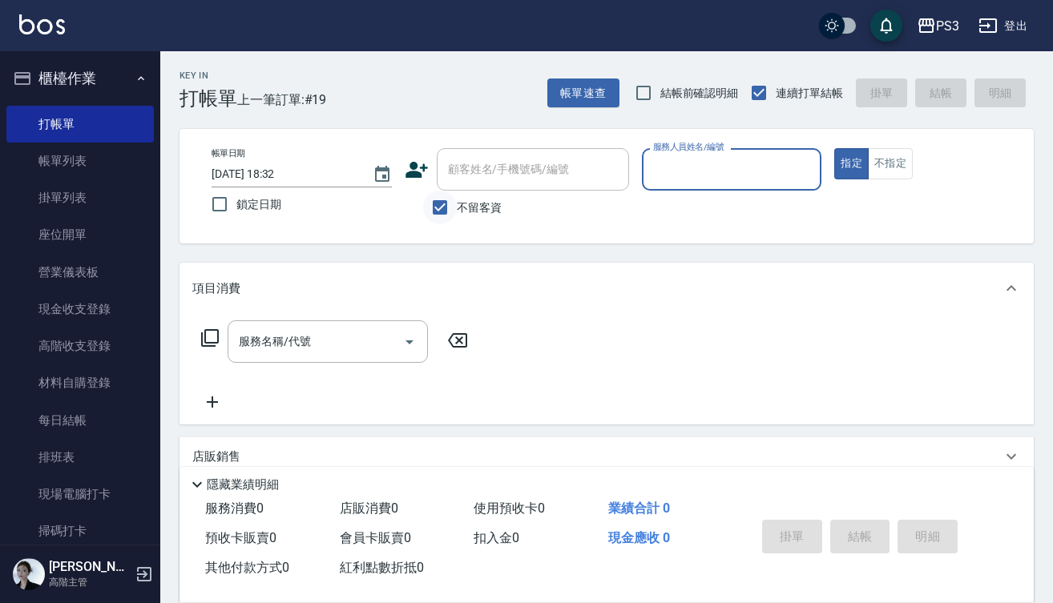
click at [439, 203] on input "不留客資" at bounding box center [440, 208] width 34 height 34
checkbox input "false"
click at [502, 183] on input "顧客姓名/手機號碼/編號" at bounding box center [521, 169] width 154 height 28
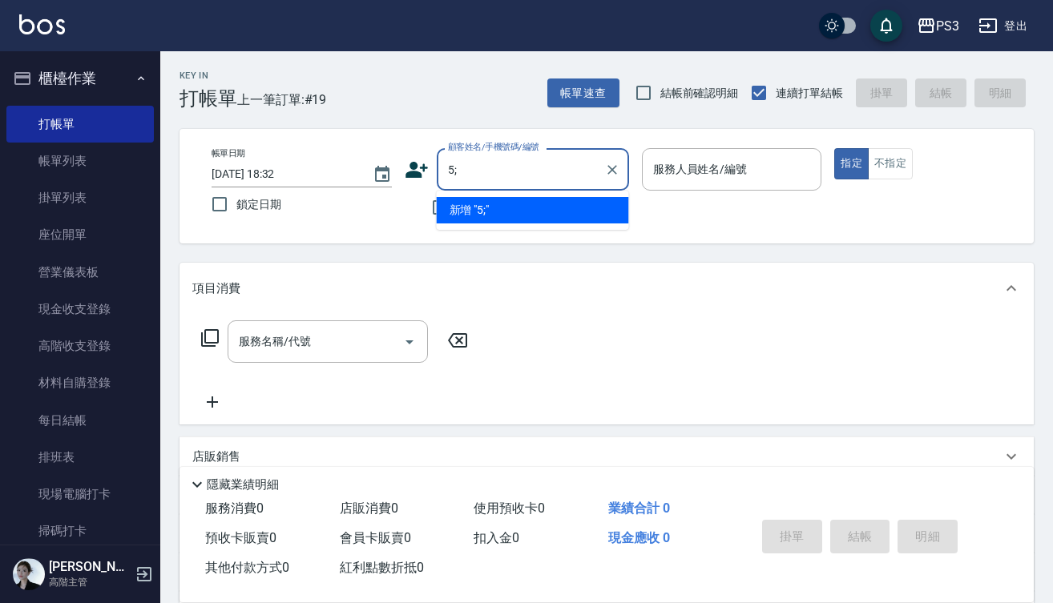
type input "5"
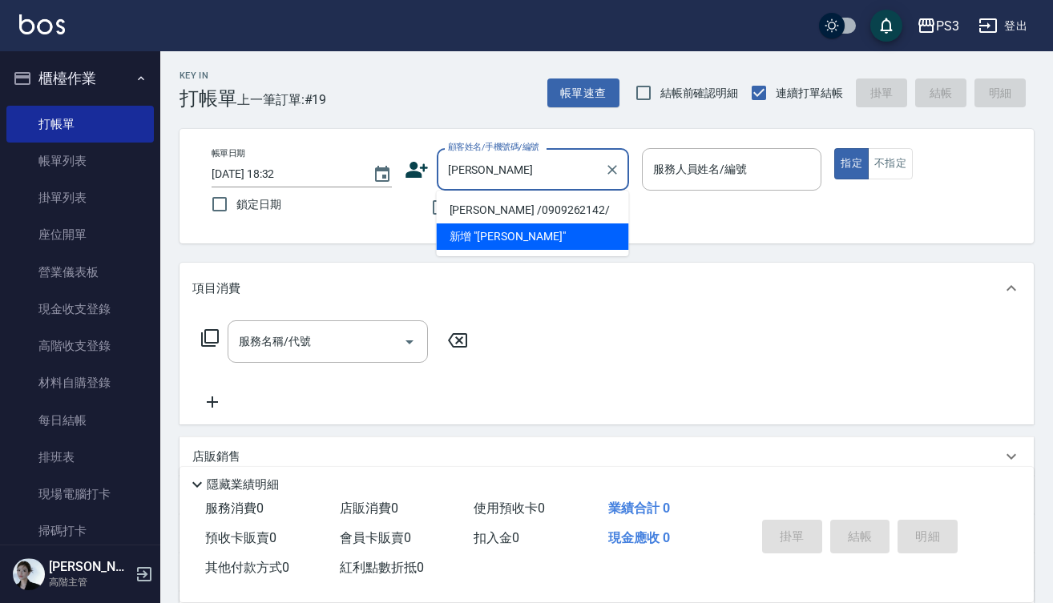
click at [554, 210] on li "張明珠 /0909262142/" at bounding box center [533, 210] width 192 height 26
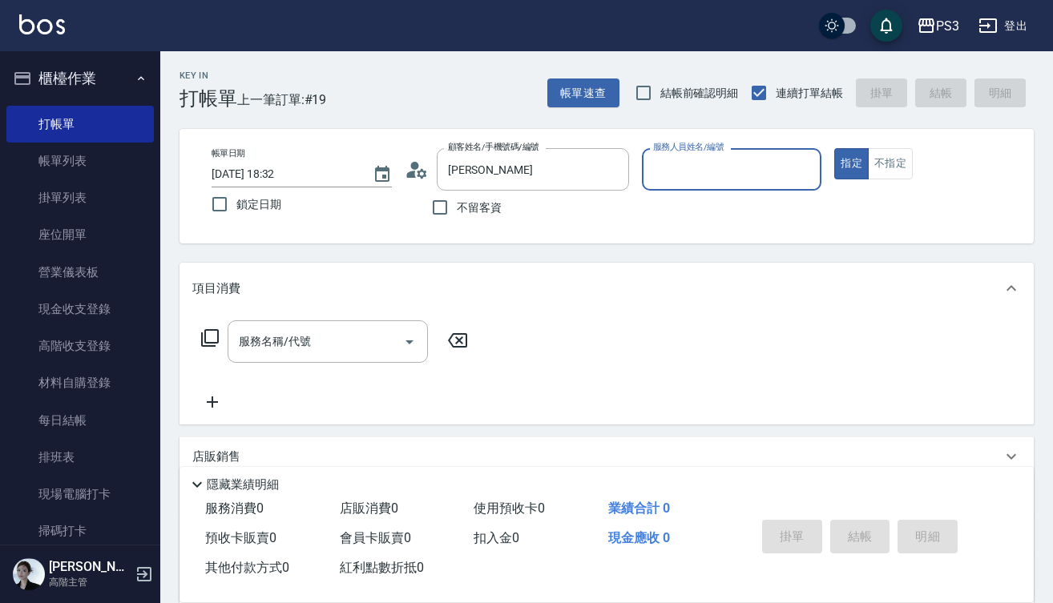
type input "張明珠 /0909262142/"
type input "ㄇ"
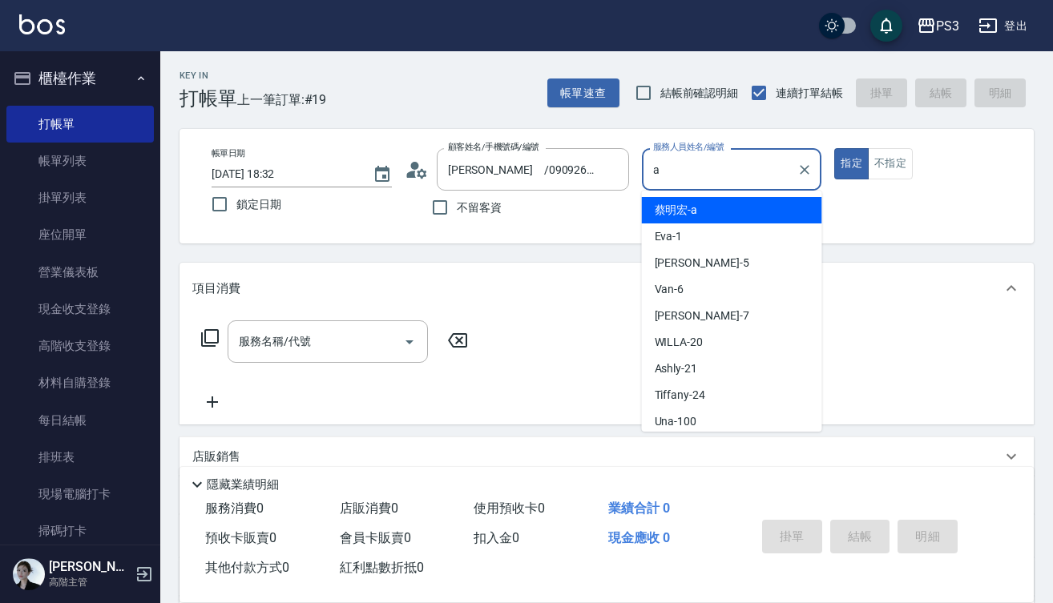
type input "蔡明宏-a"
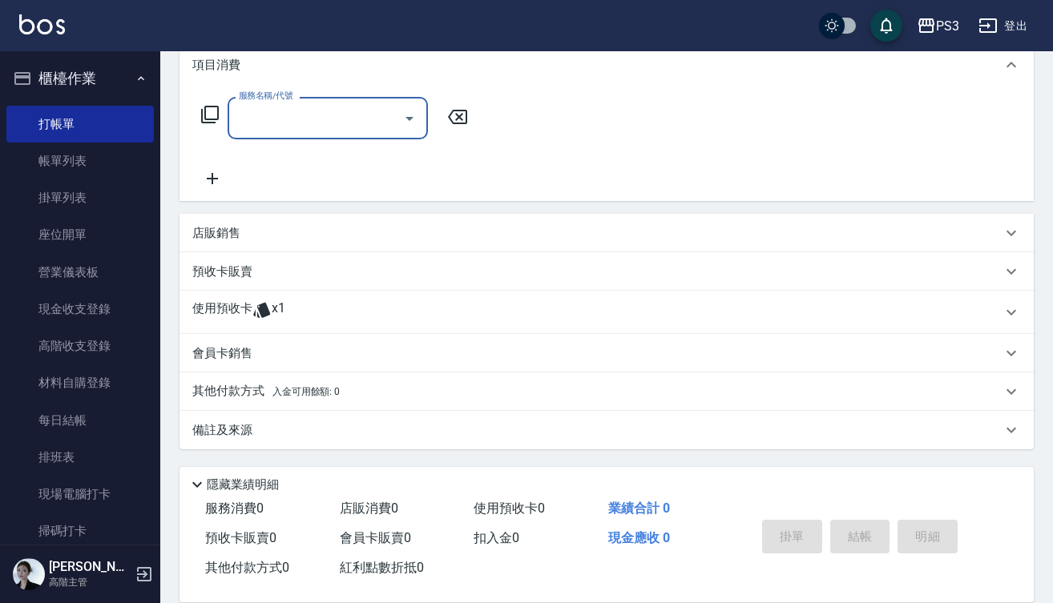
scroll to position [223, 0]
click at [227, 309] on p "使用預收卡" at bounding box center [222, 312] width 60 height 24
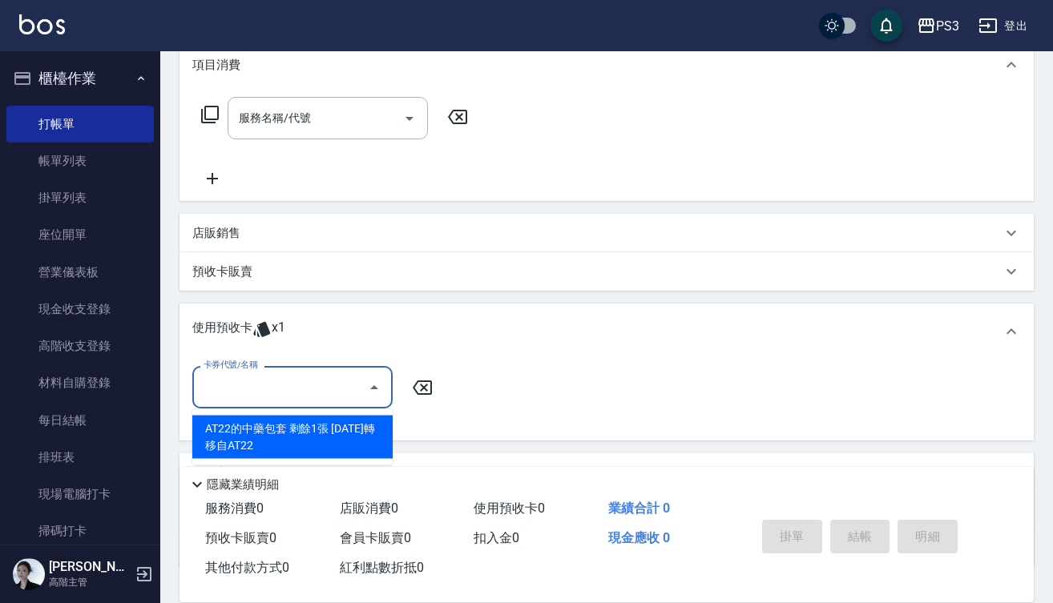
click at [347, 383] on input "卡券代號/名稱" at bounding box center [280, 387] width 162 height 28
click at [347, 441] on div "AT22的中藥包套 剩餘1張 2025/09/30轉移自AT22" at bounding box center [292, 437] width 200 height 43
type input "AT22的中藥包套 2025/09/30轉移自AT22"
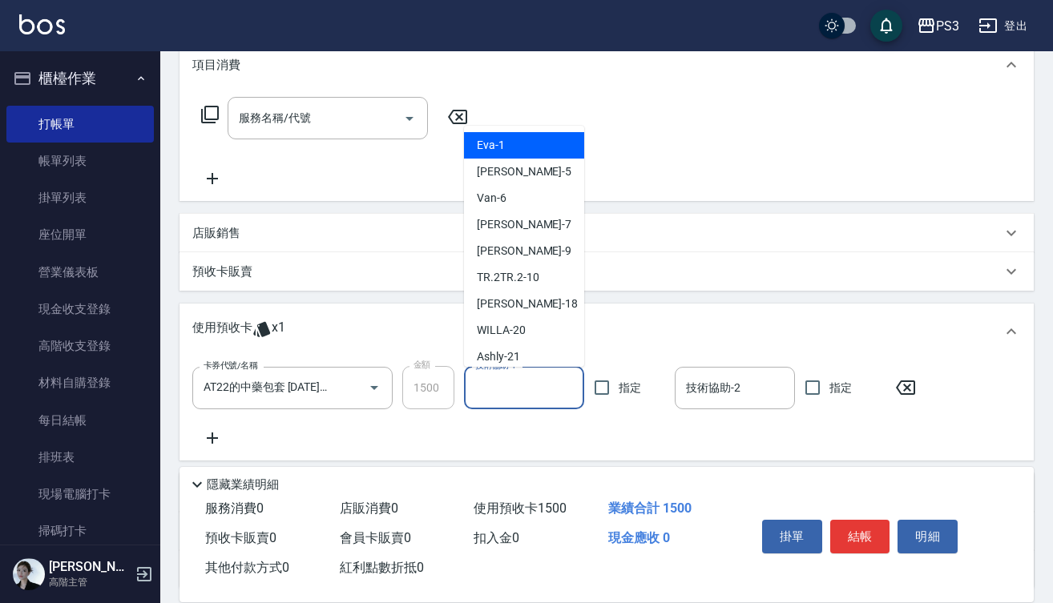
click at [518, 393] on input "技術協助-1" at bounding box center [524, 388] width 106 height 28
click at [808, 244] on div "店販銷售" at bounding box center [606, 233] width 854 height 38
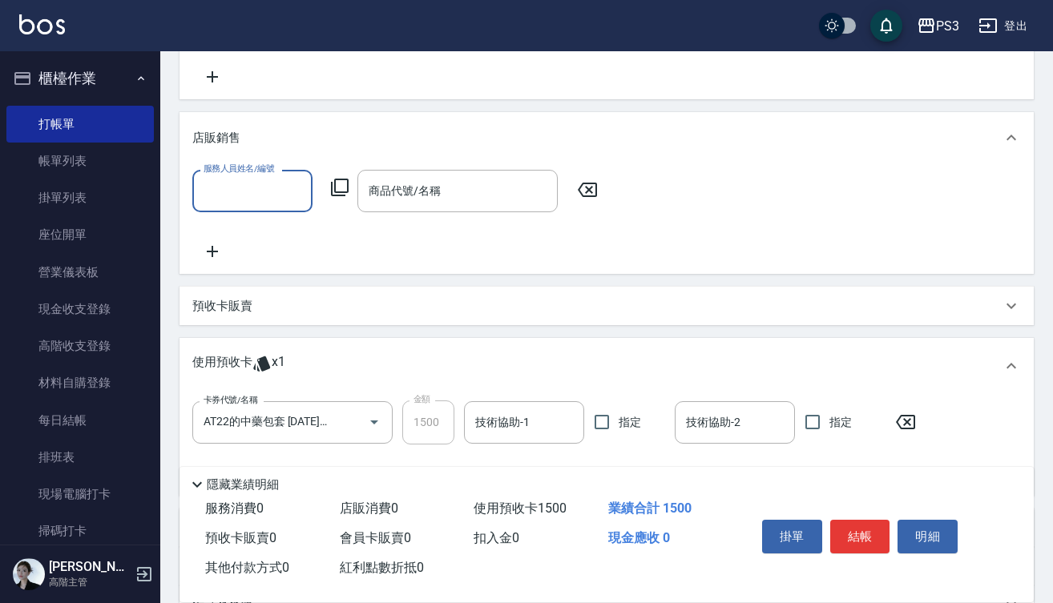
scroll to position [339, 0]
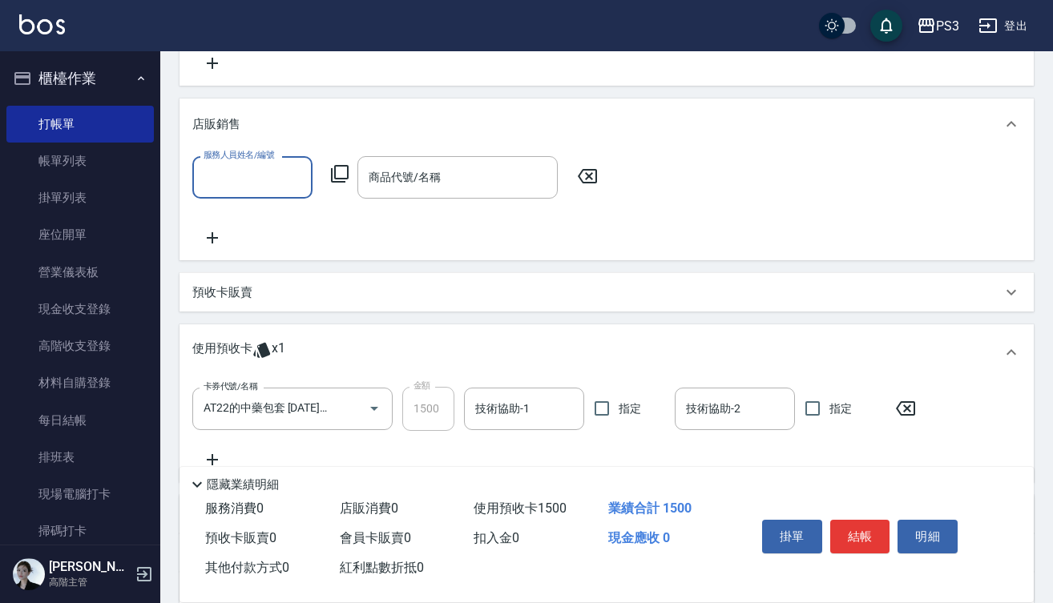
click at [267, 294] on div "預收卡販賣" at bounding box center [596, 292] width 809 height 17
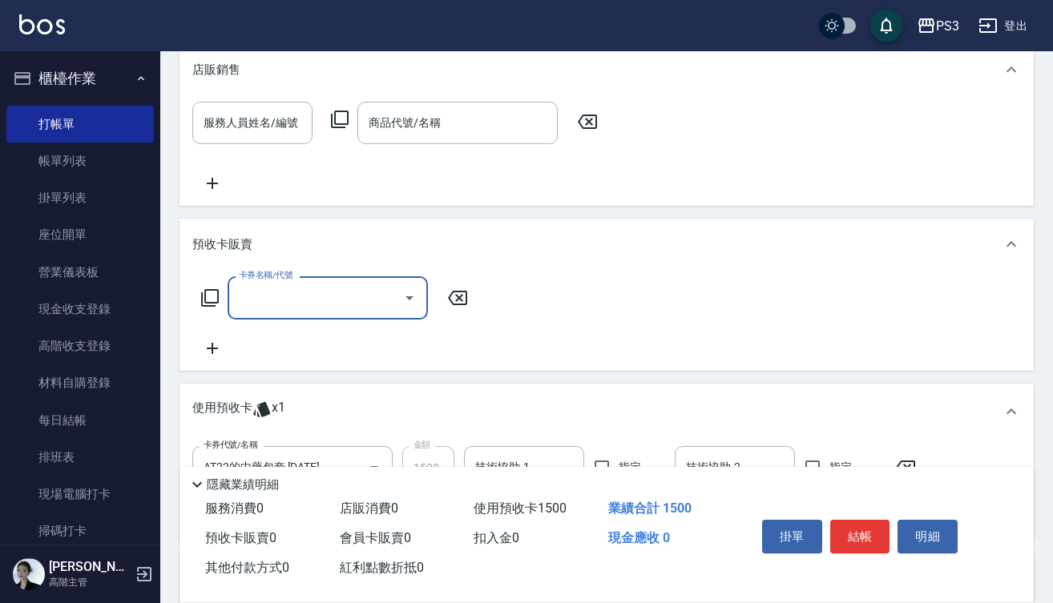
scroll to position [428, 0]
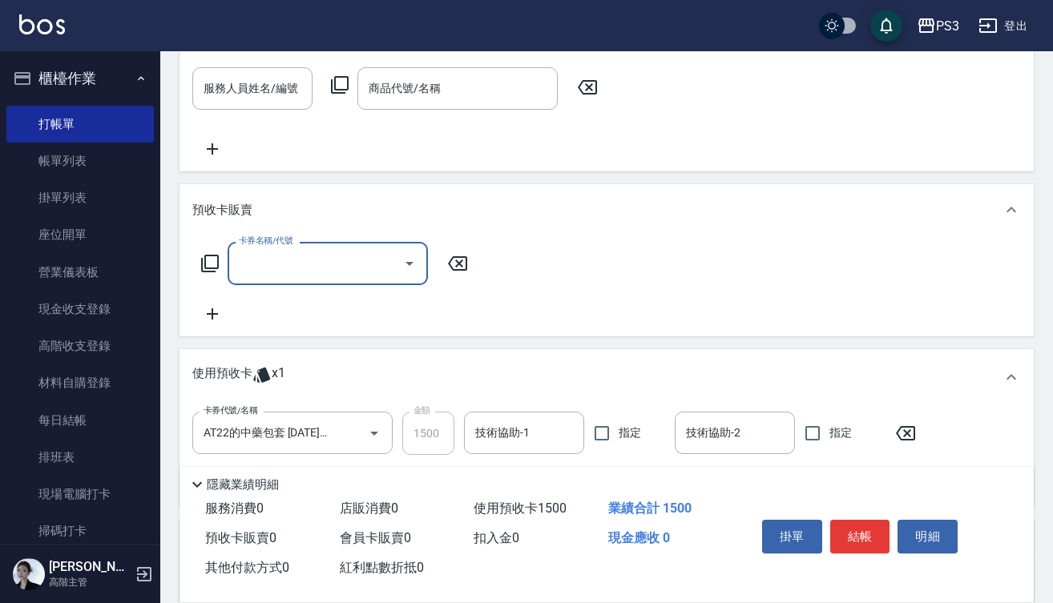
click at [308, 266] on input "卡券名稱/代號" at bounding box center [316, 263] width 162 height 28
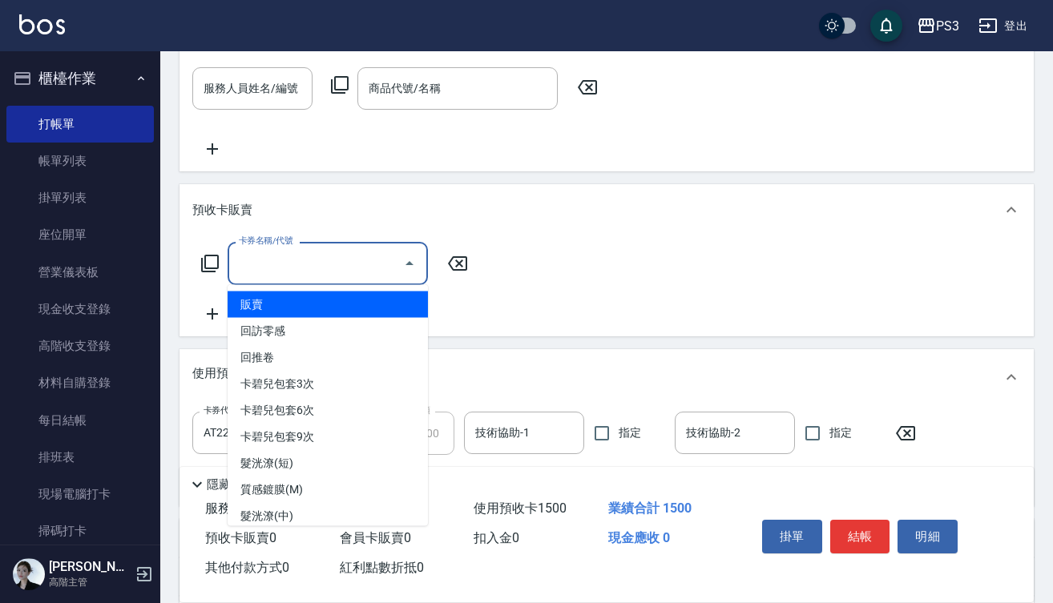
scroll to position [0, 0]
click at [308, 303] on span "販賣" at bounding box center [328, 305] width 200 height 26
type input "販賣(400)"
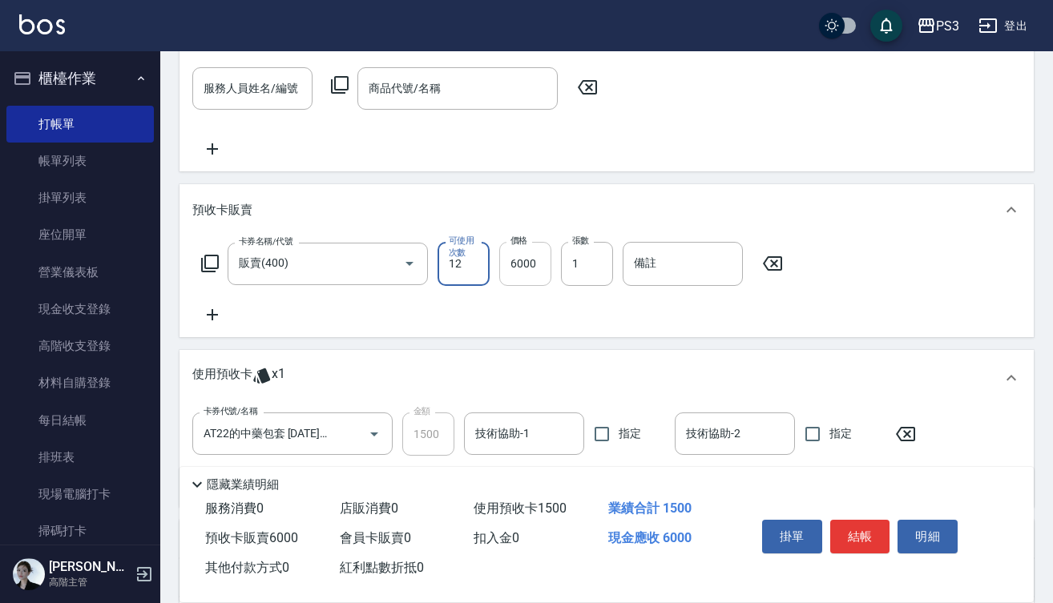
type input "12"
click at [544, 266] on input "6000" at bounding box center [525, 263] width 52 height 43
type input "18000"
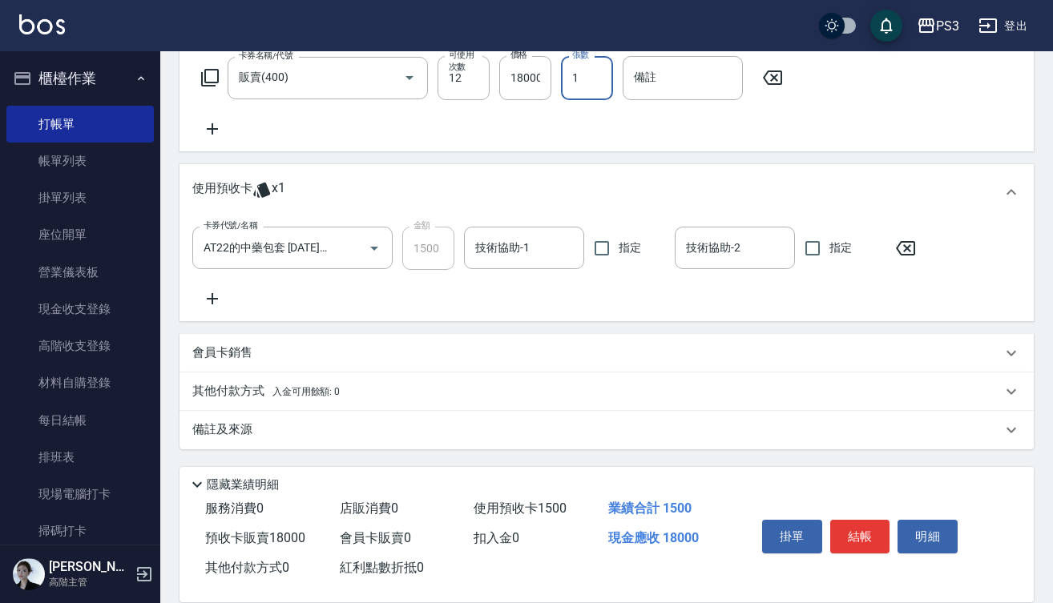
scroll to position [614, 0]
click at [409, 74] on icon "Open" at bounding box center [409, 77] width 19 height 19
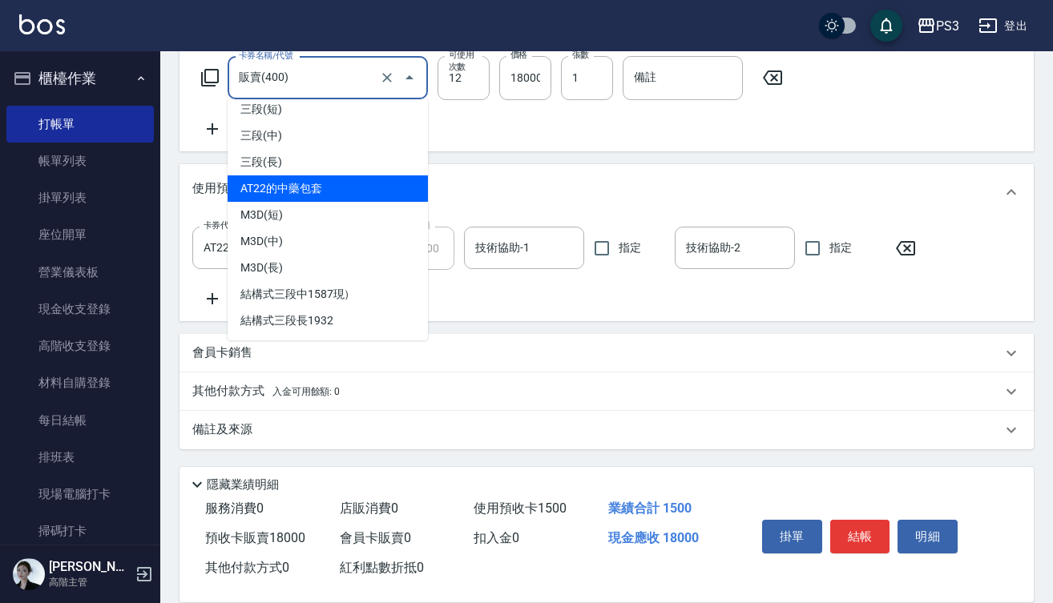
click at [352, 194] on span "AT22的中藥包套" at bounding box center [328, 188] width 200 height 26
type input "AT22的中藥包套(AT22的中藥包套)"
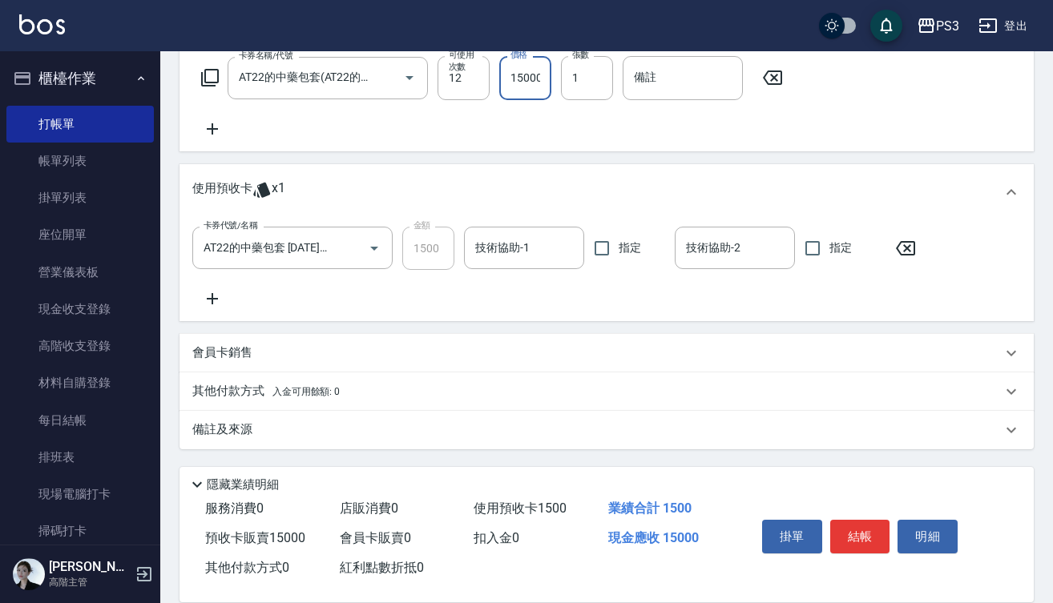
click at [530, 83] on input "15000" at bounding box center [525, 77] width 52 height 43
type input "18000"
click at [866, 530] on button "結帳" at bounding box center [860, 537] width 60 height 34
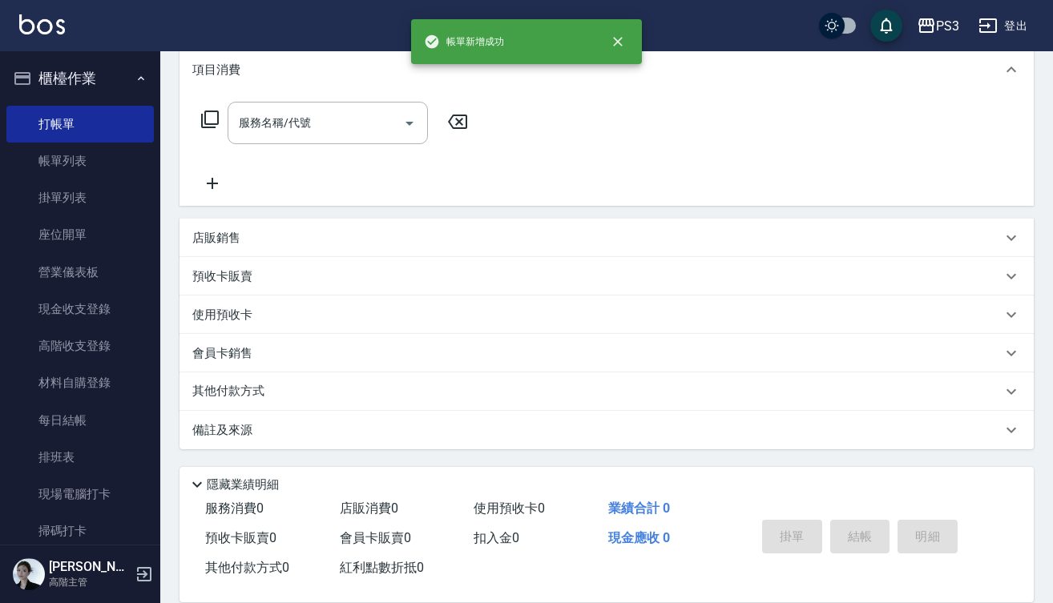
type input "2025/10/10 18:33"
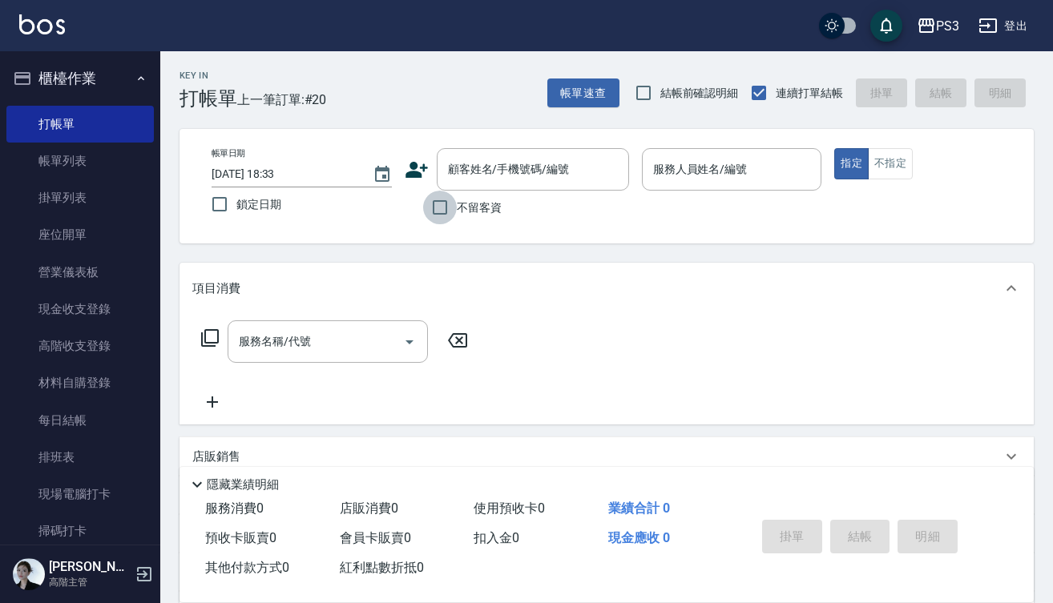
click at [445, 211] on input "不留客資" at bounding box center [440, 208] width 34 height 34
checkbox input "true"
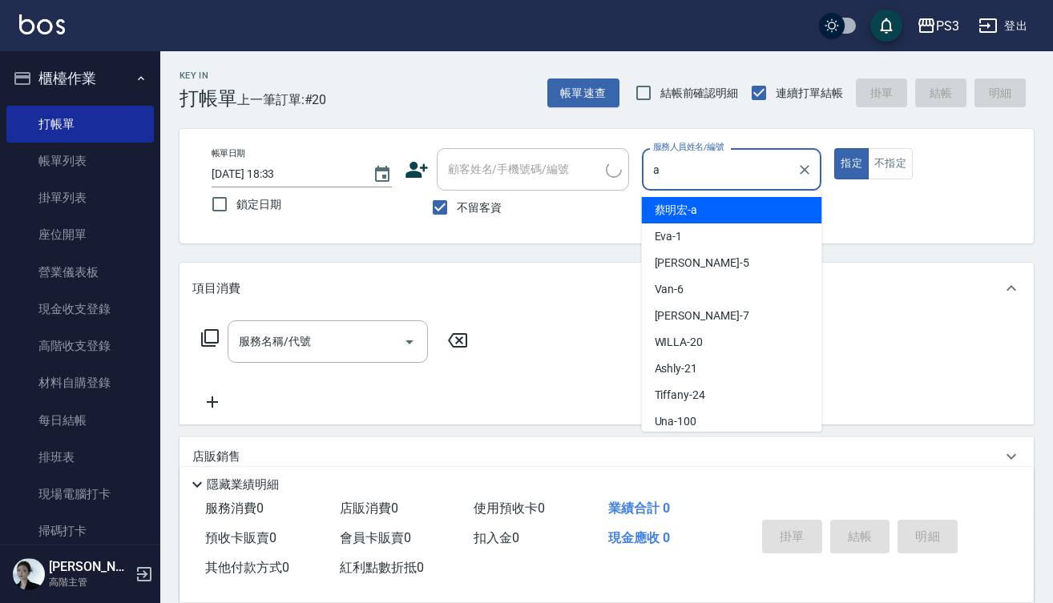
type input "蔡明宏-a"
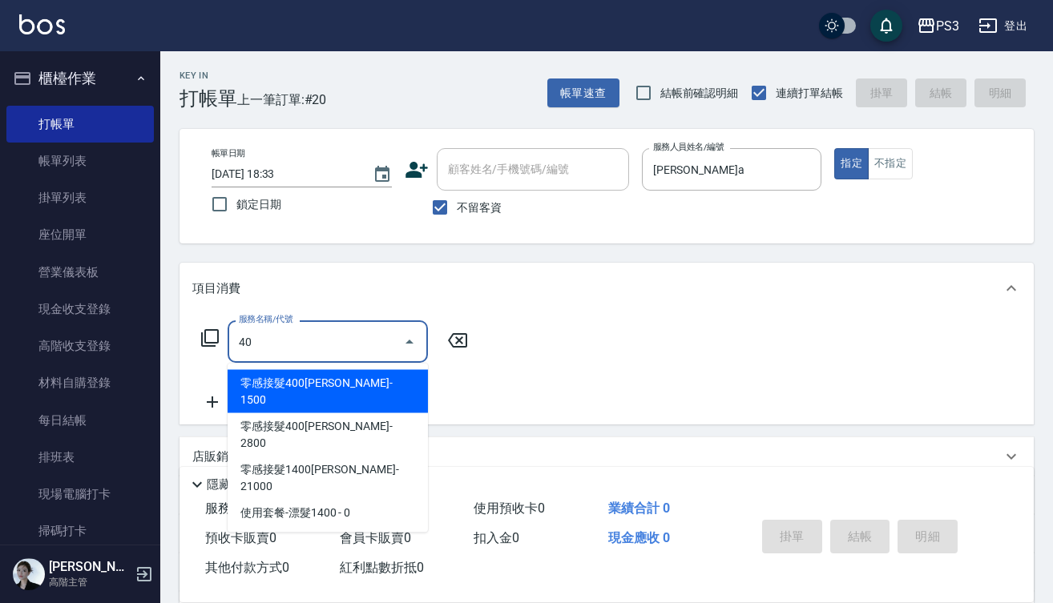
type input "4"
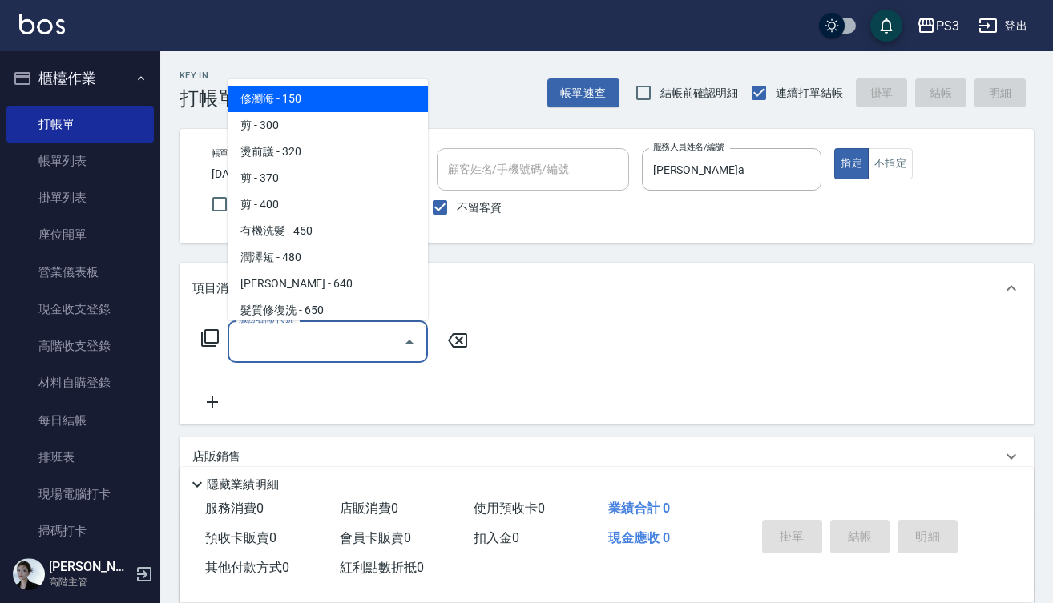
type input "5"
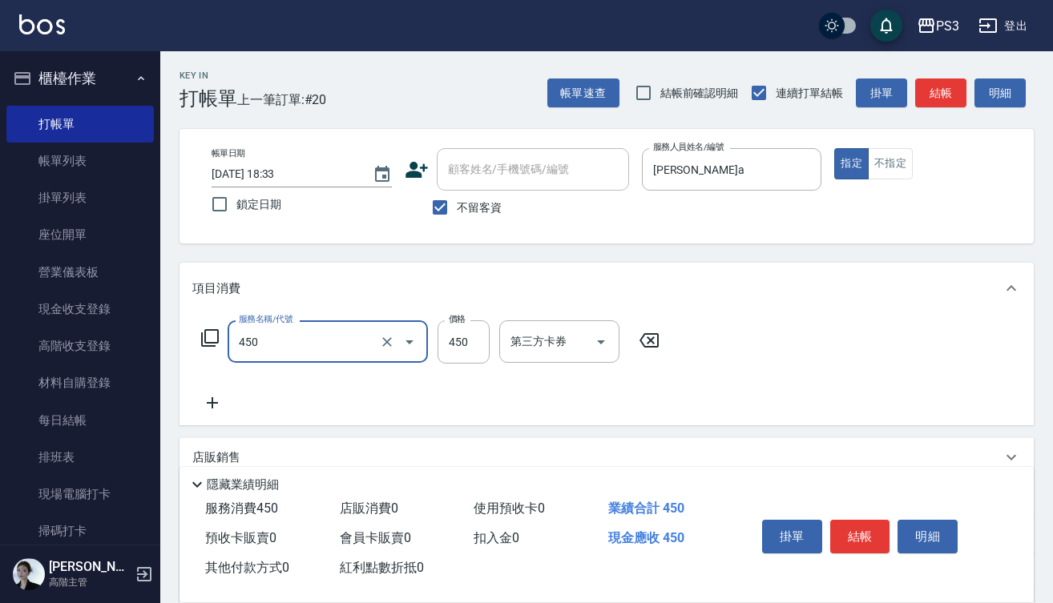
type input "有機洗髮(450)"
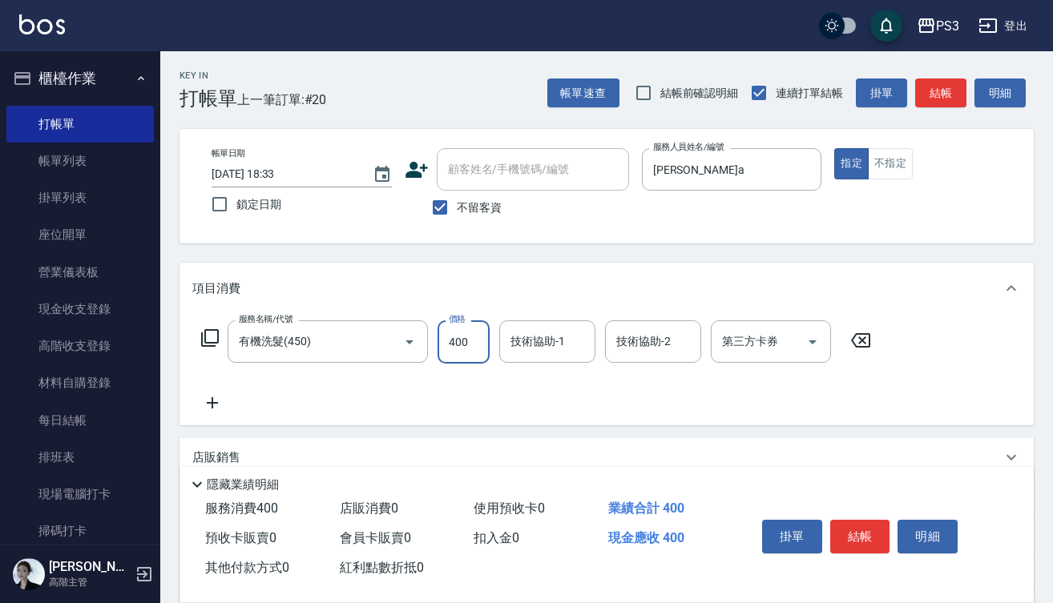
type input "400"
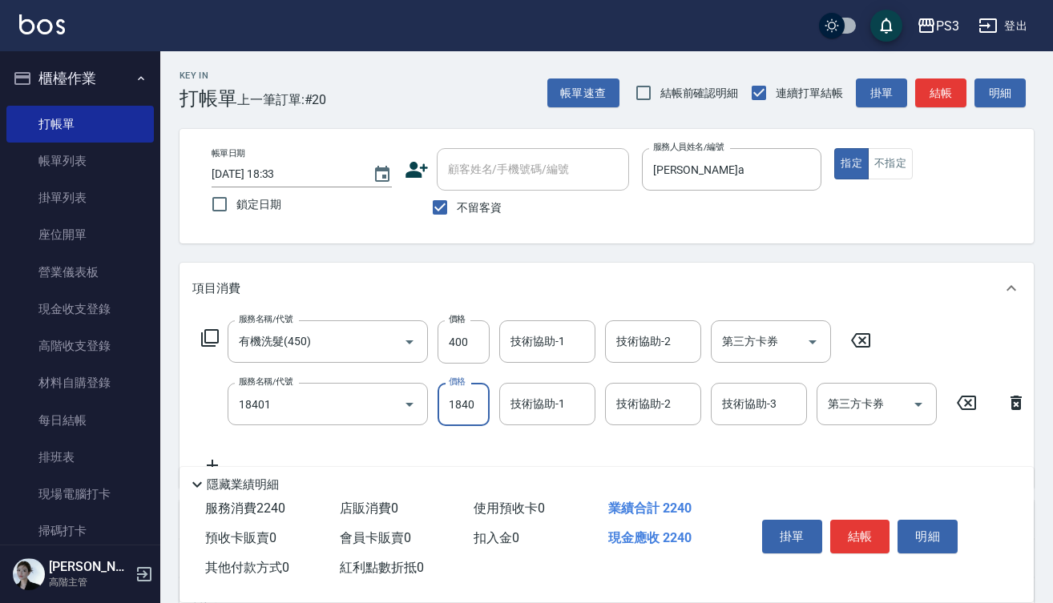
type input "L燙(18401)"
type input "3100"
click at [844, 525] on button "結帳" at bounding box center [860, 537] width 60 height 34
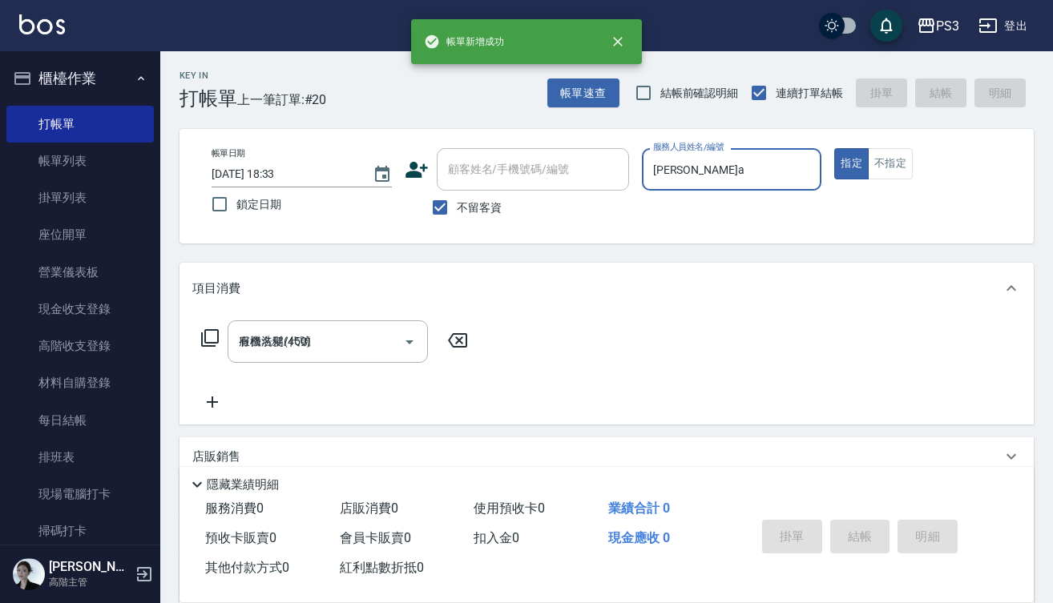
type input "2025/10/10 18:34"
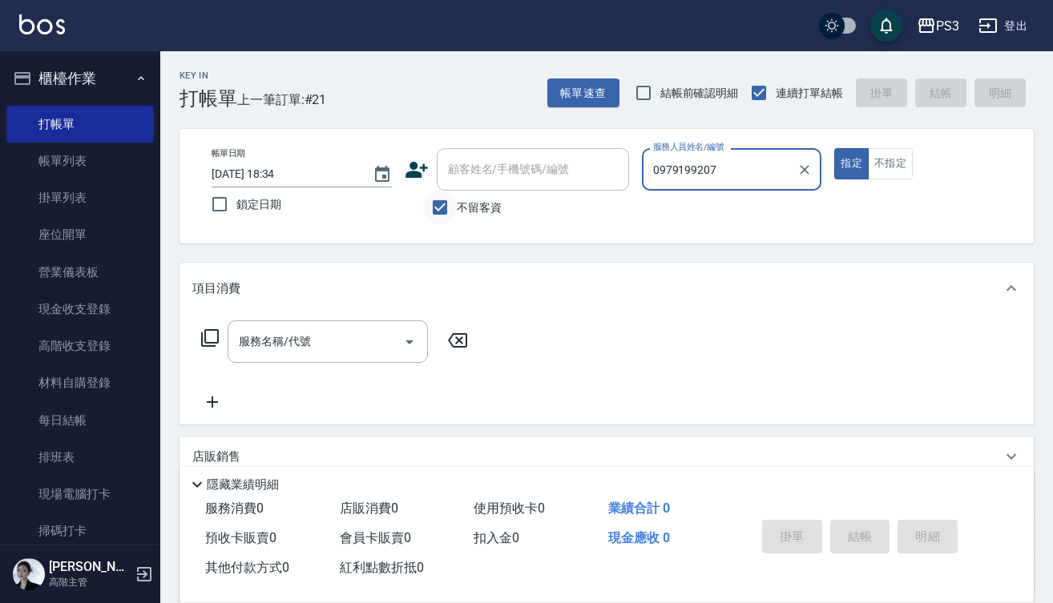
type input "0979199207"
click at [436, 207] on input "不留客資" at bounding box center [440, 208] width 34 height 34
checkbox input "false"
click at [495, 168] on input "顧客姓名/手機號碼/編號" at bounding box center [521, 169] width 154 height 28
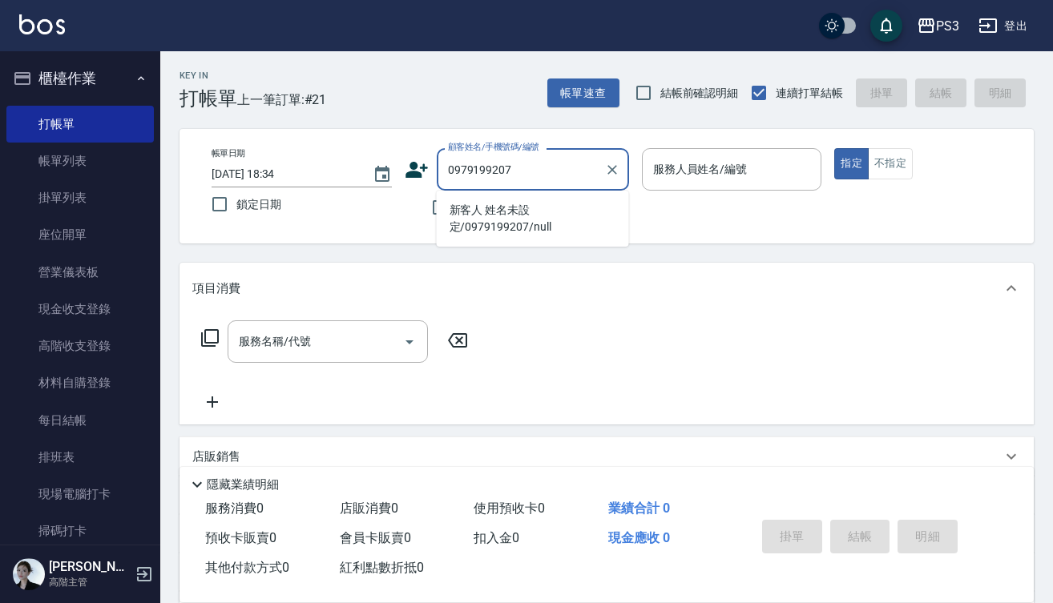
type input "新客人 姓名未設定/0979199207/null"
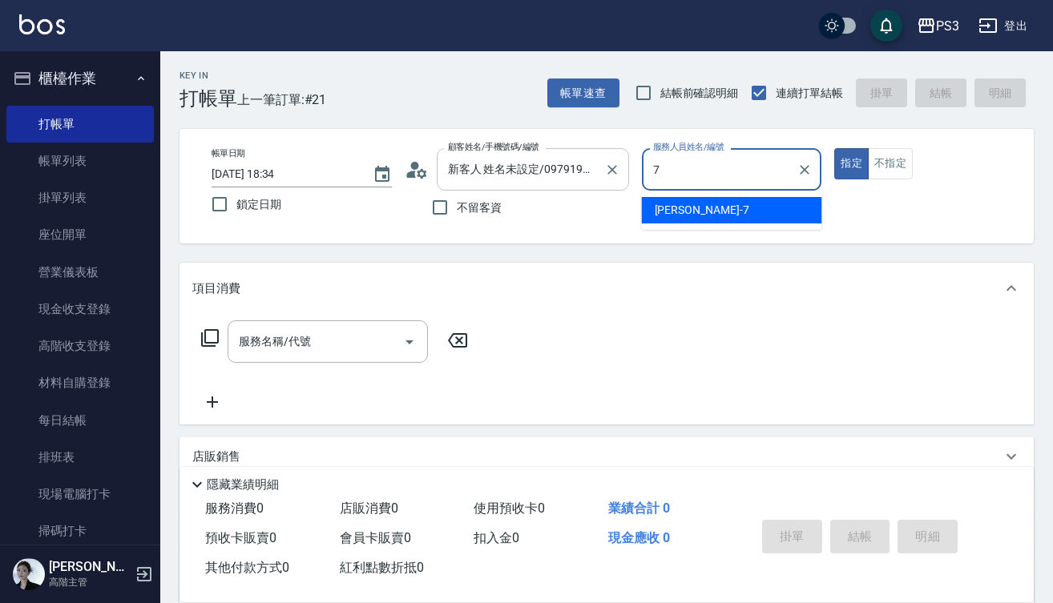
type input "Lisa-7"
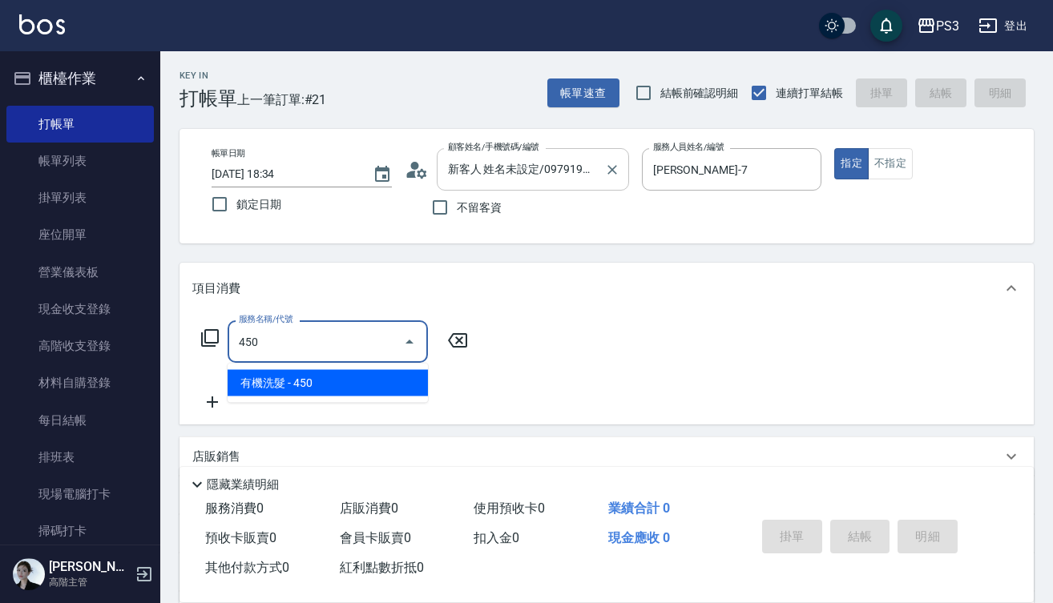
type input "有機洗髮(450)"
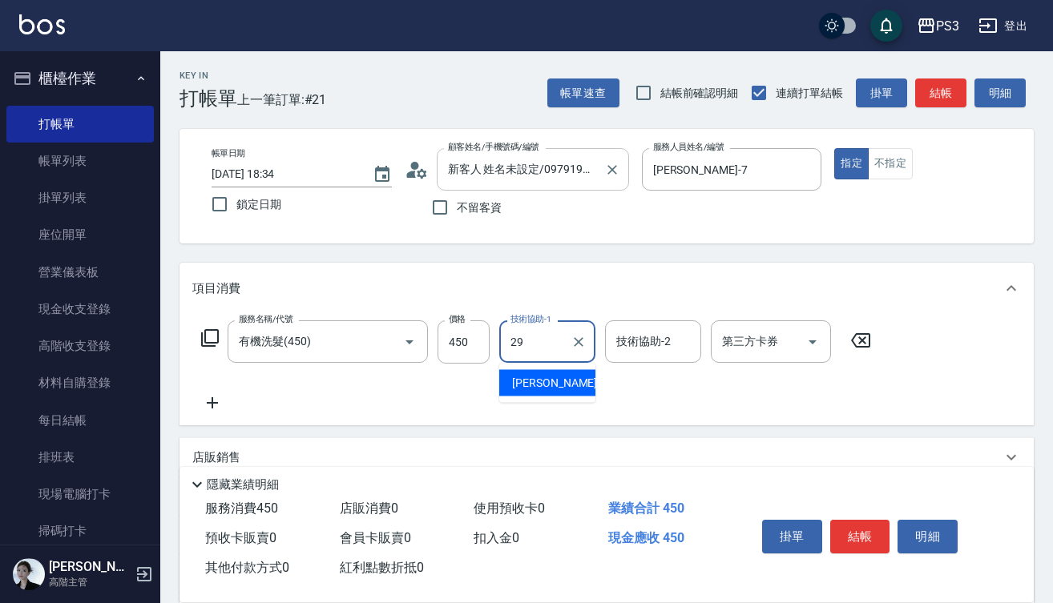
type input "Joyce-29"
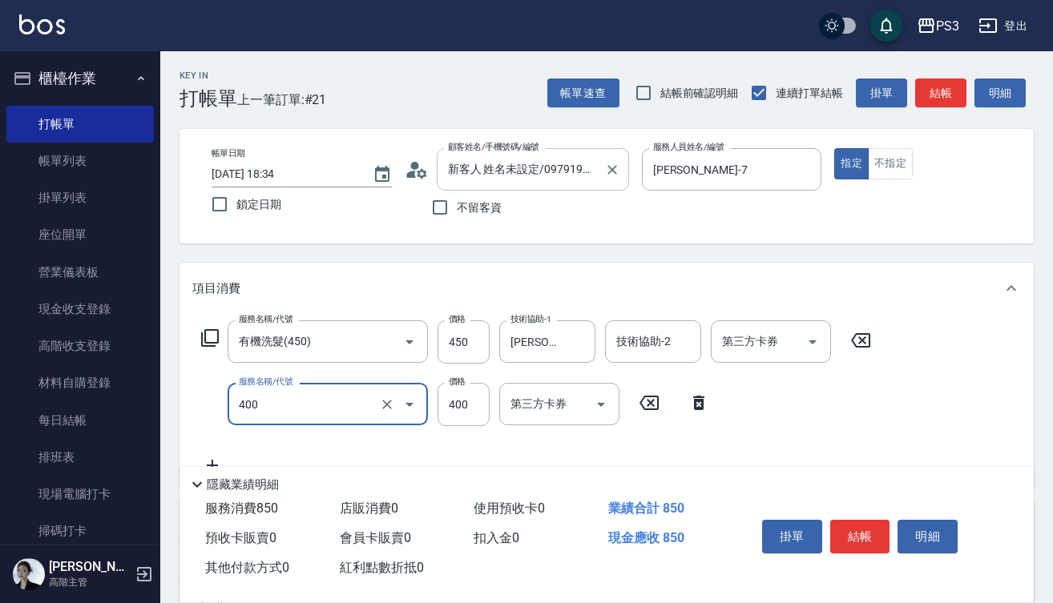
type input "剪(400)"
type input "380"
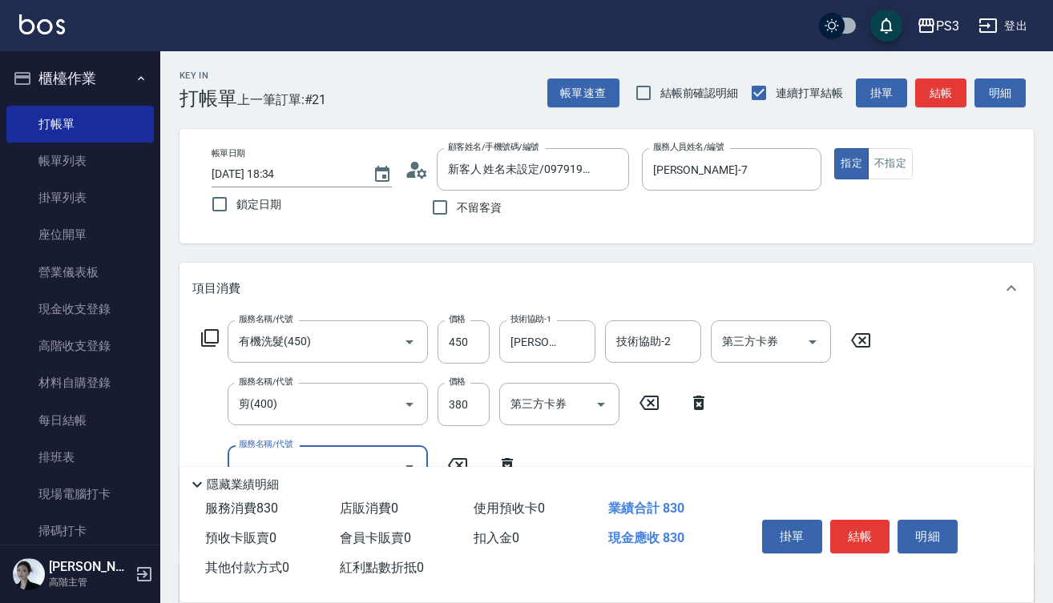
click at [872, 534] on button "結帳" at bounding box center [860, 537] width 60 height 34
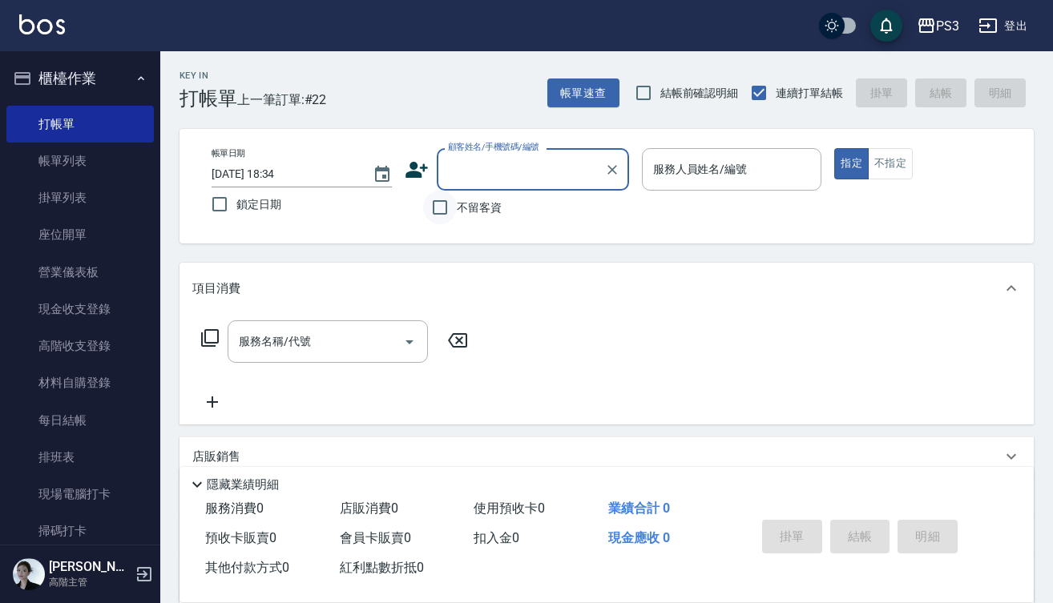
click at [432, 210] on input "不留客資" at bounding box center [440, 208] width 34 height 34
checkbox input "true"
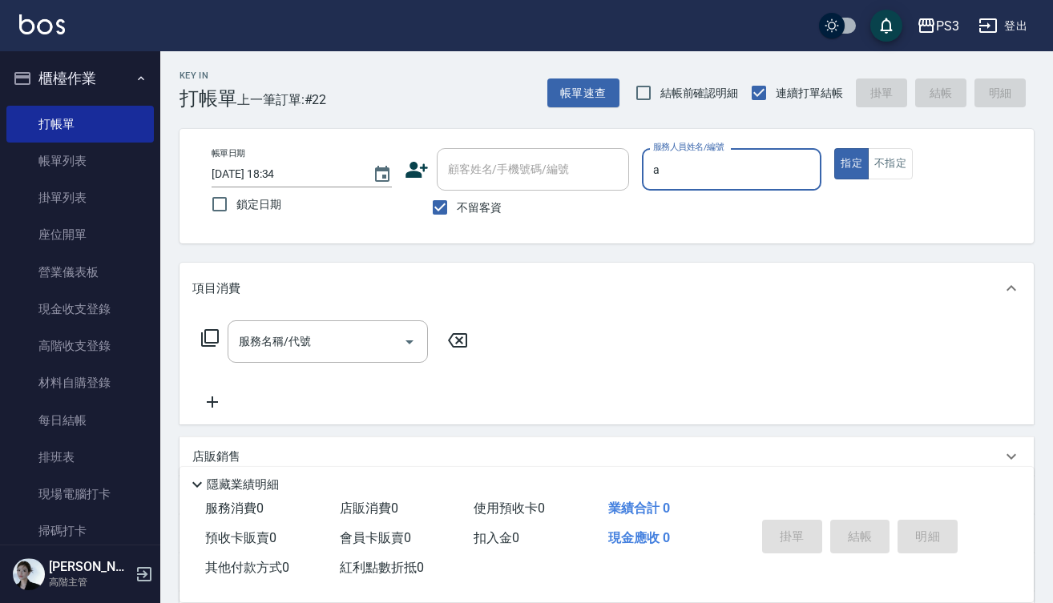
type input "蔡明宏-a"
type input "黎明雅/0928242986/"
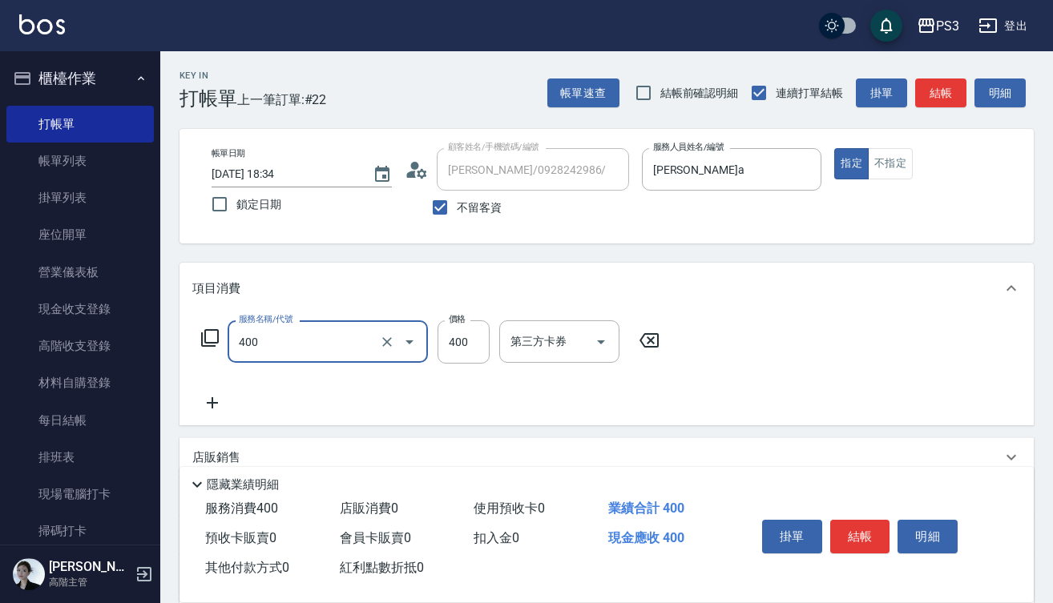
type input "剪(400)"
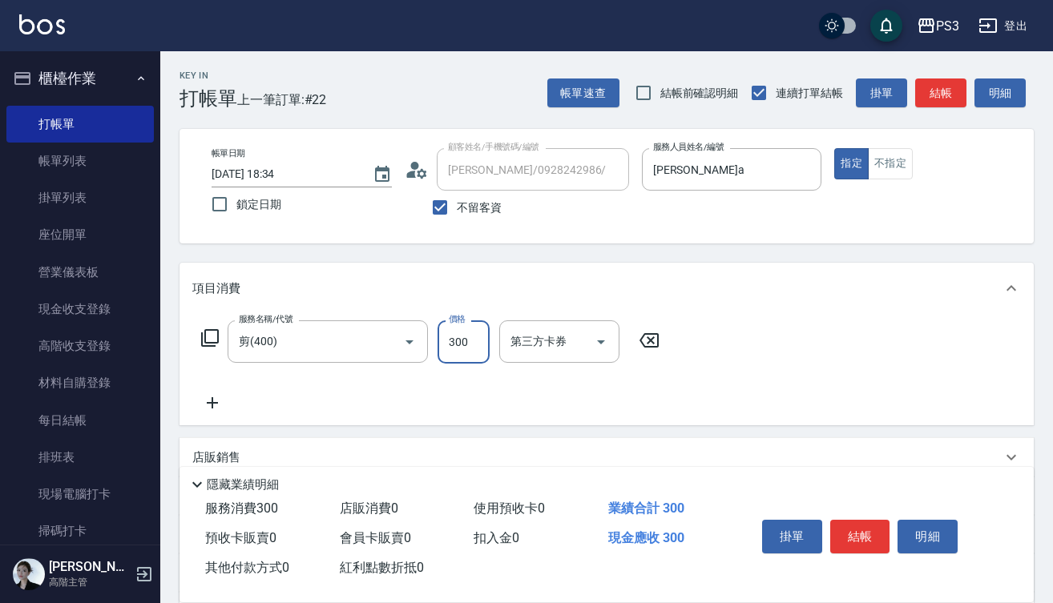
type input "300"
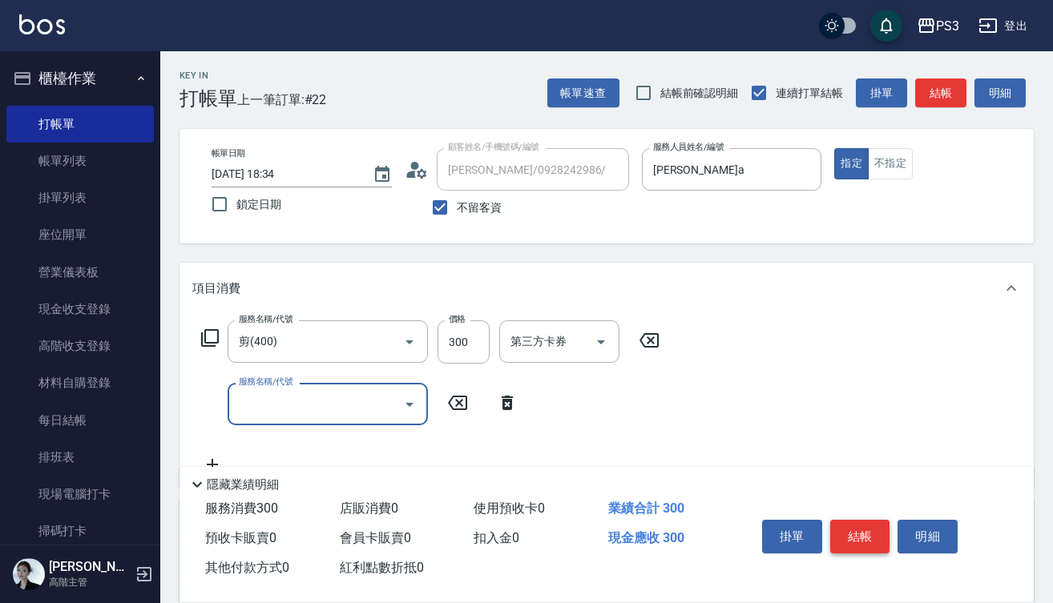
click at [864, 526] on button "結帳" at bounding box center [860, 537] width 60 height 34
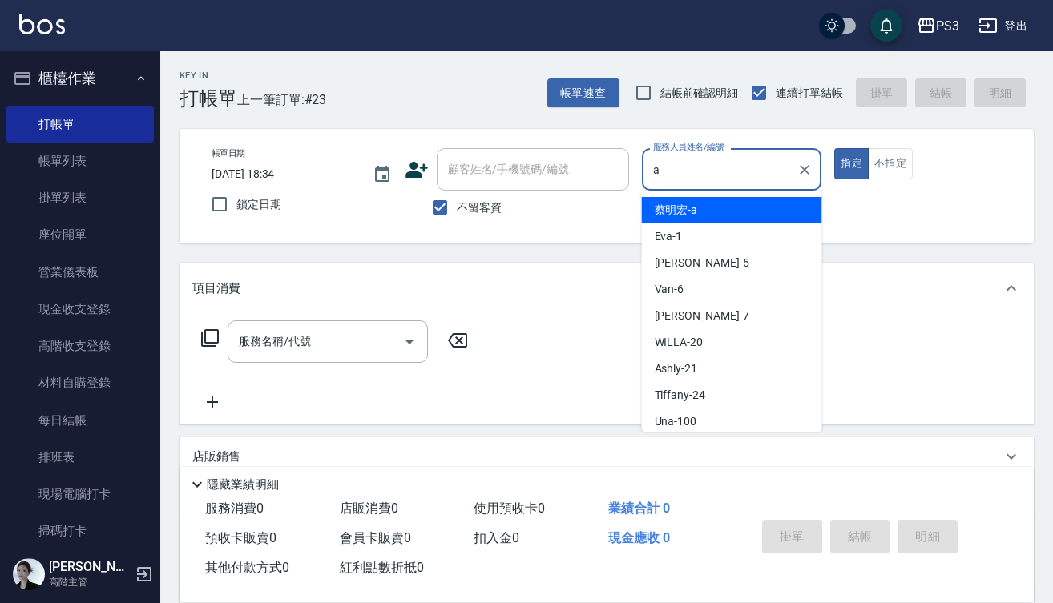
type input "蔡明宏-a"
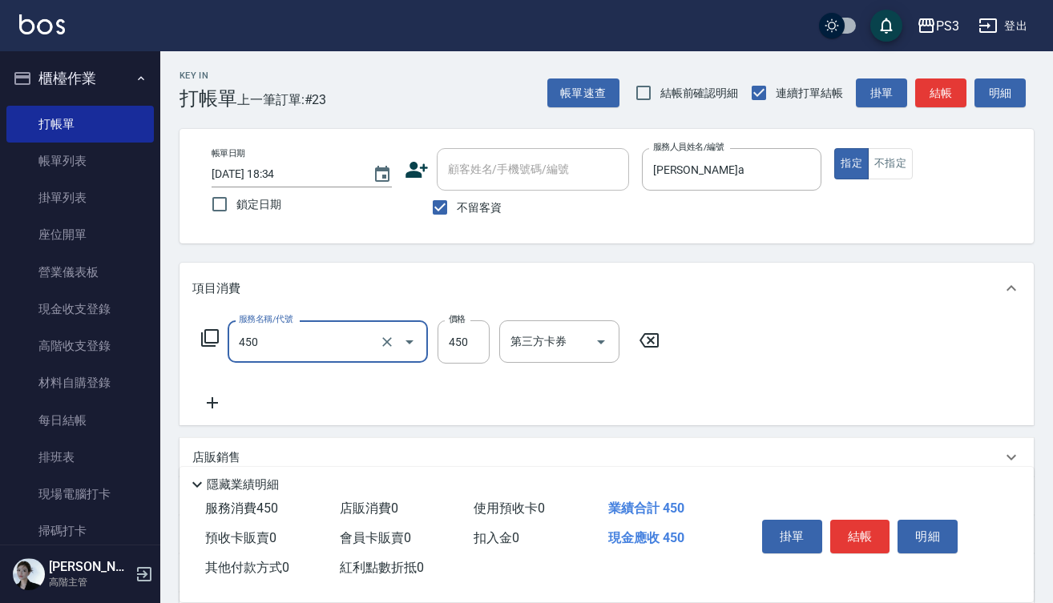
type input "有機洗髮(450)"
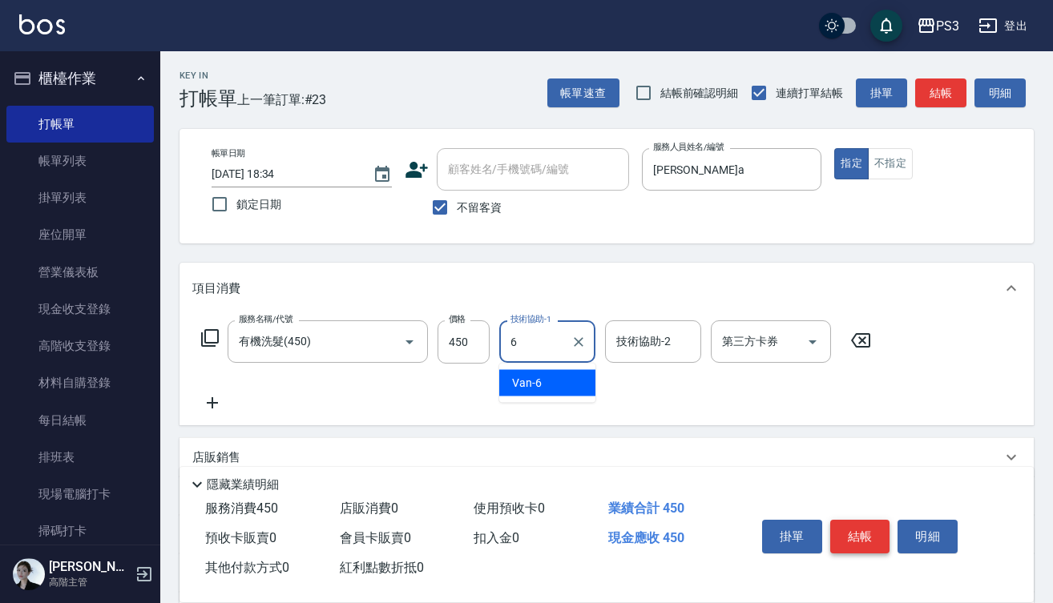
type input "Van-6"
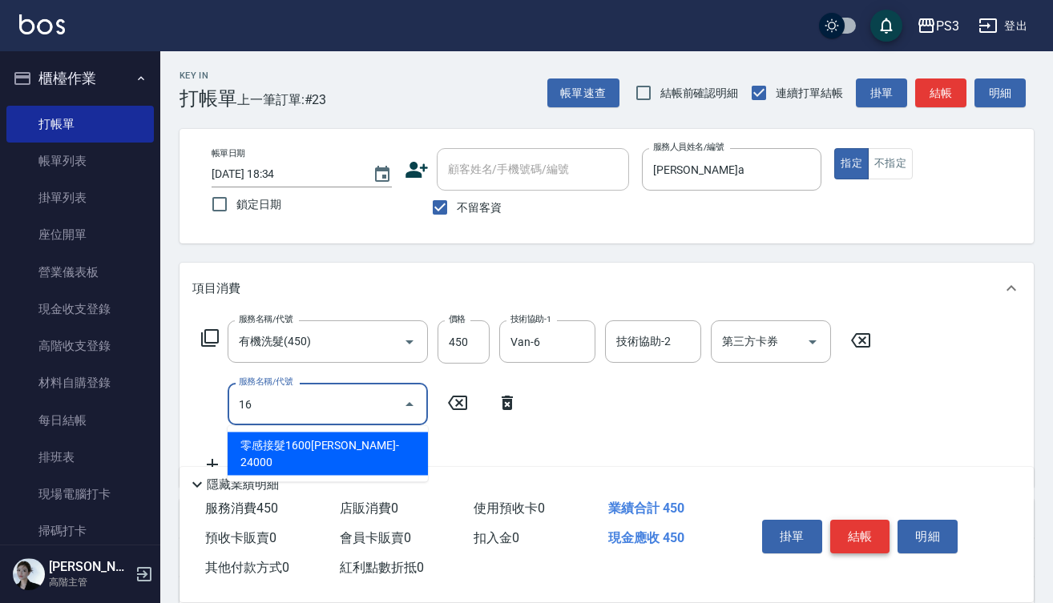
type input "1"
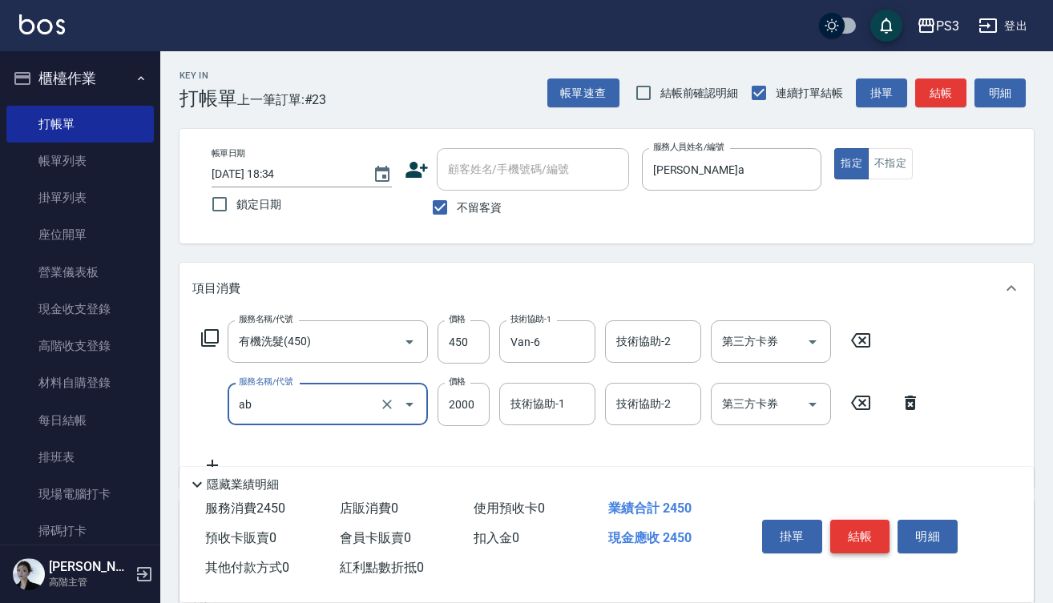
type input "中藥(ab)"
type input "1600"
click at [484, 344] on input "450" at bounding box center [463, 341] width 52 height 43
type input "400"
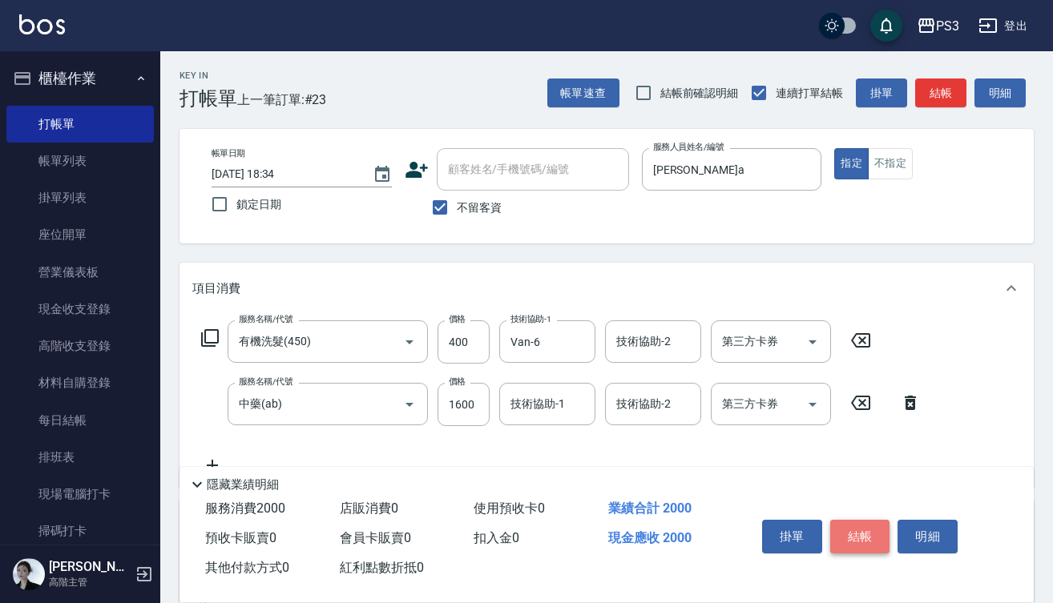
click at [861, 534] on button "結帳" at bounding box center [860, 537] width 60 height 34
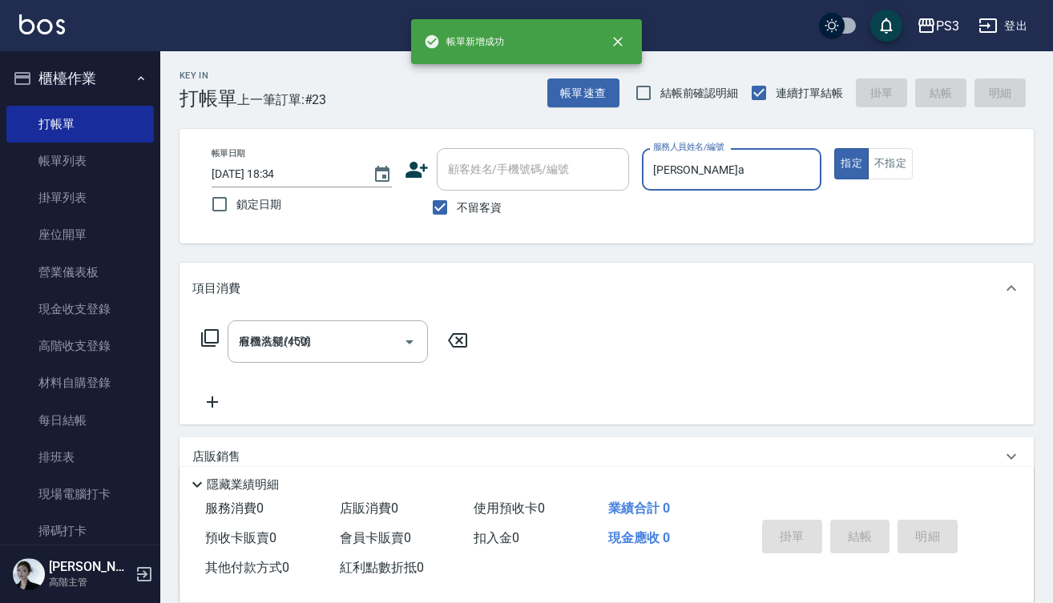
type input "2025/10/10 18:35"
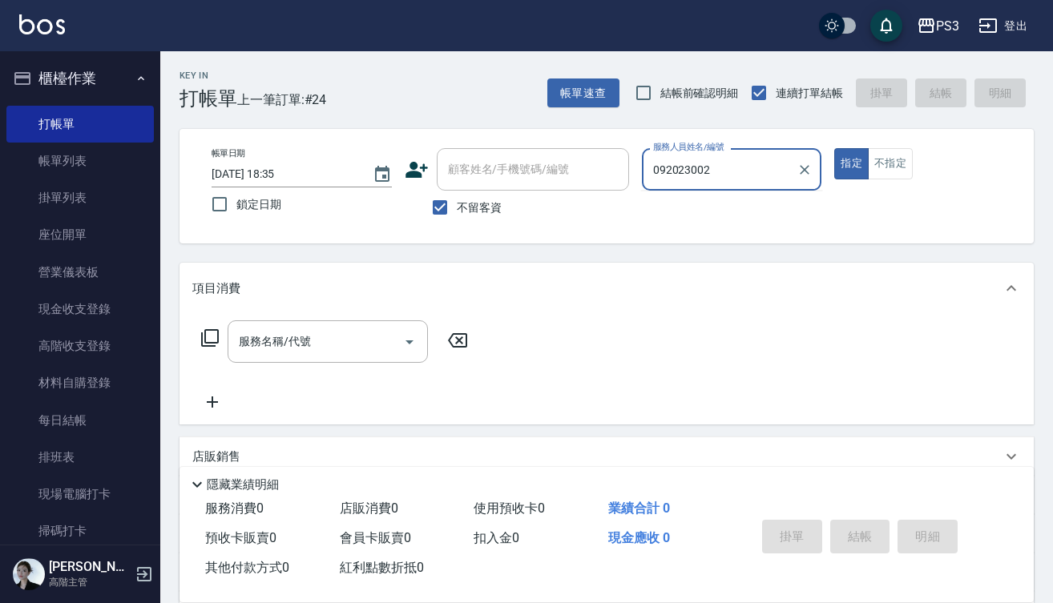
type input "0920230024"
click at [741, 160] on input "0920230024" at bounding box center [720, 169] width 142 height 28
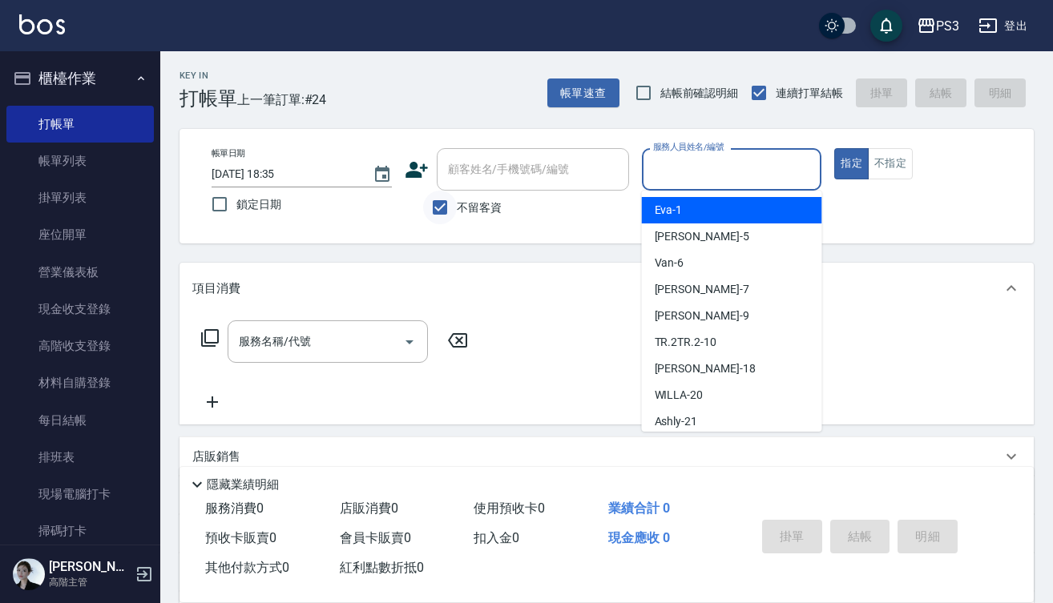
click at [446, 210] on input "不留客資" at bounding box center [440, 208] width 34 height 34
checkbox input "false"
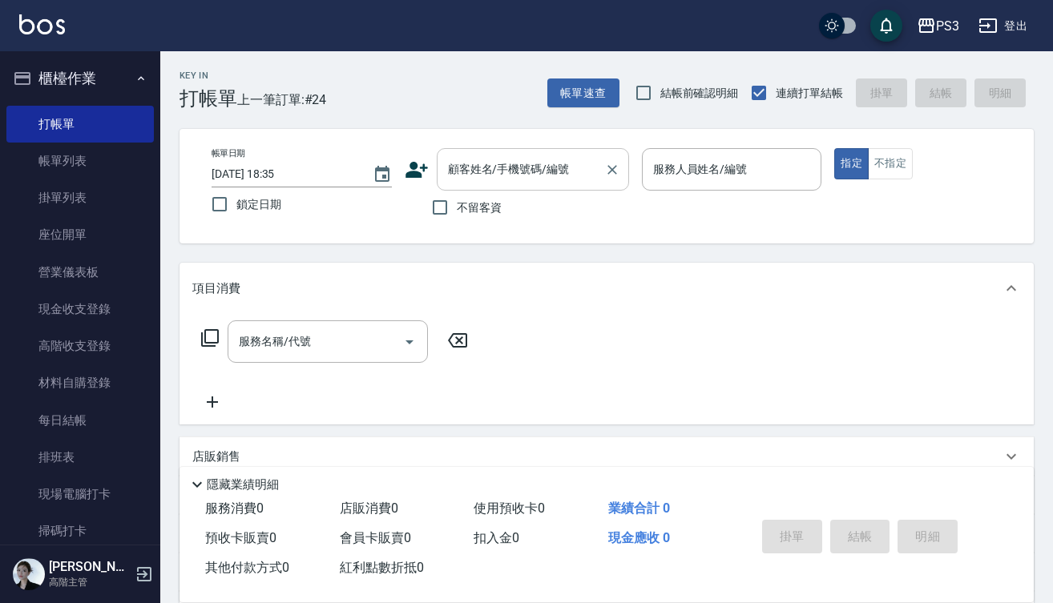
click at [476, 186] on div "顧客姓名/手機號碼/編號" at bounding box center [533, 169] width 192 height 42
paste input "0920230024"
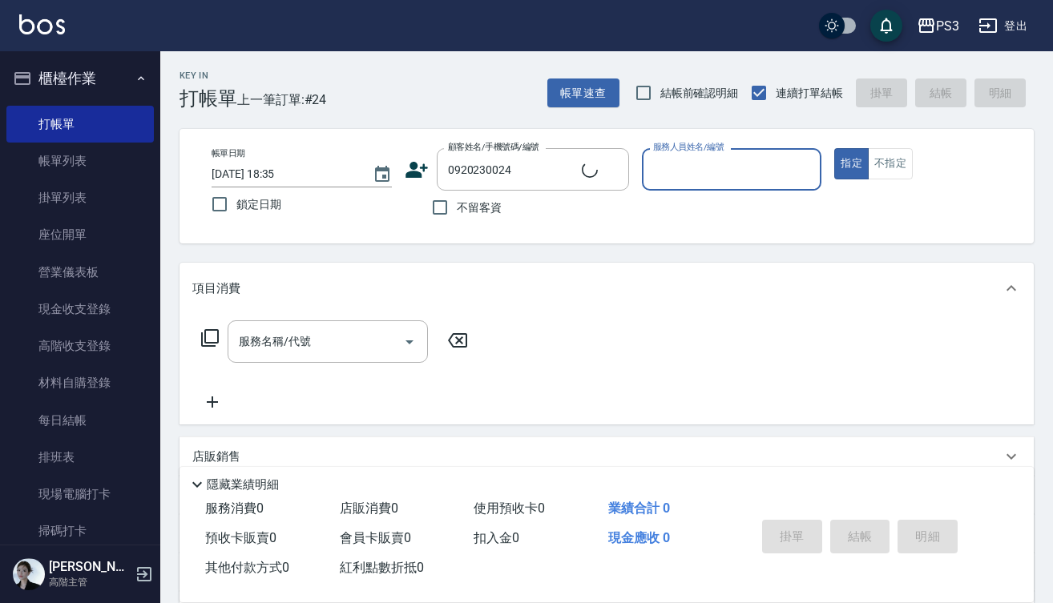
type input "何庭嘉/0920230024/T83055"
type input "Lisa-7"
click at [851, 163] on button "指定" at bounding box center [851, 163] width 34 height 31
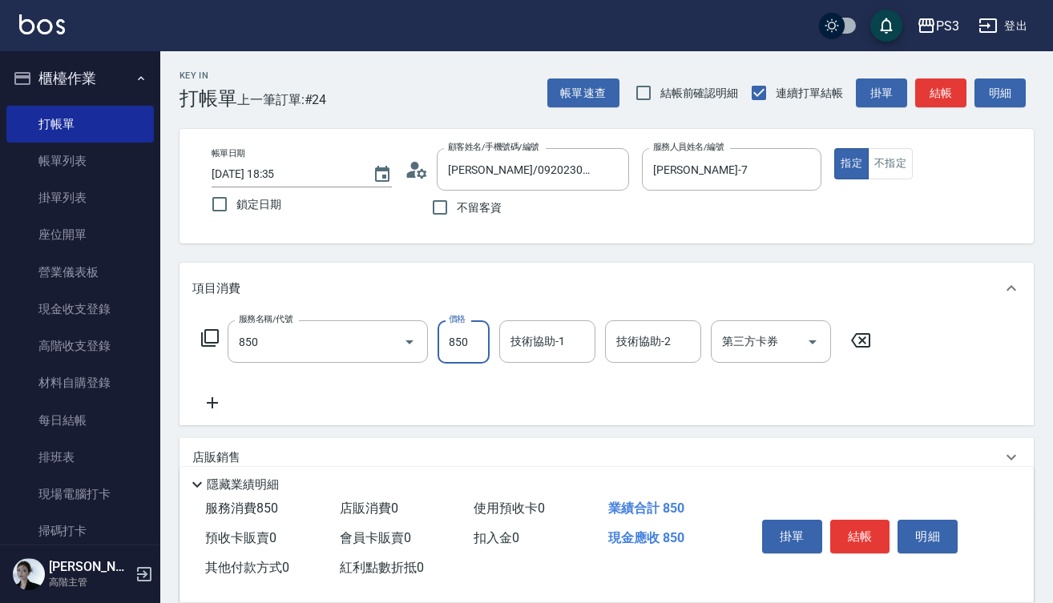
type input "SPA精油洗(850)"
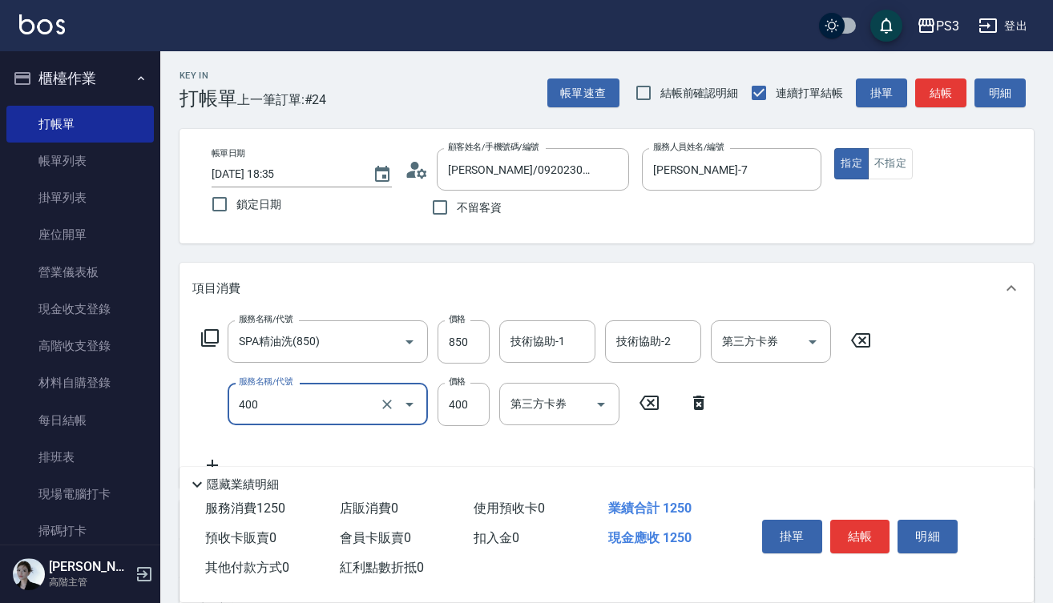
type input "剪(400)"
type input "380"
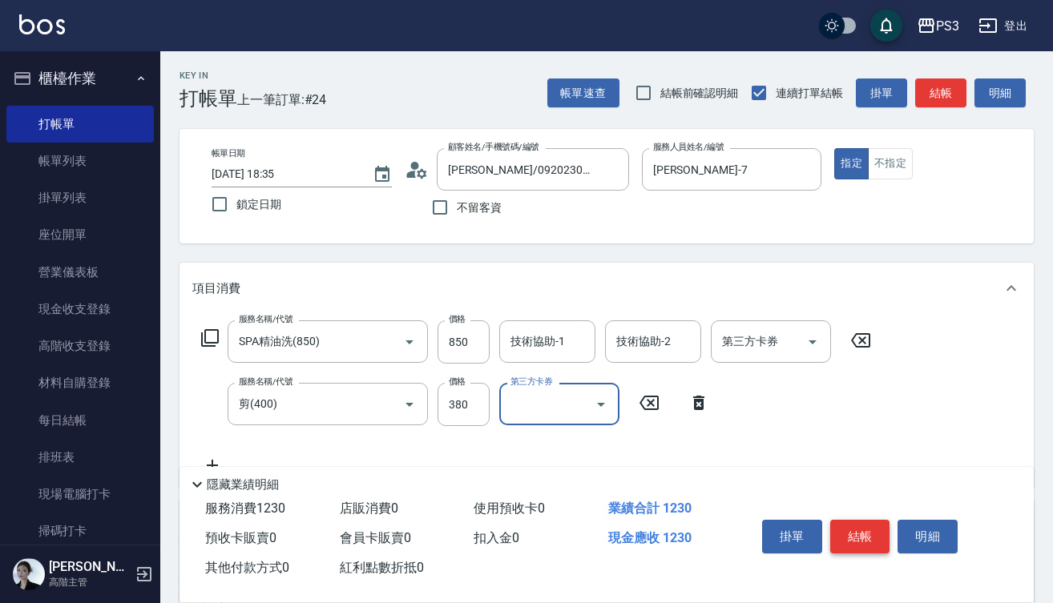
click at [860, 533] on button "結帳" at bounding box center [860, 537] width 60 height 34
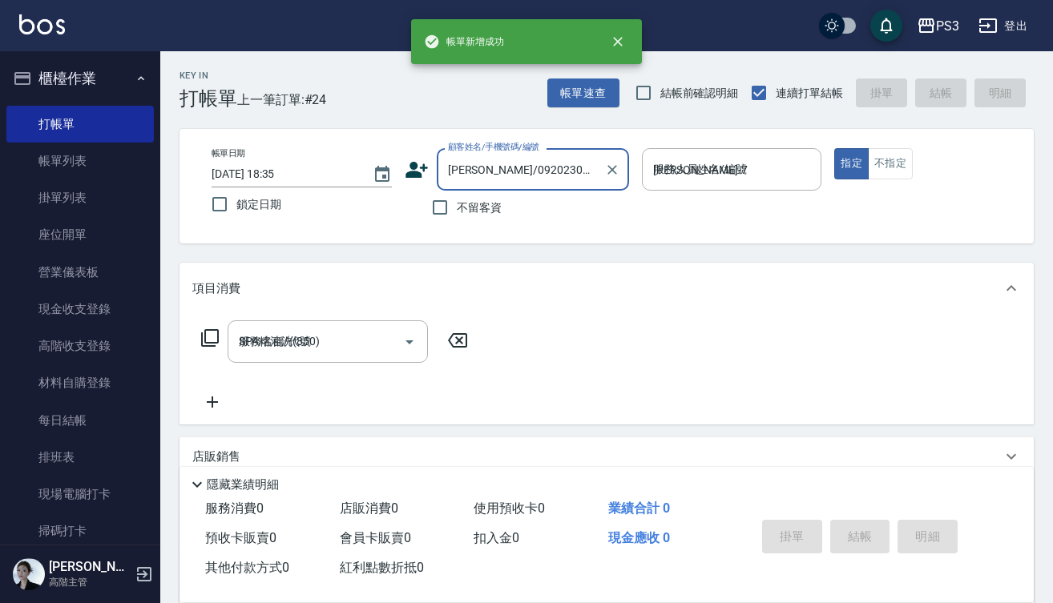
type input "2025/10/10 18:36"
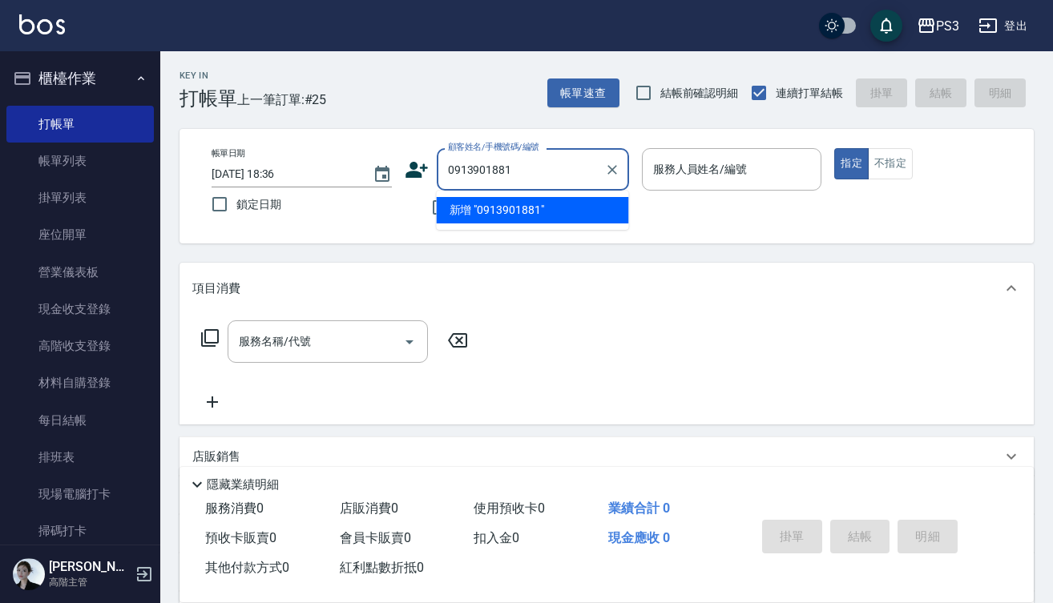
type input "0913901881"
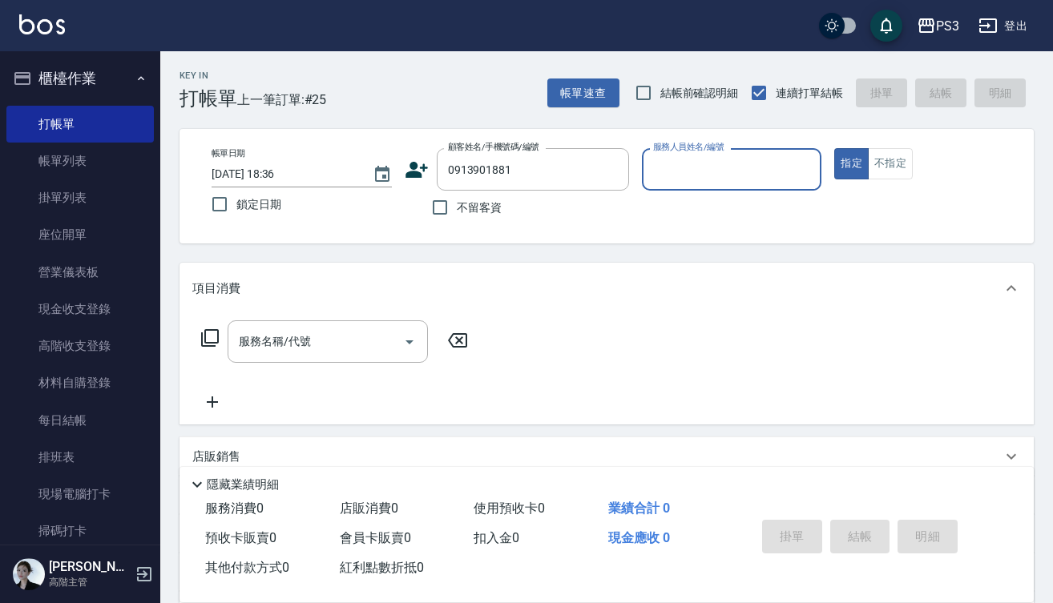
click at [851, 163] on button "指定" at bounding box center [851, 163] width 34 height 31
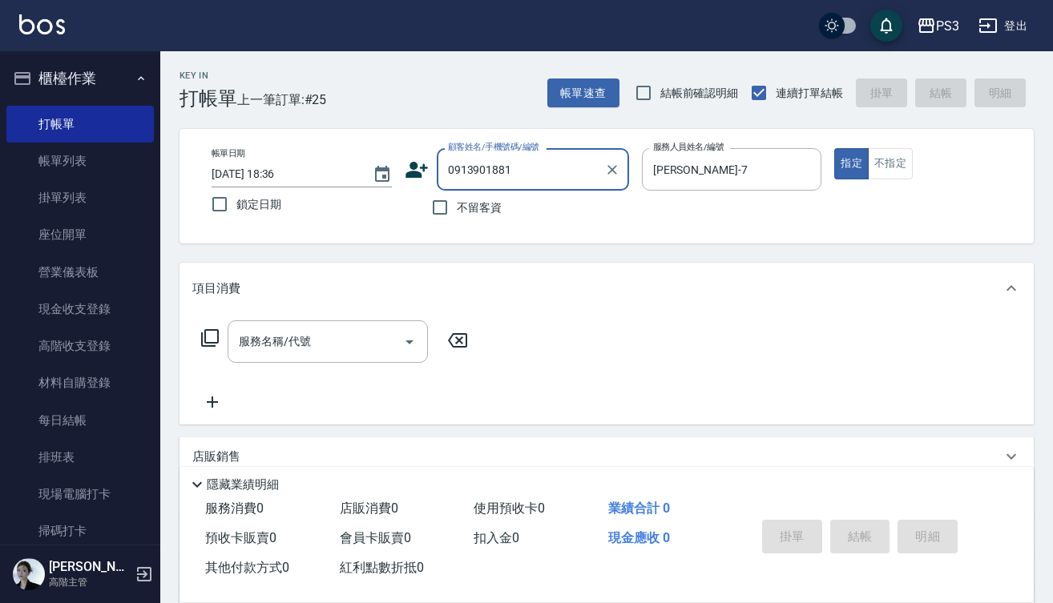
click at [492, 170] on input "0913901881" at bounding box center [521, 169] width 154 height 28
click at [851, 163] on button "指定" at bounding box center [851, 163] width 34 height 31
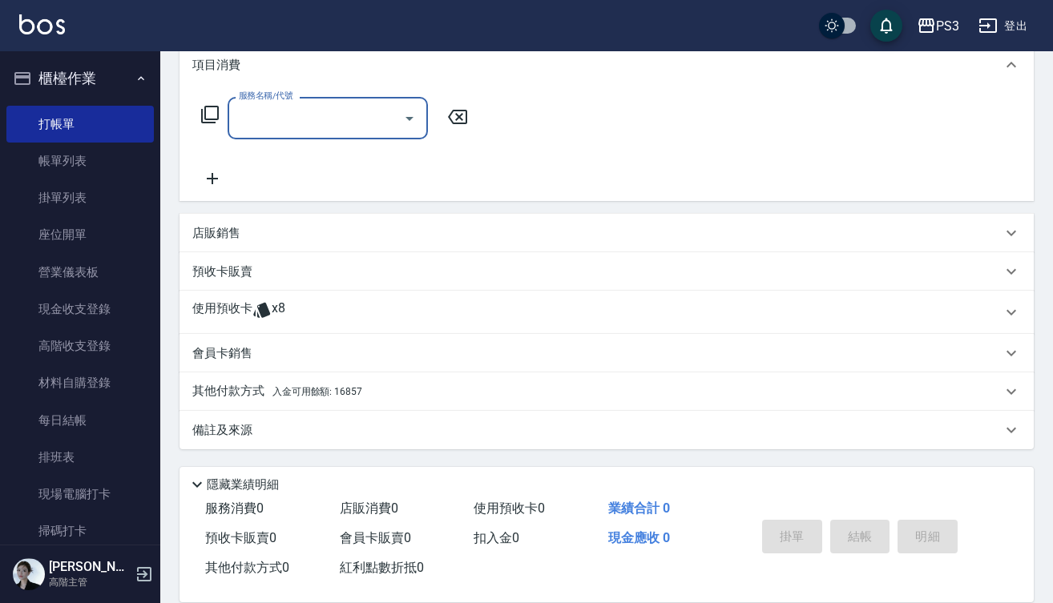
scroll to position [228, 0]
drag, startPoint x: 224, startPoint y: 238, endPoint x: 234, endPoint y: 238, distance: 9.6
click at [224, 238] on p "店販銷售" at bounding box center [216, 233] width 48 height 17
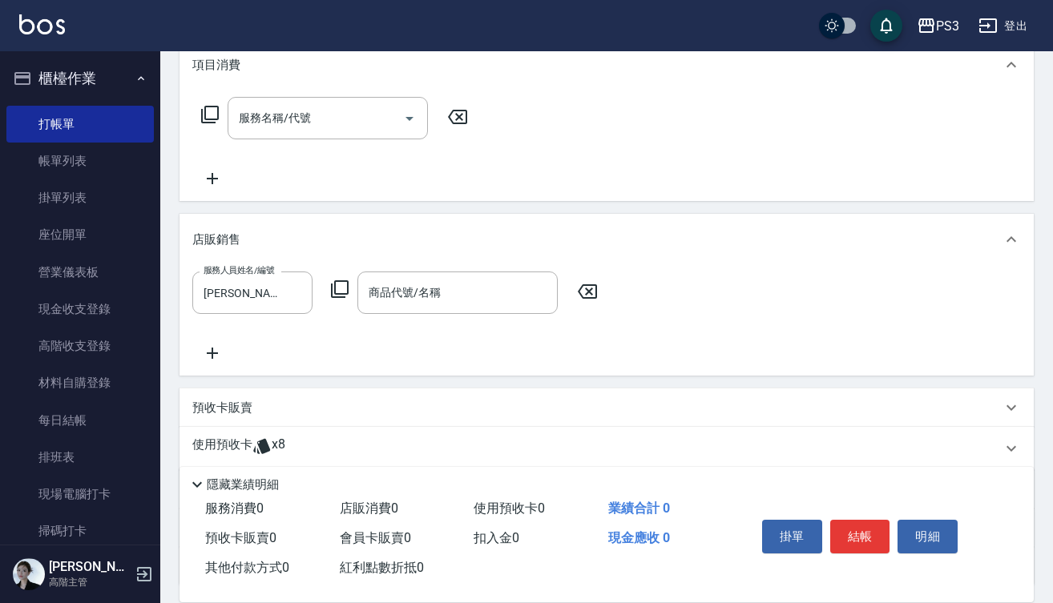
click at [509, 565] on div "服務消費 0 店販消費 0 使用預收卡 0 業績合計 0 預收卡販賣 0 會員卡販賣 0 扣入金 0 現金應收 0 其他付款方式 0 紅利點數折抵 0" at bounding box center [457, 538] width 557 height 89
click at [503, 298] on input "商品代號/名稱" at bounding box center [457, 293] width 186 height 28
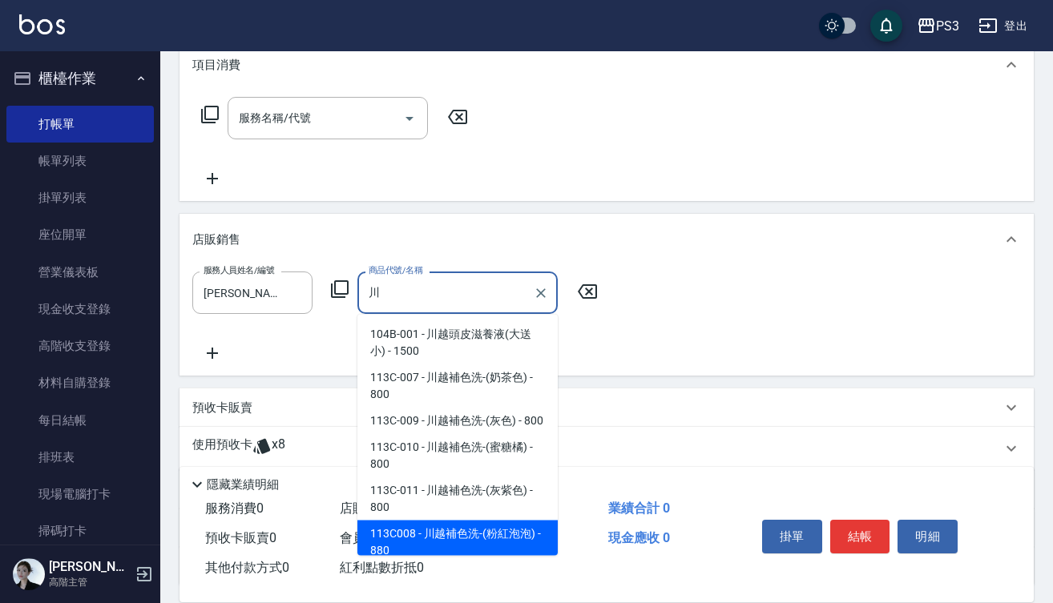
click at [514, 539] on span "113C008 - 川越補色洗-(粉紅泡泡) - 880" at bounding box center [457, 542] width 200 height 43
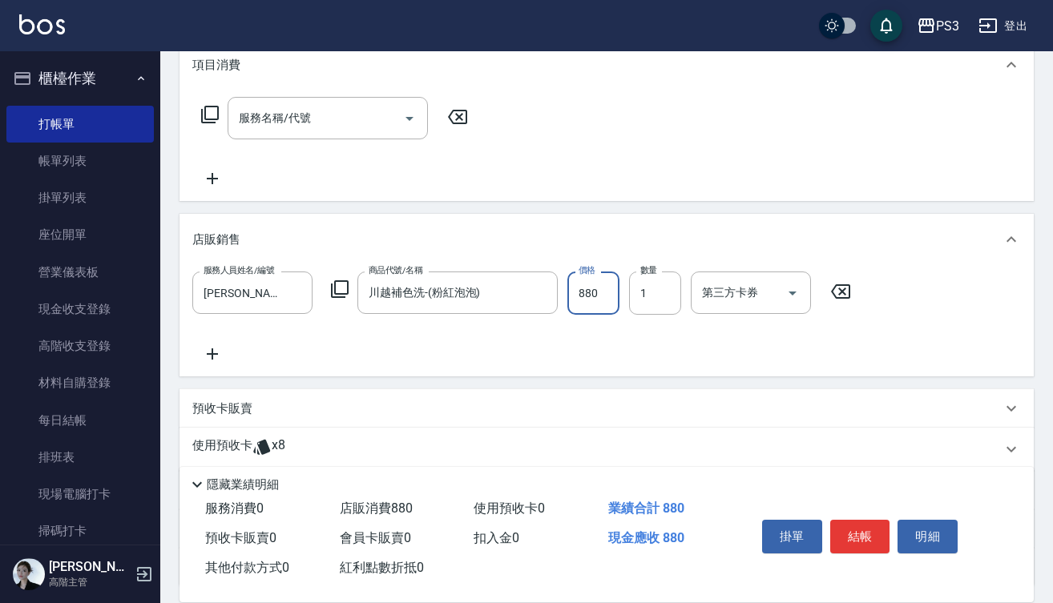
click at [602, 300] on input "880" at bounding box center [593, 293] width 52 height 43
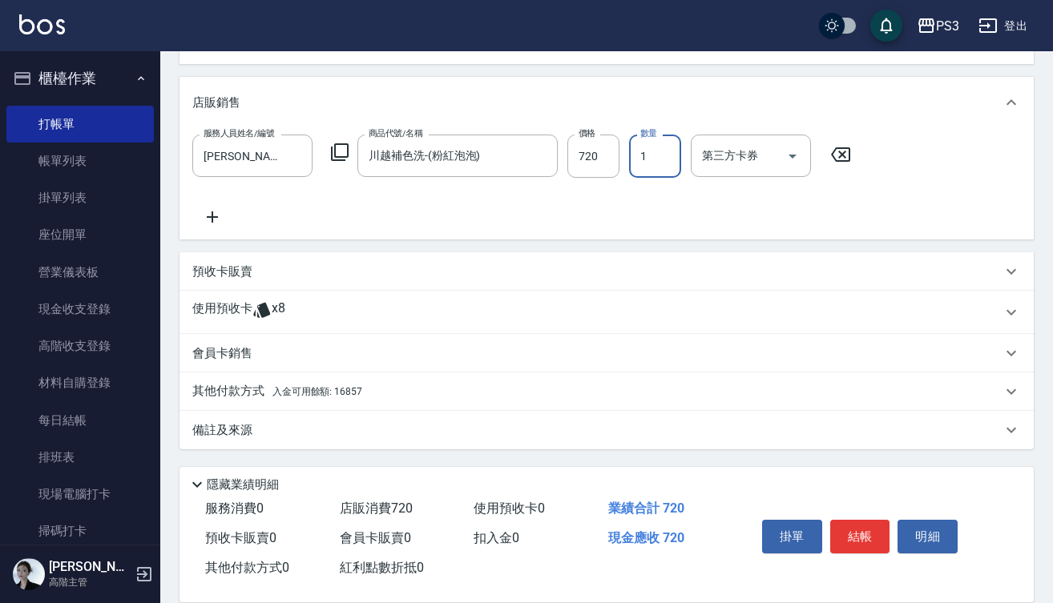
scroll to position [365, 0]
click at [340, 392] on span "入金可用餘額: 16857" at bounding box center [317, 391] width 90 height 11
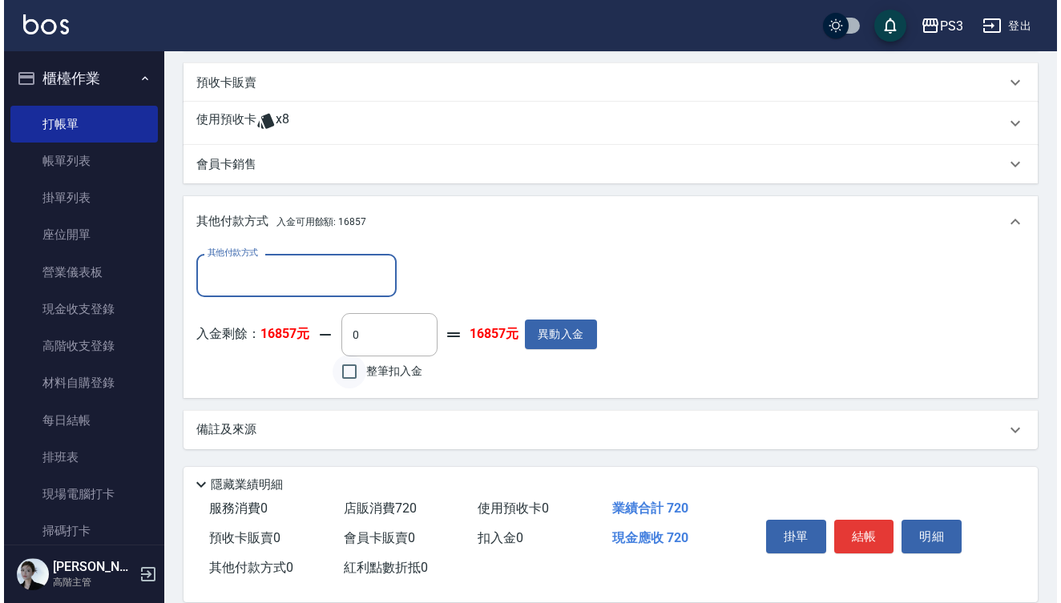
scroll to position [554, 0]
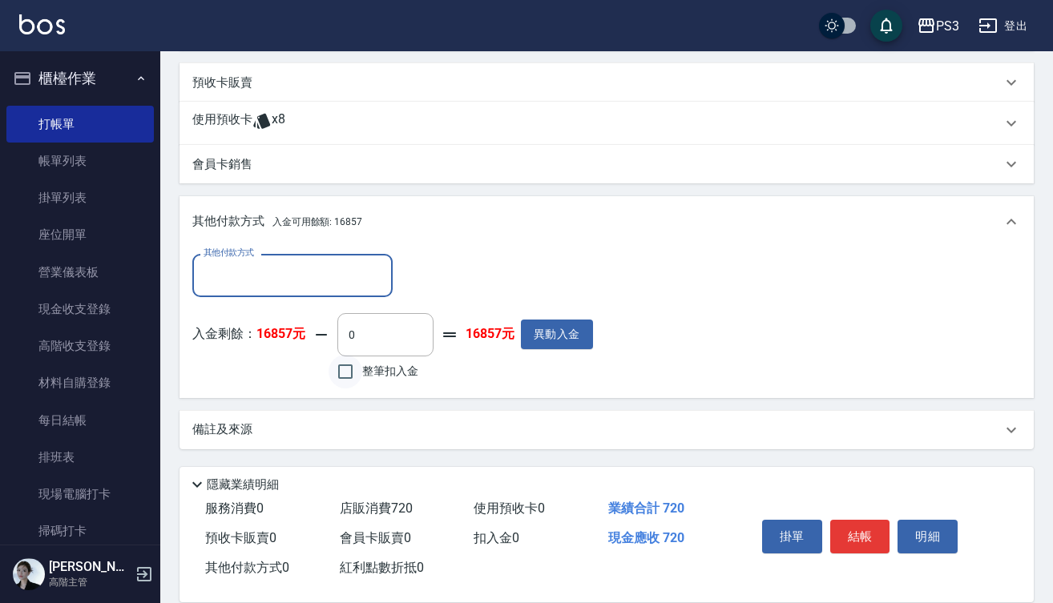
click at [348, 372] on input "整筆扣入金" at bounding box center [345, 372] width 34 height 34
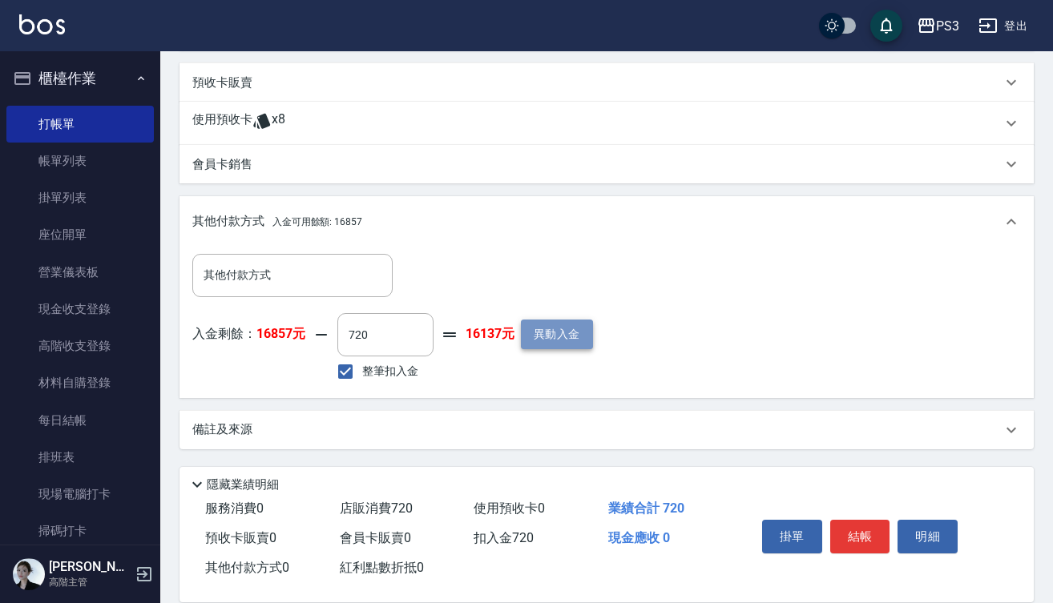
click at [570, 322] on button "異動入金" at bounding box center [557, 335] width 72 height 30
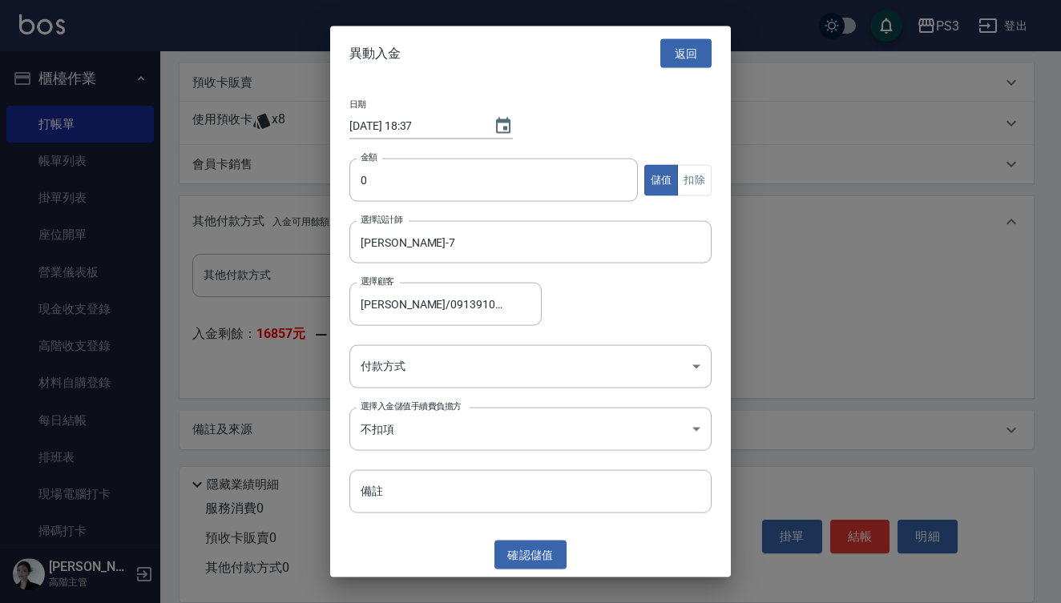
click at [677, 46] on button "返回" at bounding box center [685, 53] width 51 height 30
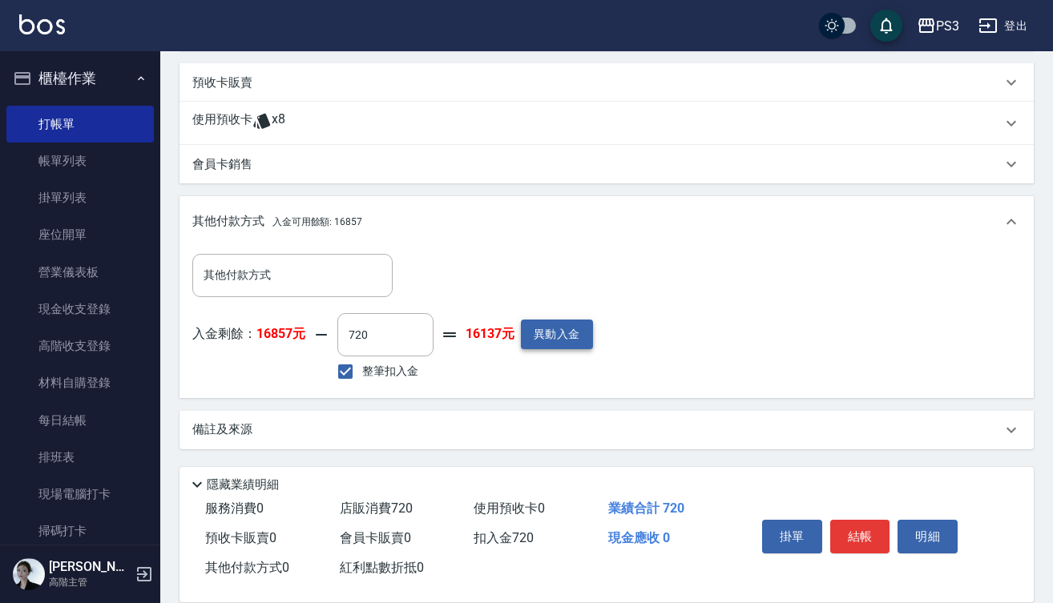
click at [574, 336] on button "異動入金" at bounding box center [557, 335] width 72 height 30
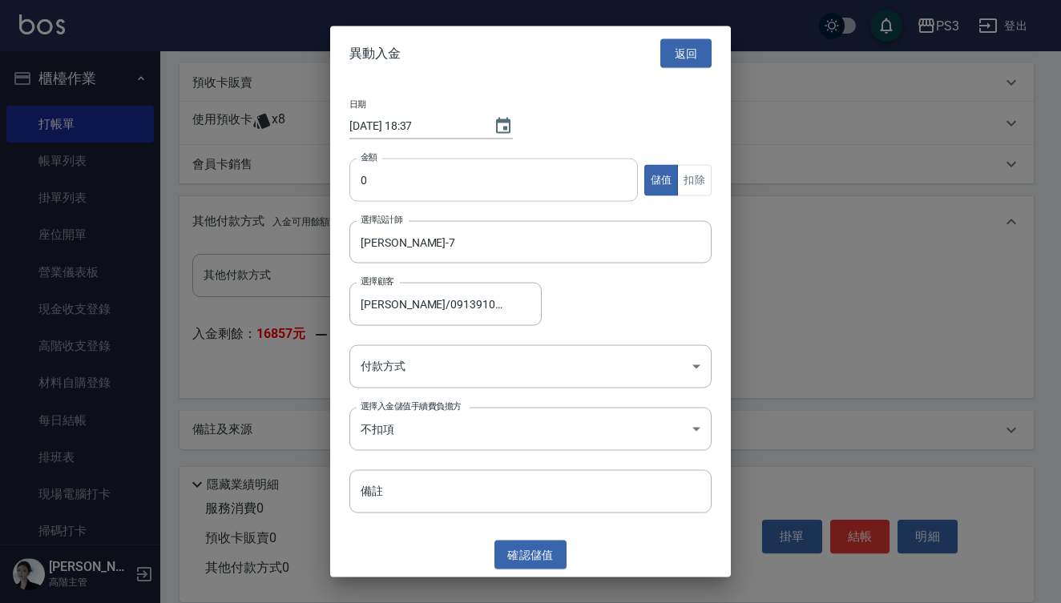
click at [355, 179] on input "0" at bounding box center [493, 180] width 288 height 43
click at [704, 179] on button "扣除" at bounding box center [694, 179] width 34 height 31
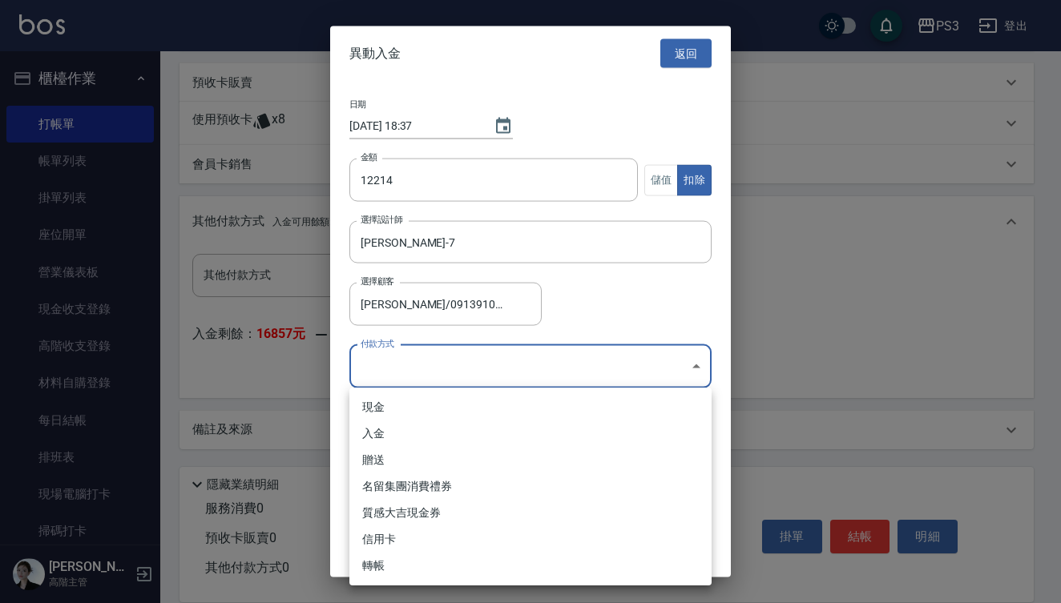
click at [475, 369] on body "PS3 登出 櫃檯作業 打帳單 帳單列表 掛單列表 座位開單 營業儀表板 現金收支登錄 高階收支登錄 材料自購登錄 每日結帳 排班表 現場電腦打卡 掃碼打卡 …" at bounding box center [530, 25] width 1061 height 1158
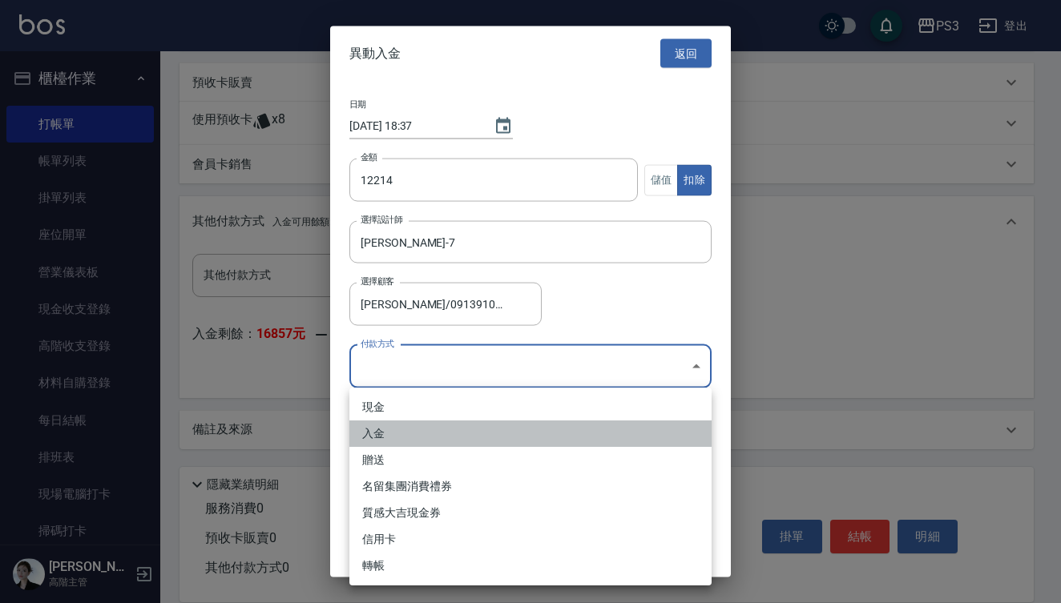
click at [424, 437] on li "入金" at bounding box center [530, 434] width 362 height 26
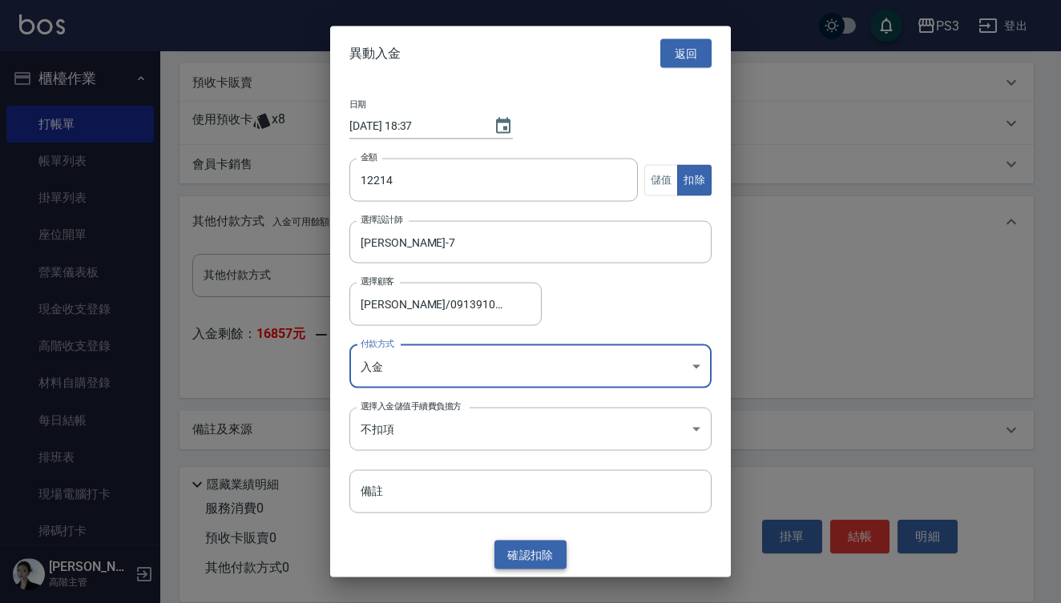
click at [533, 554] on button "確認 扣除" at bounding box center [530, 555] width 72 height 30
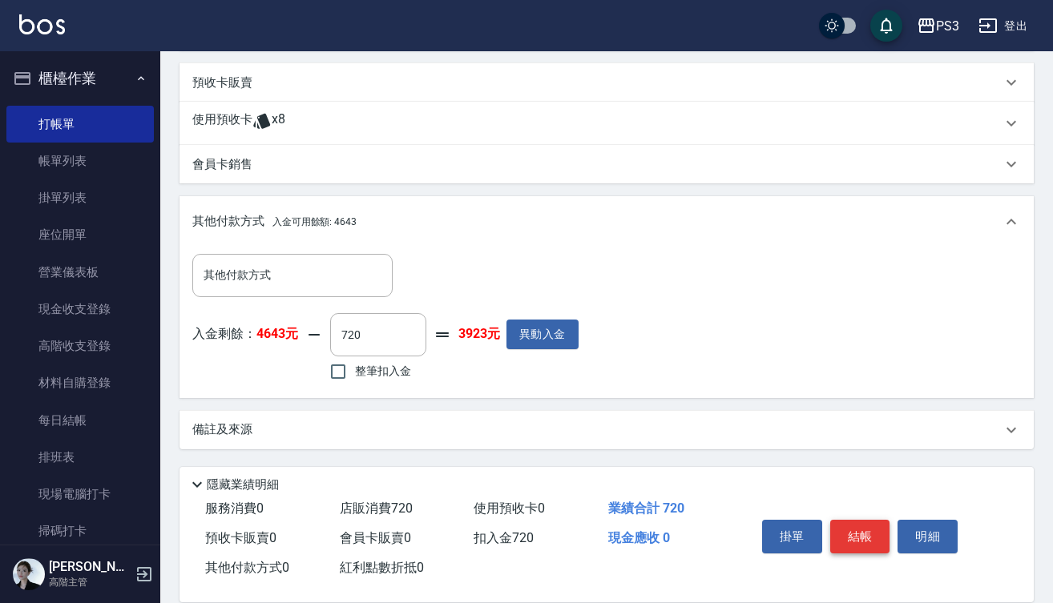
click at [865, 523] on button "結帳" at bounding box center [860, 537] width 60 height 34
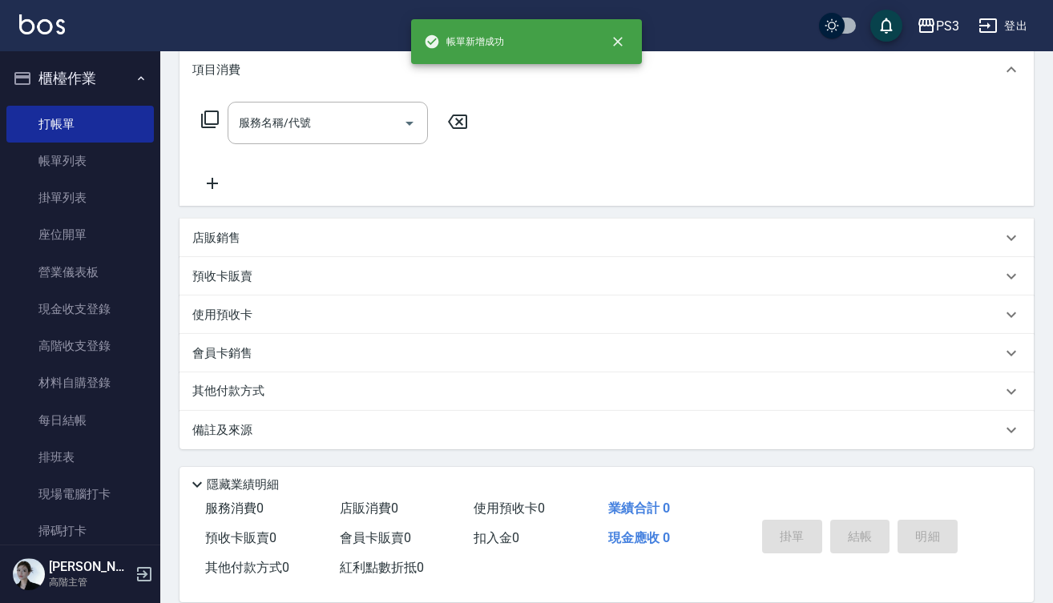
scroll to position [0, 0]
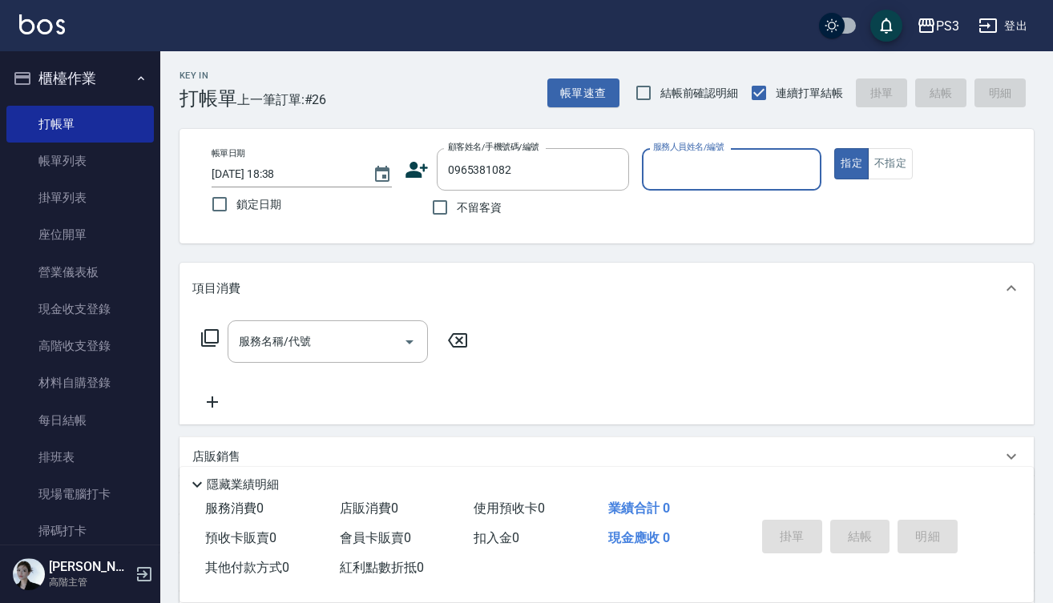
click at [413, 174] on icon at bounding box center [416, 170] width 22 height 16
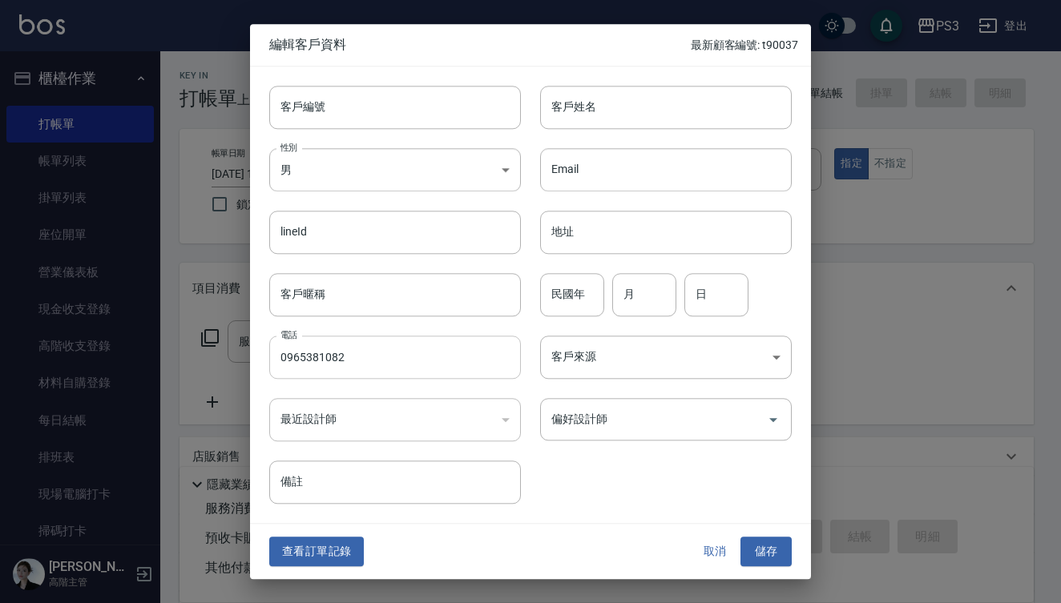
click at [356, 360] on input "0965381082" at bounding box center [395, 357] width 252 height 43
click at [331, 112] on input "客戶編號" at bounding box center [395, 107] width 252 height 43
paste input "0965381082"
click at [578, 99] on input "客戶姓名" at bounding box center [666, 107] width 252 height 43
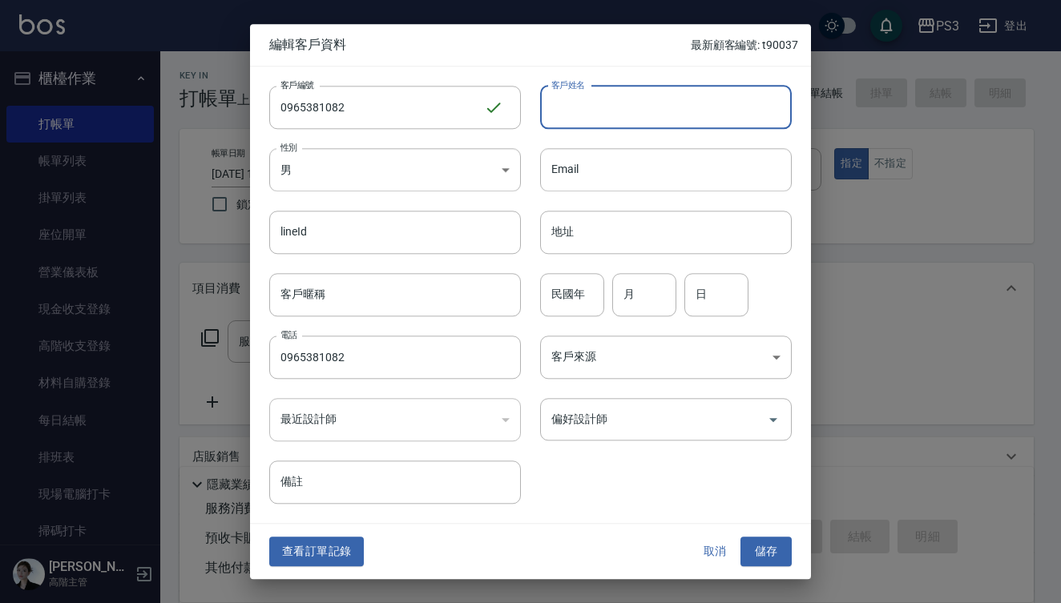
click at [578, 99] on input "客戶姓名" at bounding box center [666, 107] width 252 height 43
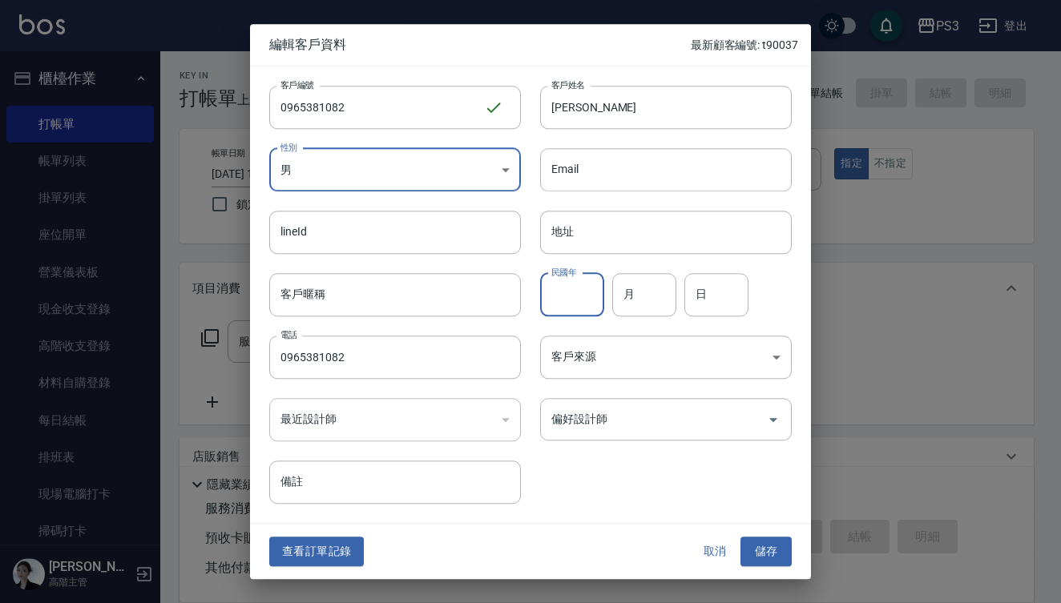
click at [572, 295] on input "民國年" at bounding box center [572, 294] width 64 height 43
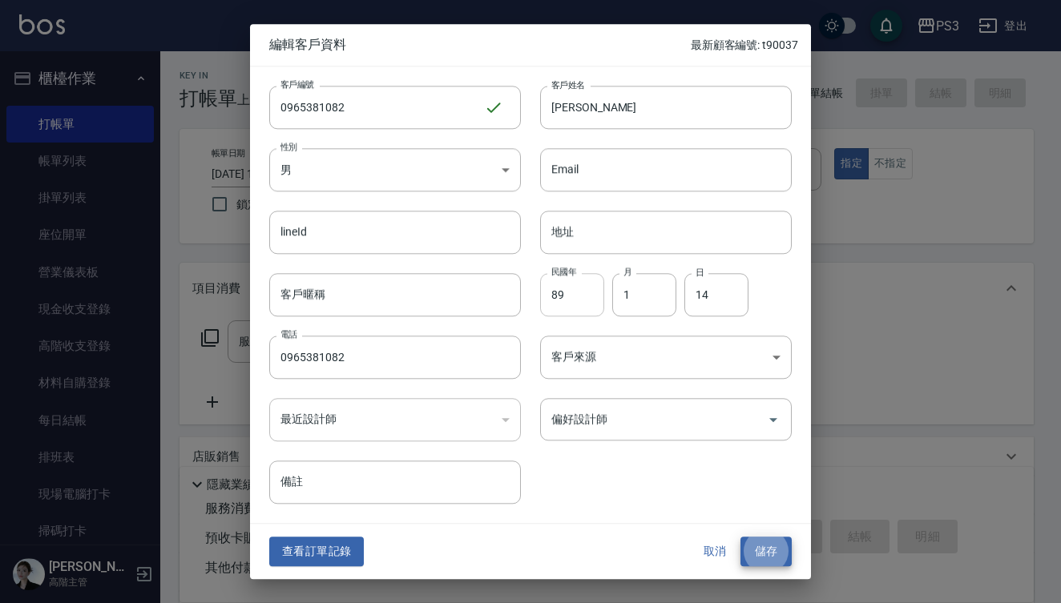
click at [766, 551] on button "儲存" at bounding box center [765, 553] width 51 height 30
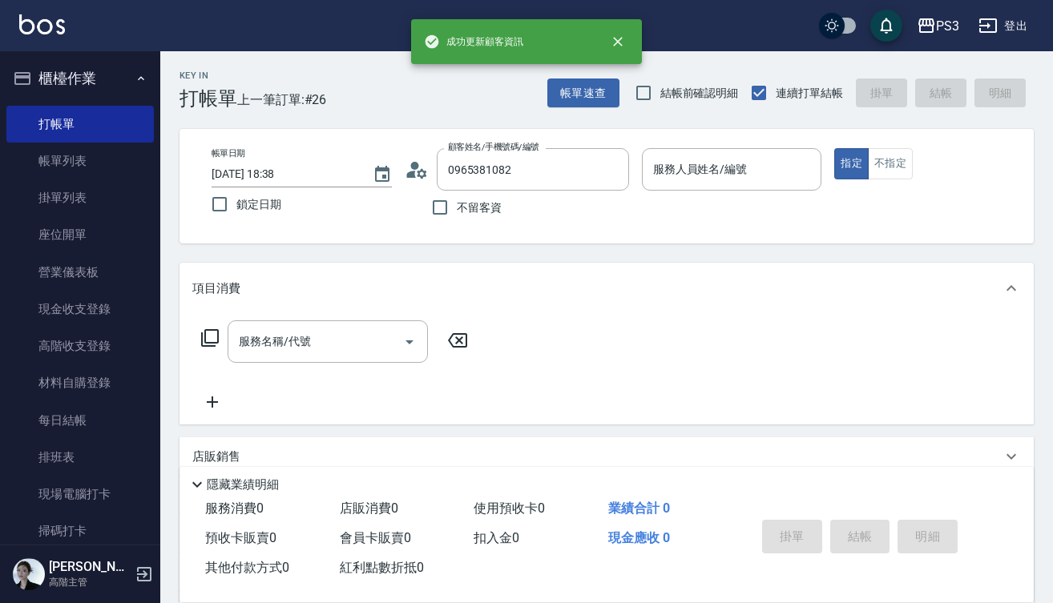
click at [727, 173] on input "服務人員姓名/編號" at bounding box center [732, 169] width 166 height 28
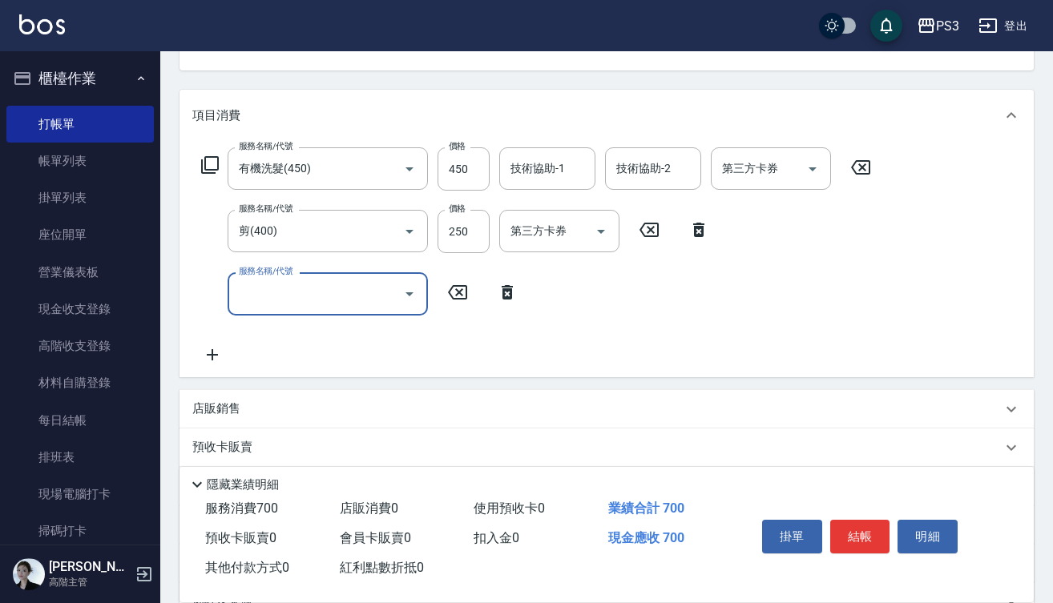
scroll to position [174, 0]
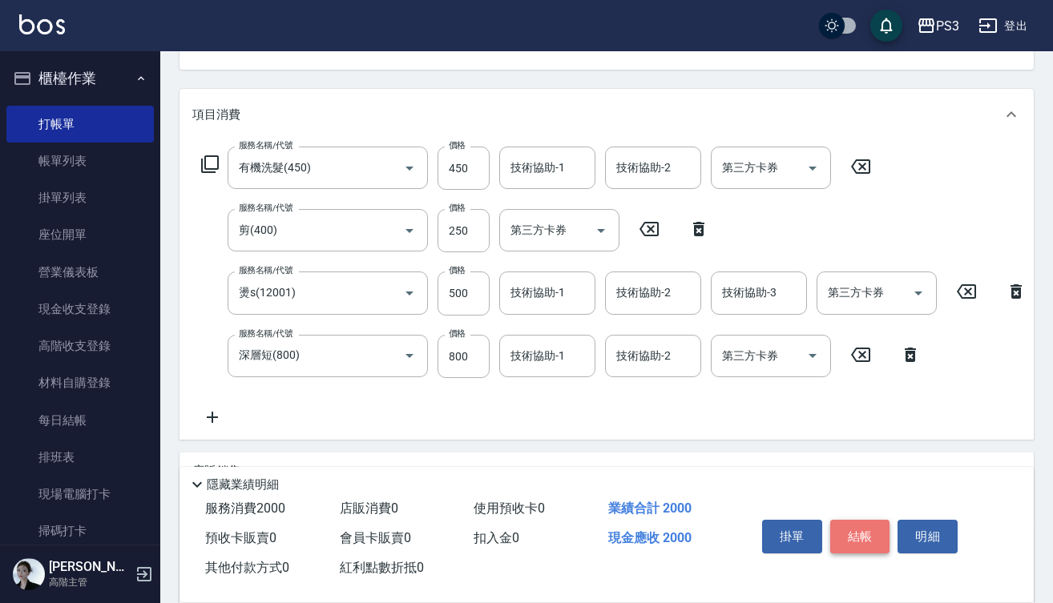
click at [867, 532] on button "結帳" at bounding box center [860, 537] width 60 height 34
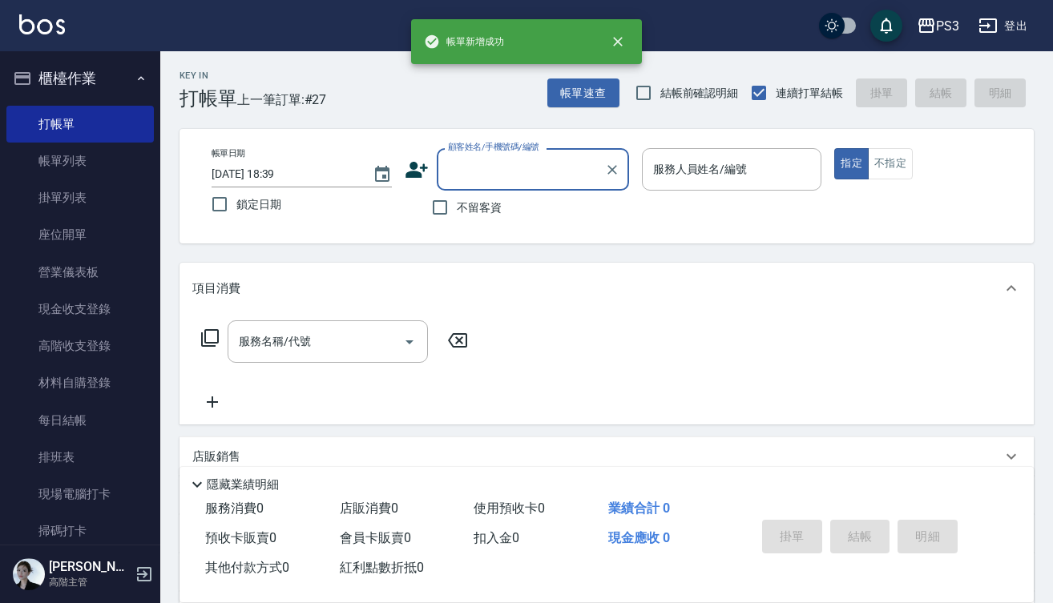
scroll to position [0, 0]
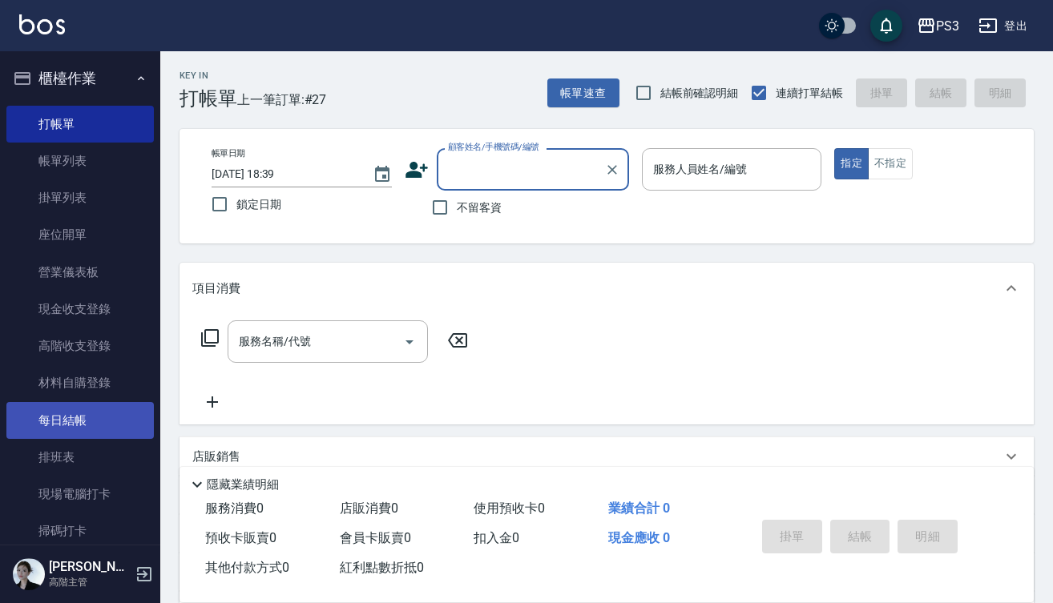
click at [88, 425] on link "每日結帳" at bounding box center [79, 420] width 147 height 37
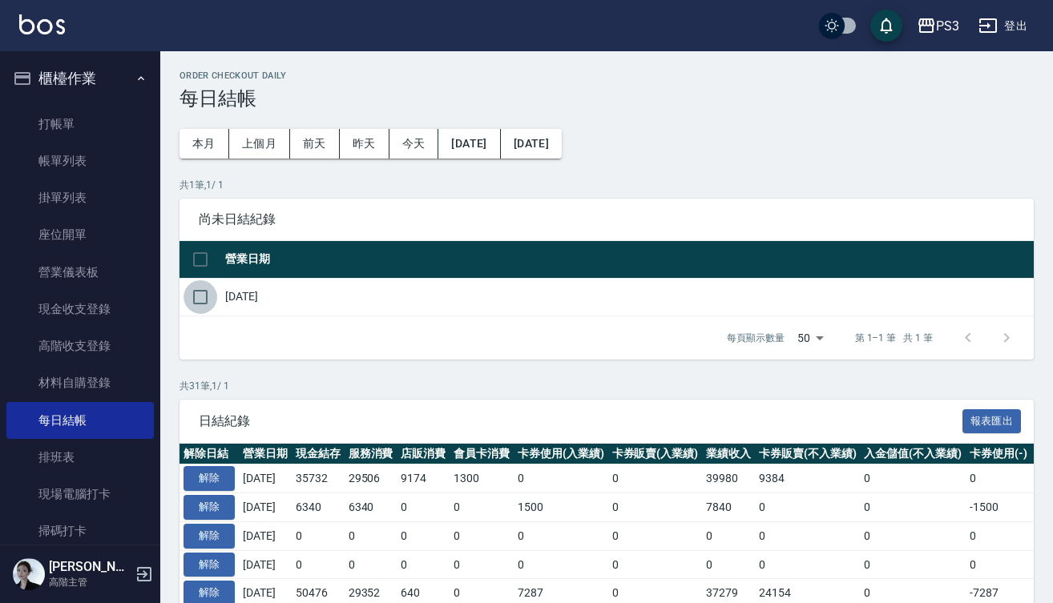
click at [193, 295] on input "checkbox" at bounding box center [200, 297] width 34 height 34
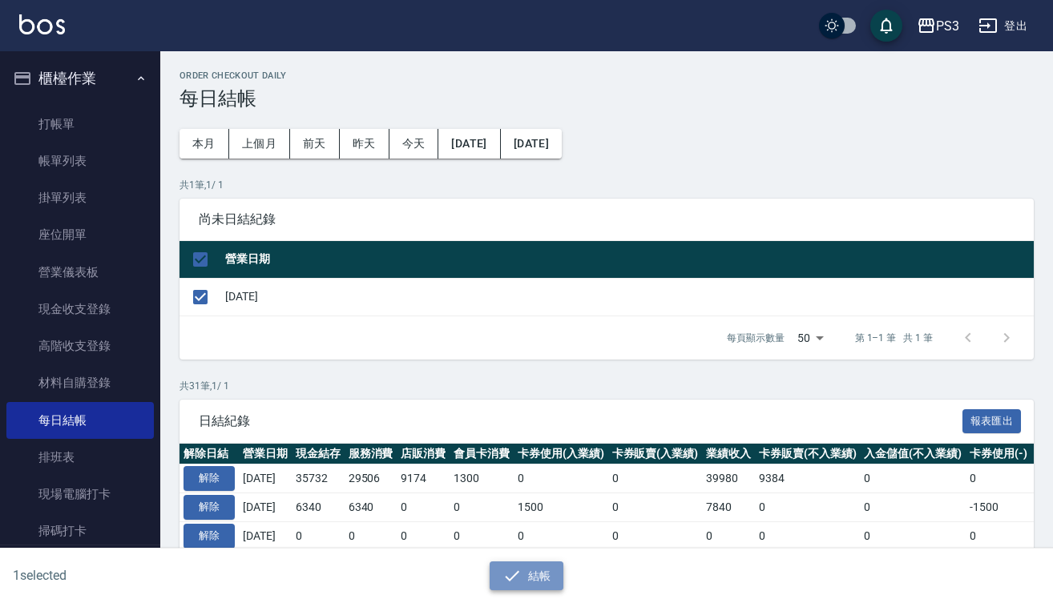
click at [538, 584] on button "結帳" at bounding box center [526, 577] width 74 height 30
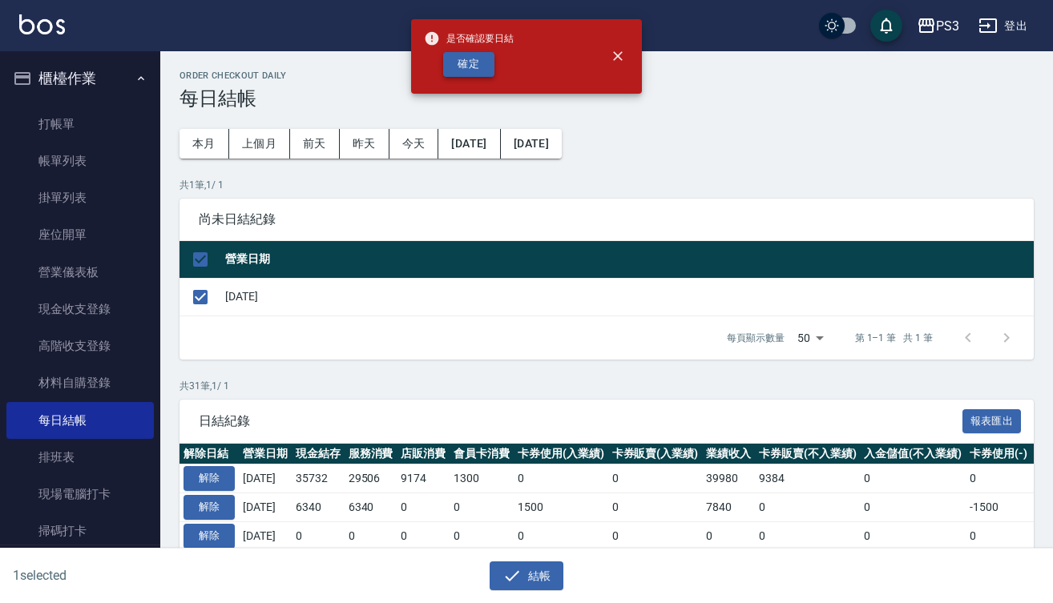
click at [483, 70] on button "確定" at bounding box center [468, 64] width 51 height 25
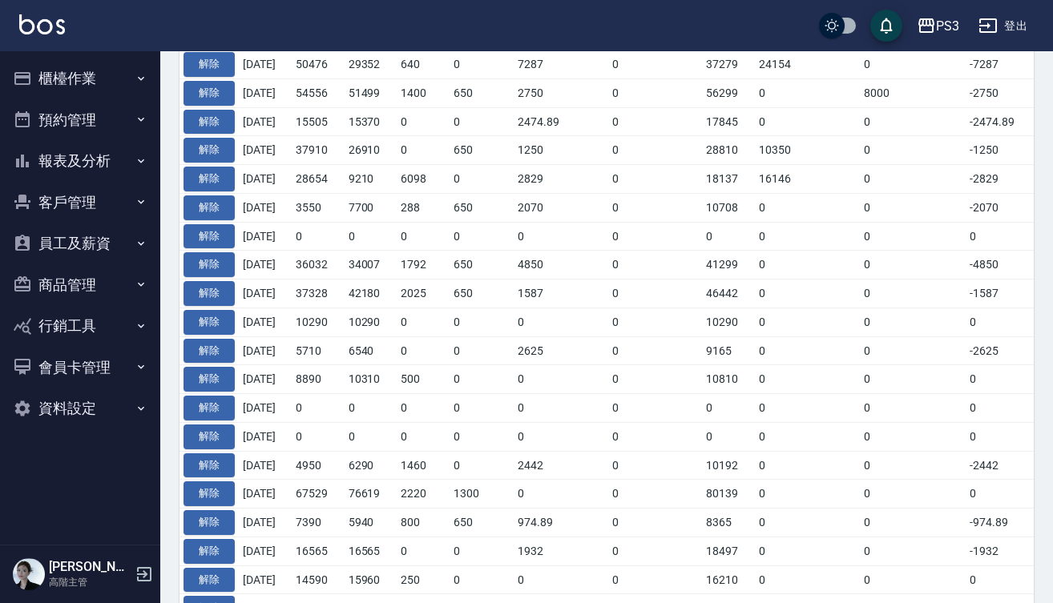
scroll to position [816, 0]
